Goal: Task Accomplishment & Management: Manage account settings

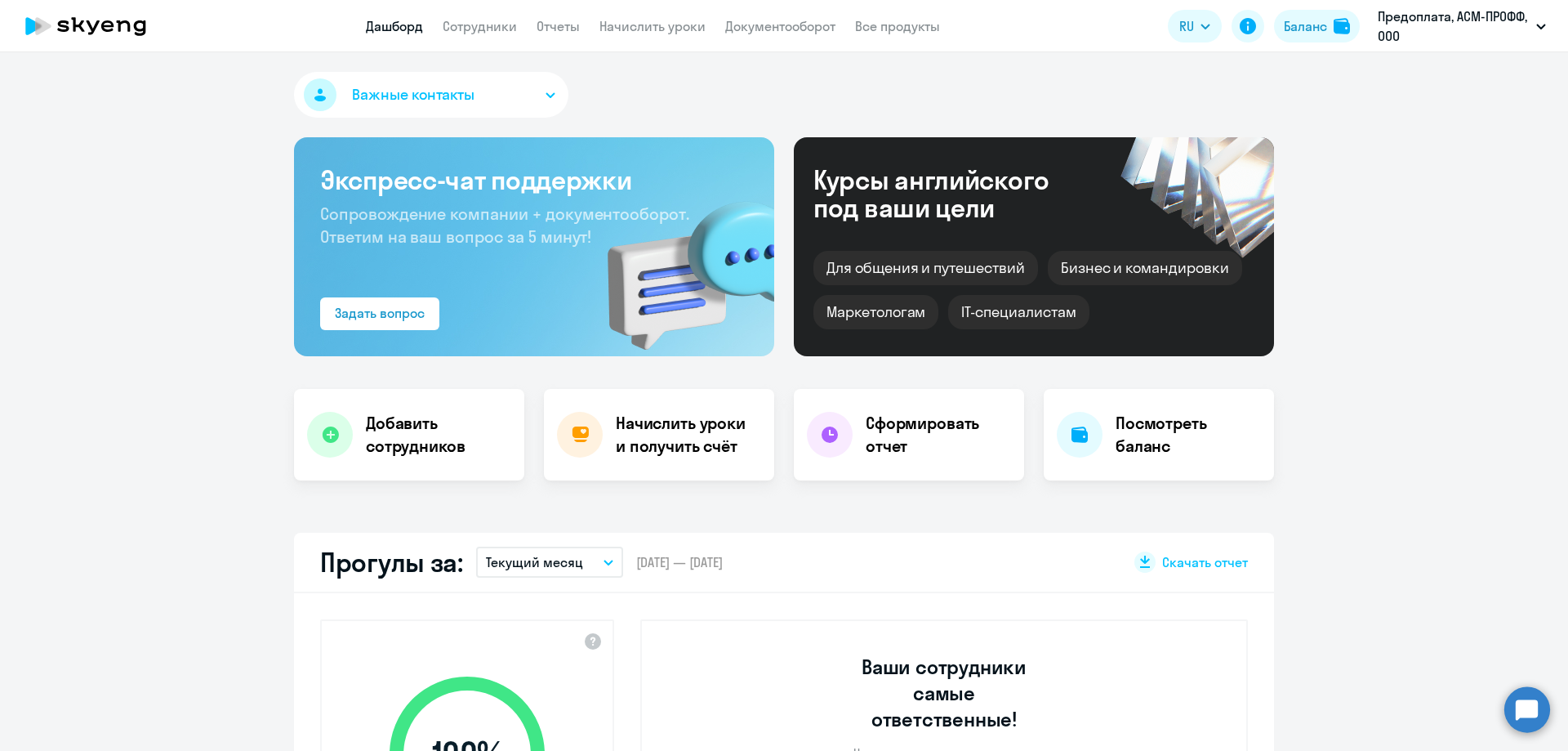
select select "30"
click at [663, 27] on link "Начислить уроки" at bounding box center [652, 26] width 106 height 16
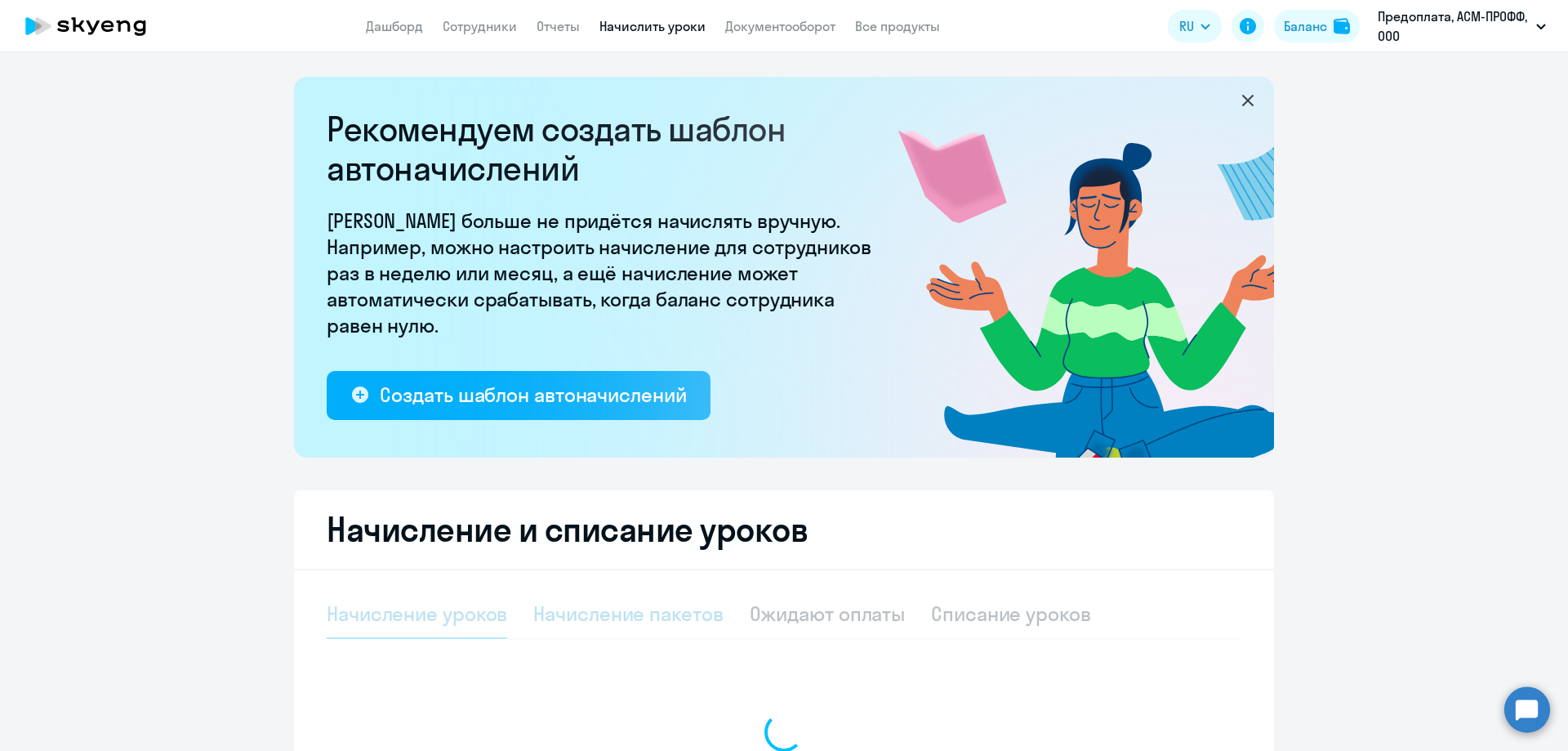
select select "10"
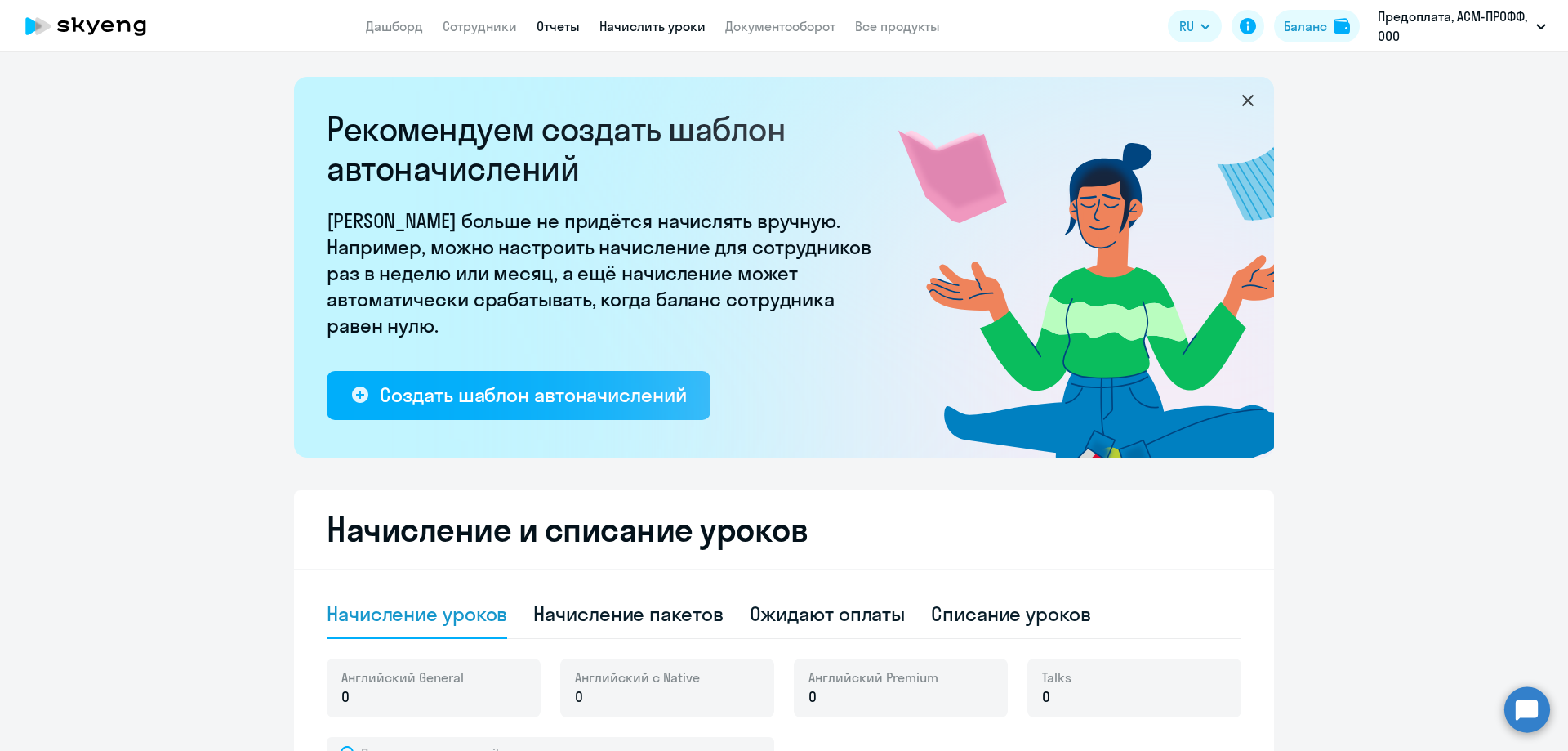
click at [545, 22] on link "Отчеты" at bounding box center [558, 26] width 44 height 16
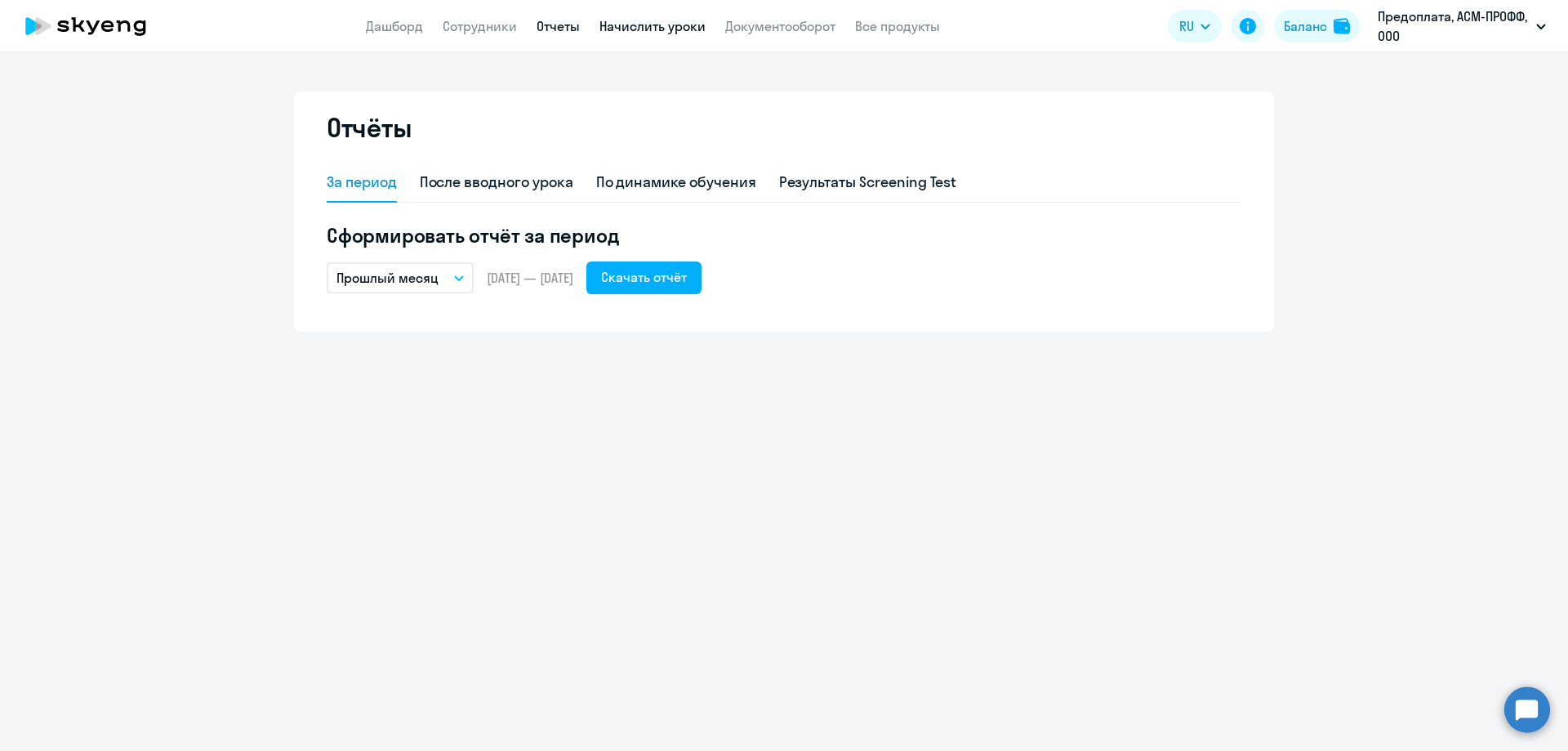
click at [622, 22] on link "Начислить уроки" at bounding box center [652, 26] width 106 height 16
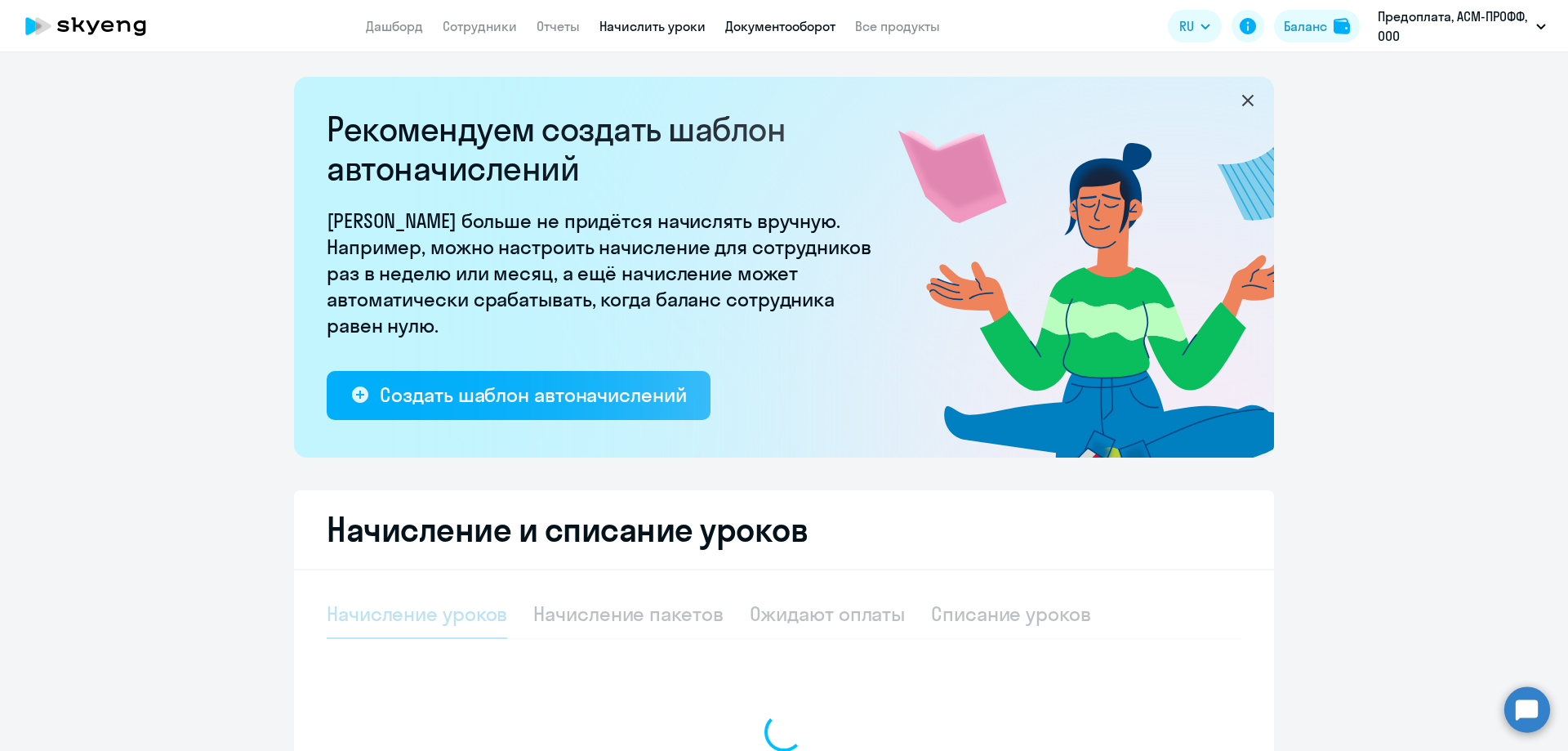
click at [737, 30] on link "Документооборот" at bounding box center [780, 26] width 110 height 16
select select "10"
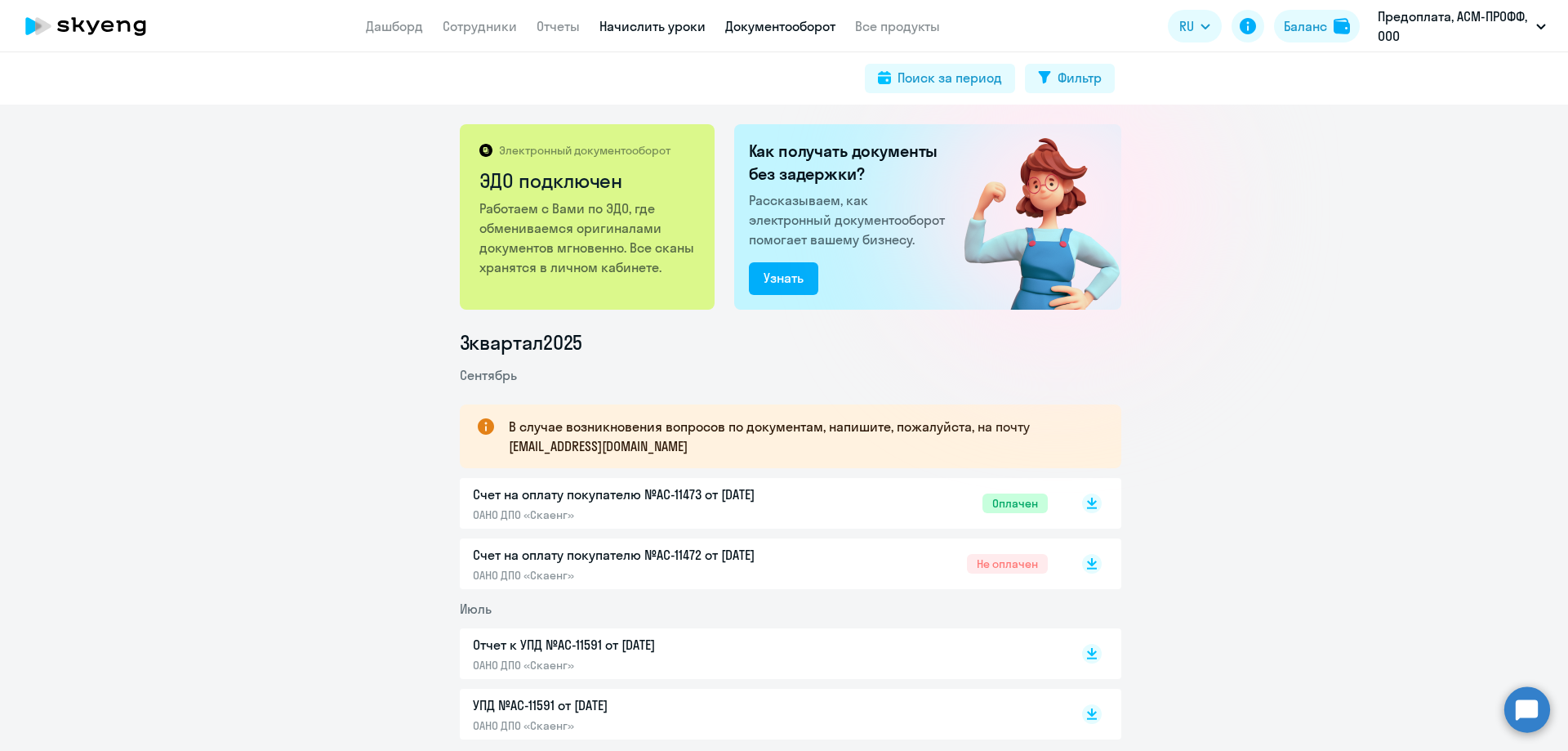
click at [642, 28] on link "Начислить уроки" at bounding box center [652, 26] width 106 height 16
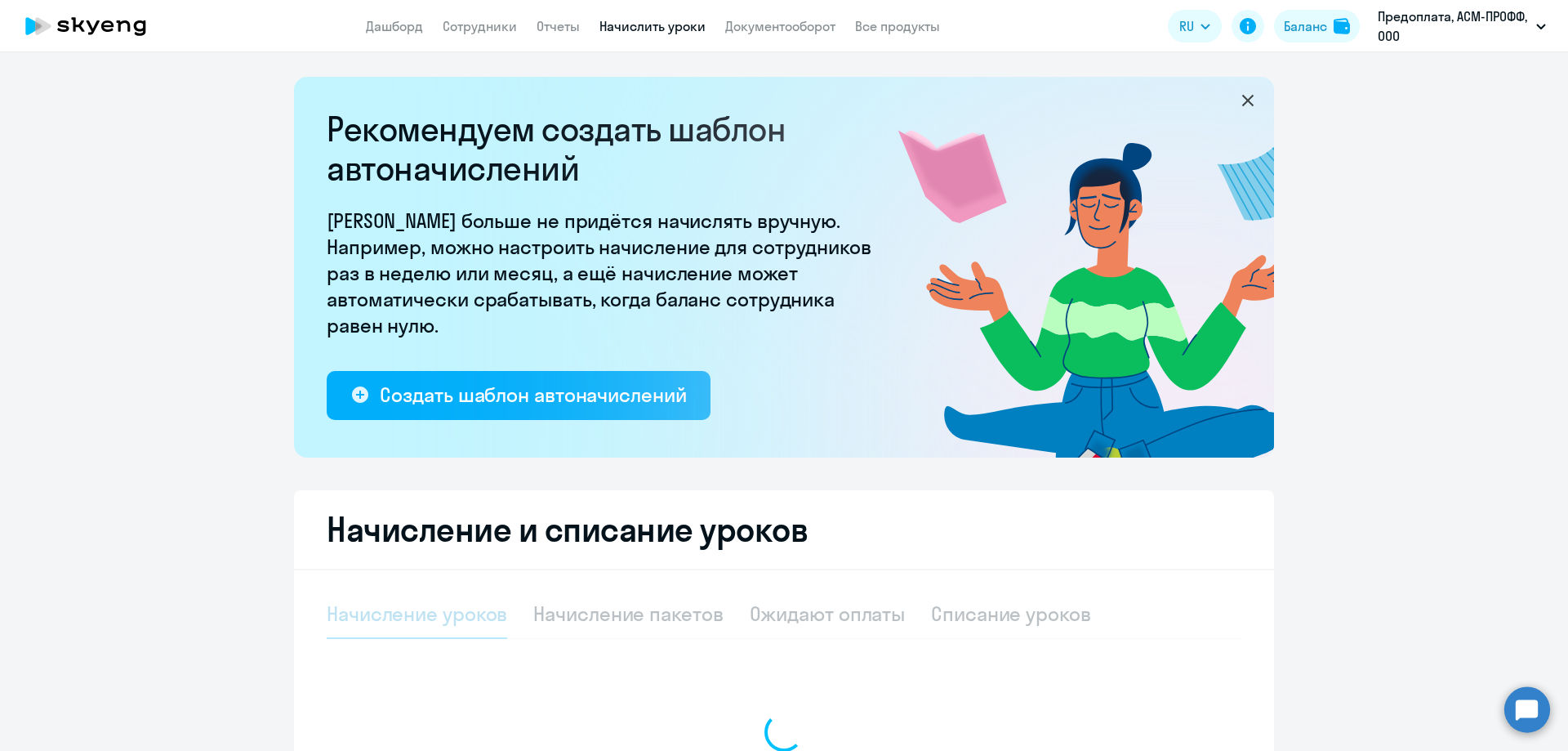
select select "10"
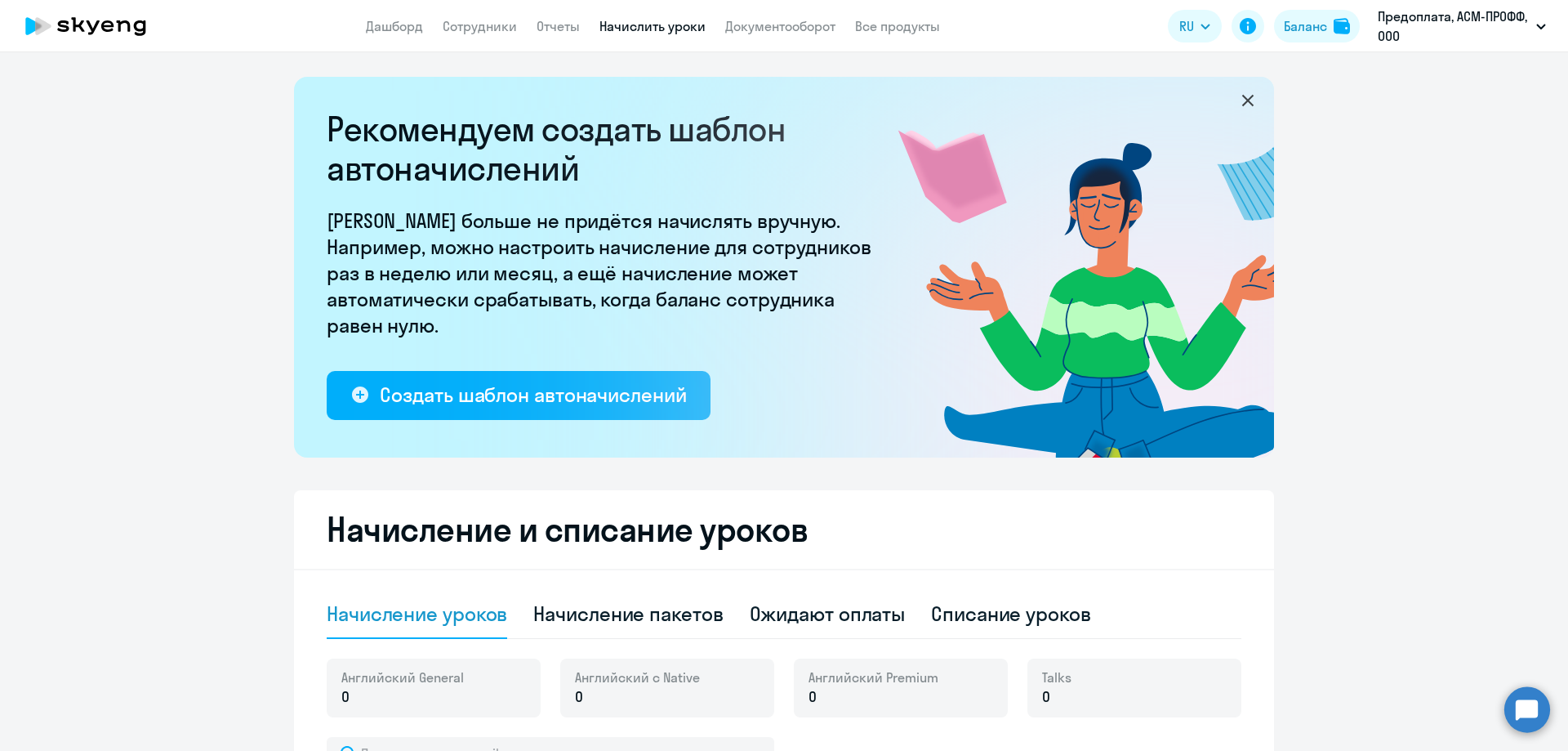
scroll to position [82, 0]
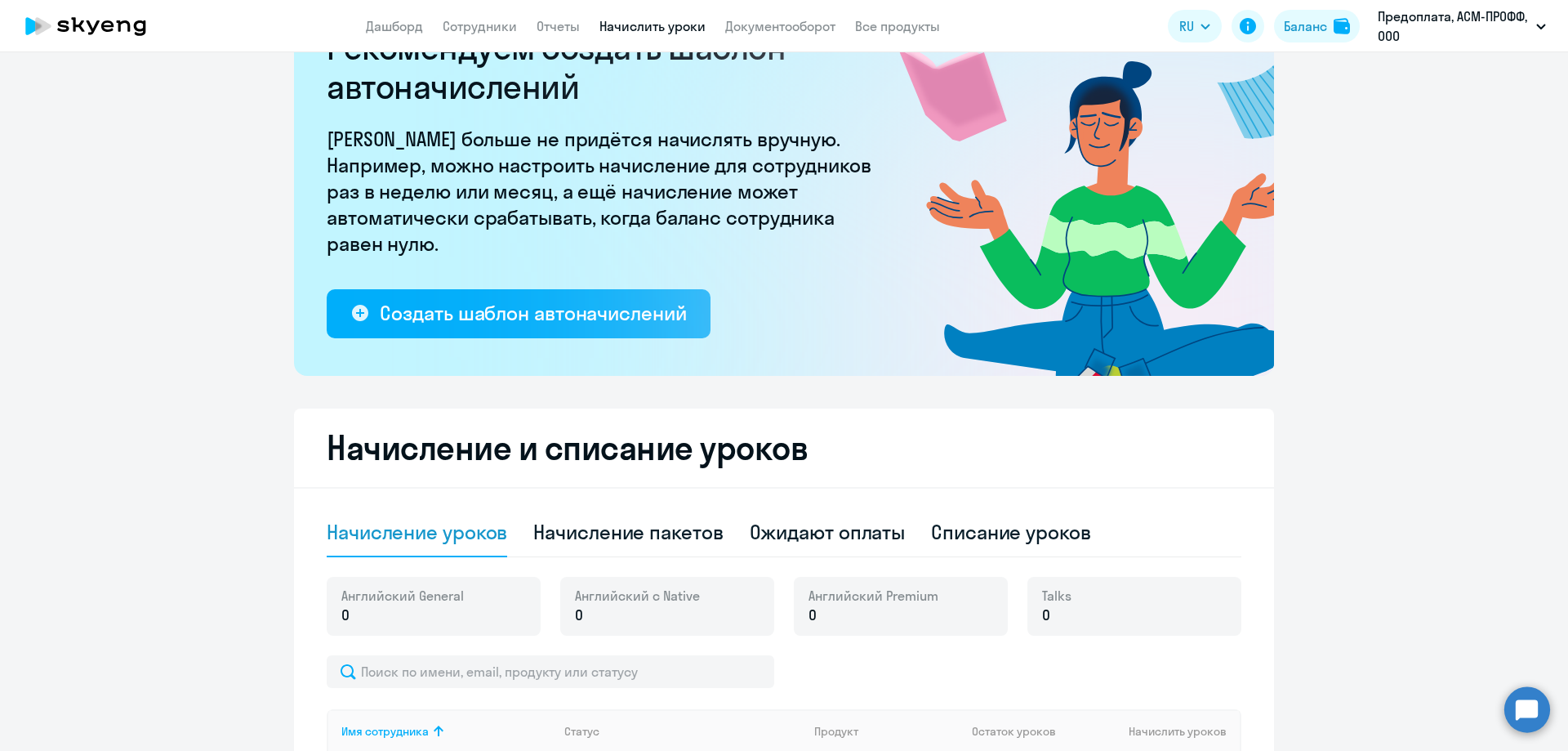
click at [457, 608] on div "Английский General 0" at bounding box center [433, 606] width 214 height 59
click at [394, 606] on p "0" at bounding box center [402, 615] width 122 height 21
click at [362, 584] on div "Английский General 0" at bounding box center [433, 606] width 214 height 59
click at [463, 674] on input "text" at bounding box center [550, 671] width 447 height 33
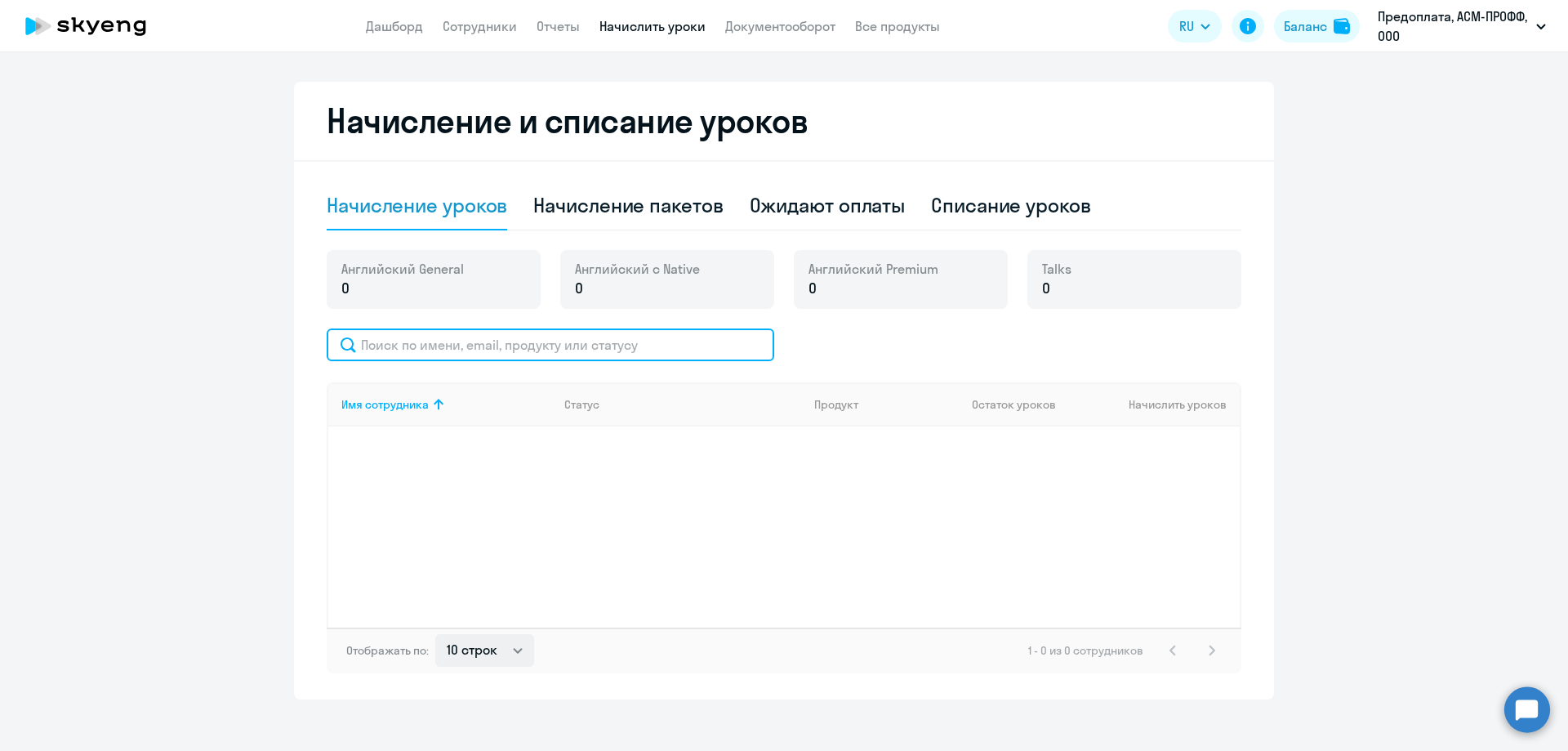
scroll to position [327, 0]
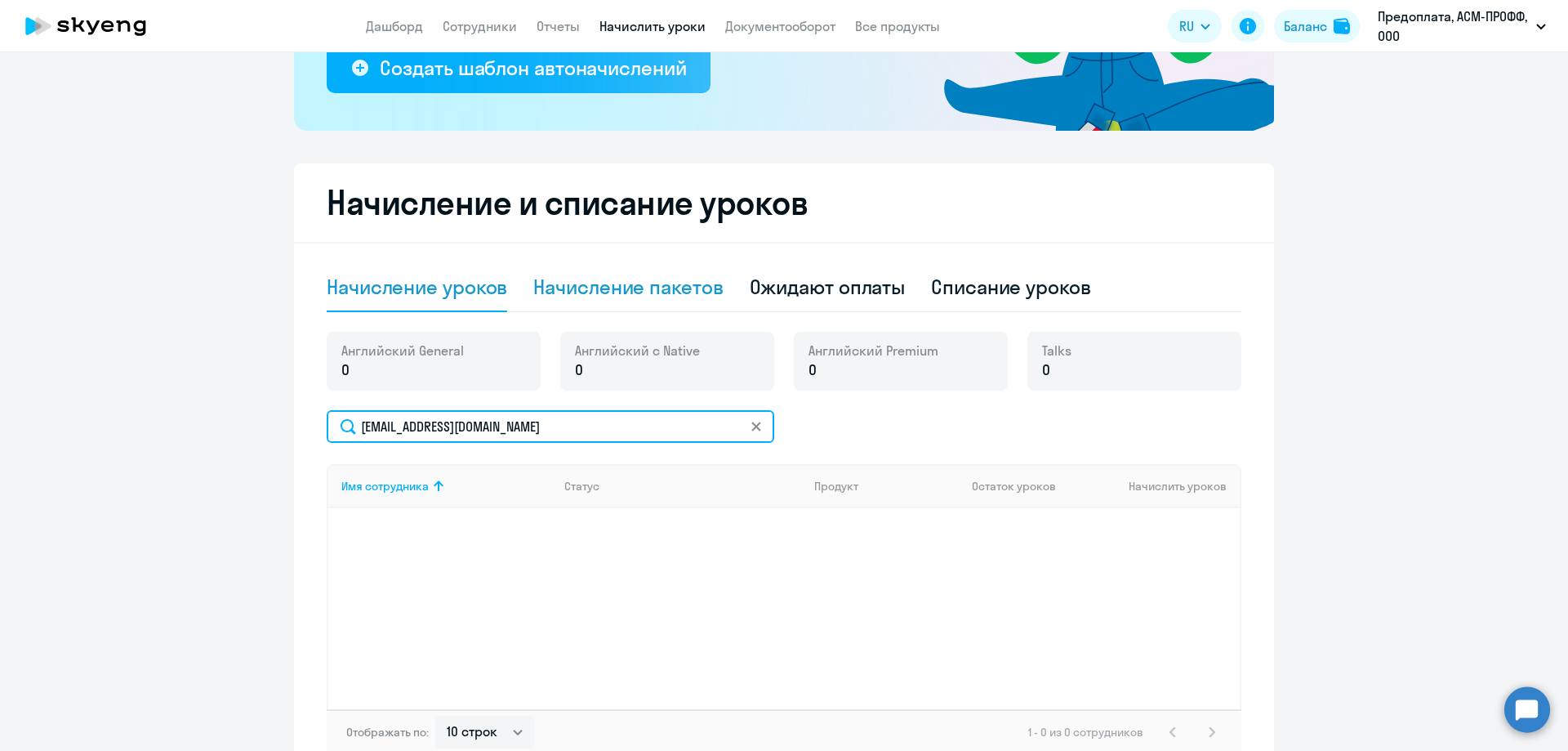
type input "[EMAIL_ADDRESS][DOMAIN_NAME]"
click at [683, 295] on div "Начисление пакетов" at bounding box center [628, 287] width 190 height 27
select select "10"
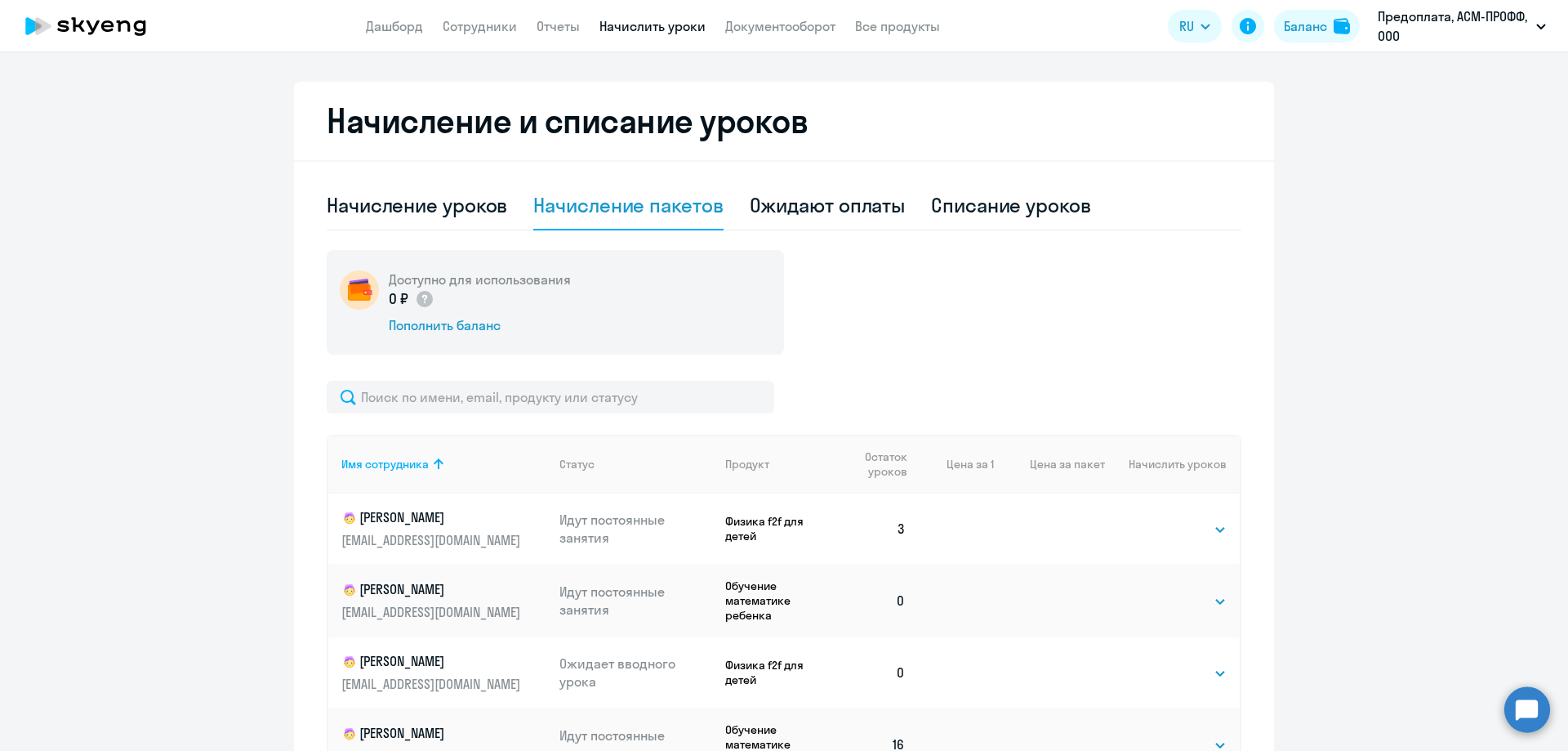
scroll to position [490, 0]
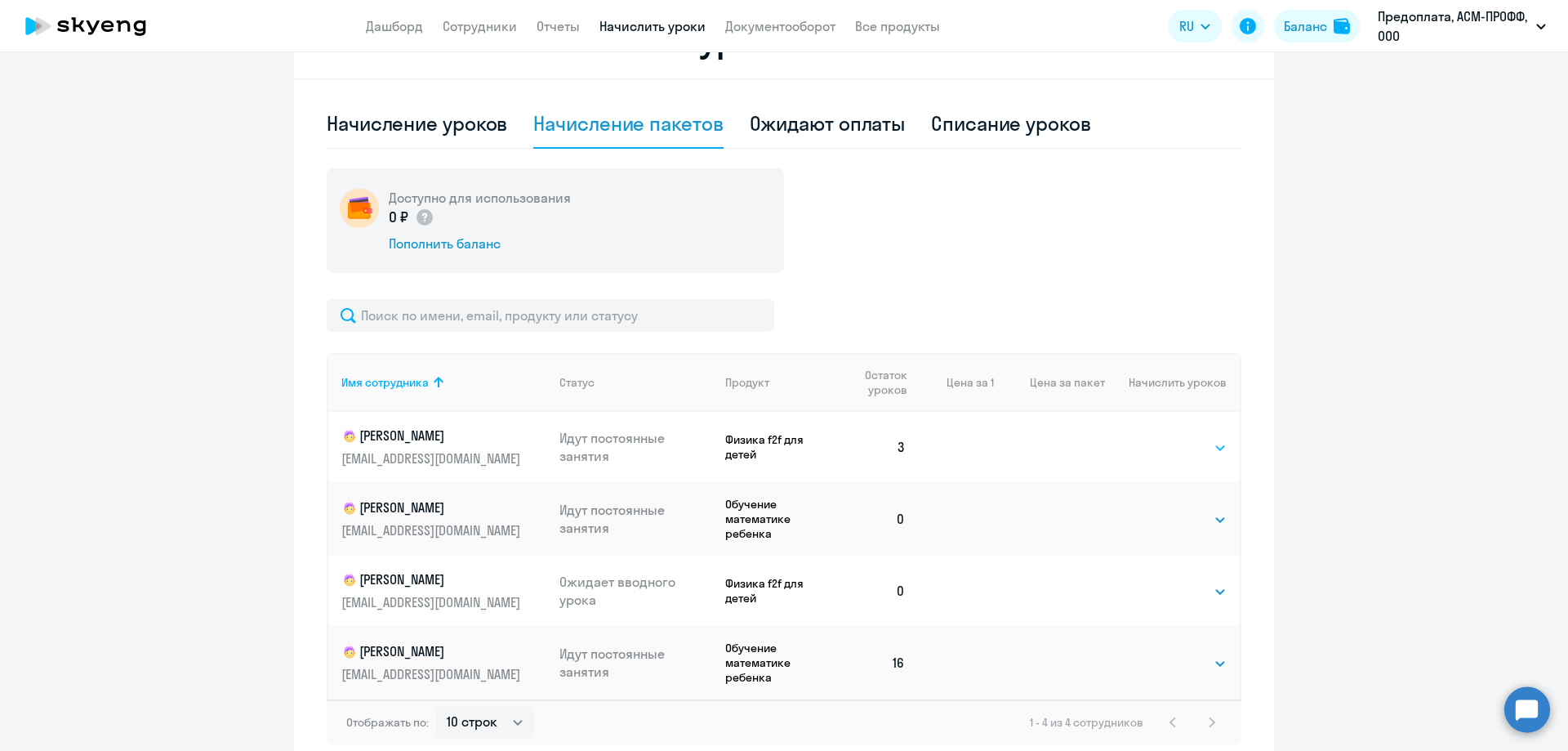
click at [1168, 448] on select "Выбрать 4 8 16 32 64 96 128" at bounding box center [1193, 447] width 67 height 20
select select "16"
click at [1159, 438] on select "Выбрать 4 8 16 32 64 96 128" at bounding box center [1193, 447] width 67 height 20
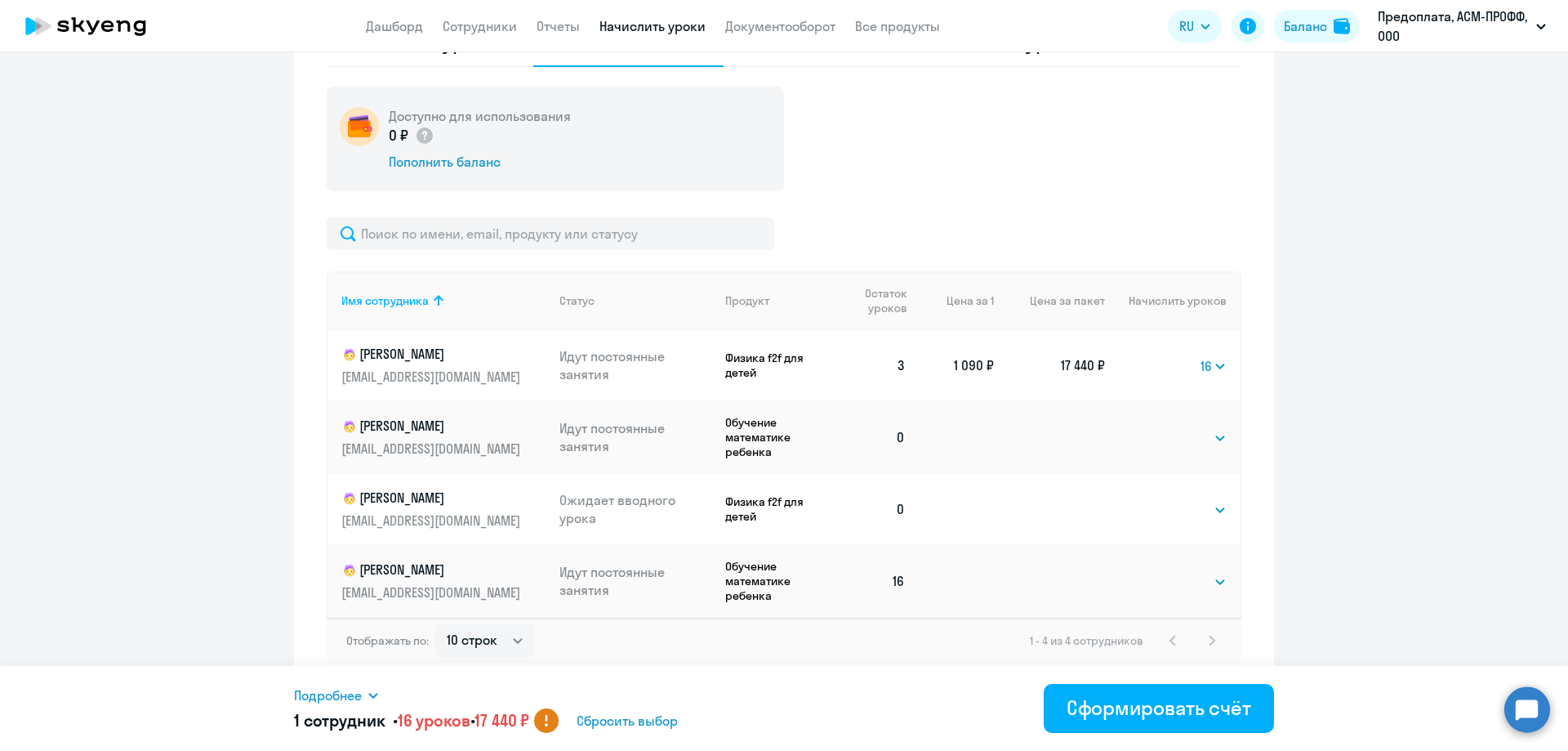
scroll to position [576, 0]
click at [665, 721] on span "Сбросить выбор" at bounding box center [627, 720] width 101 height 20
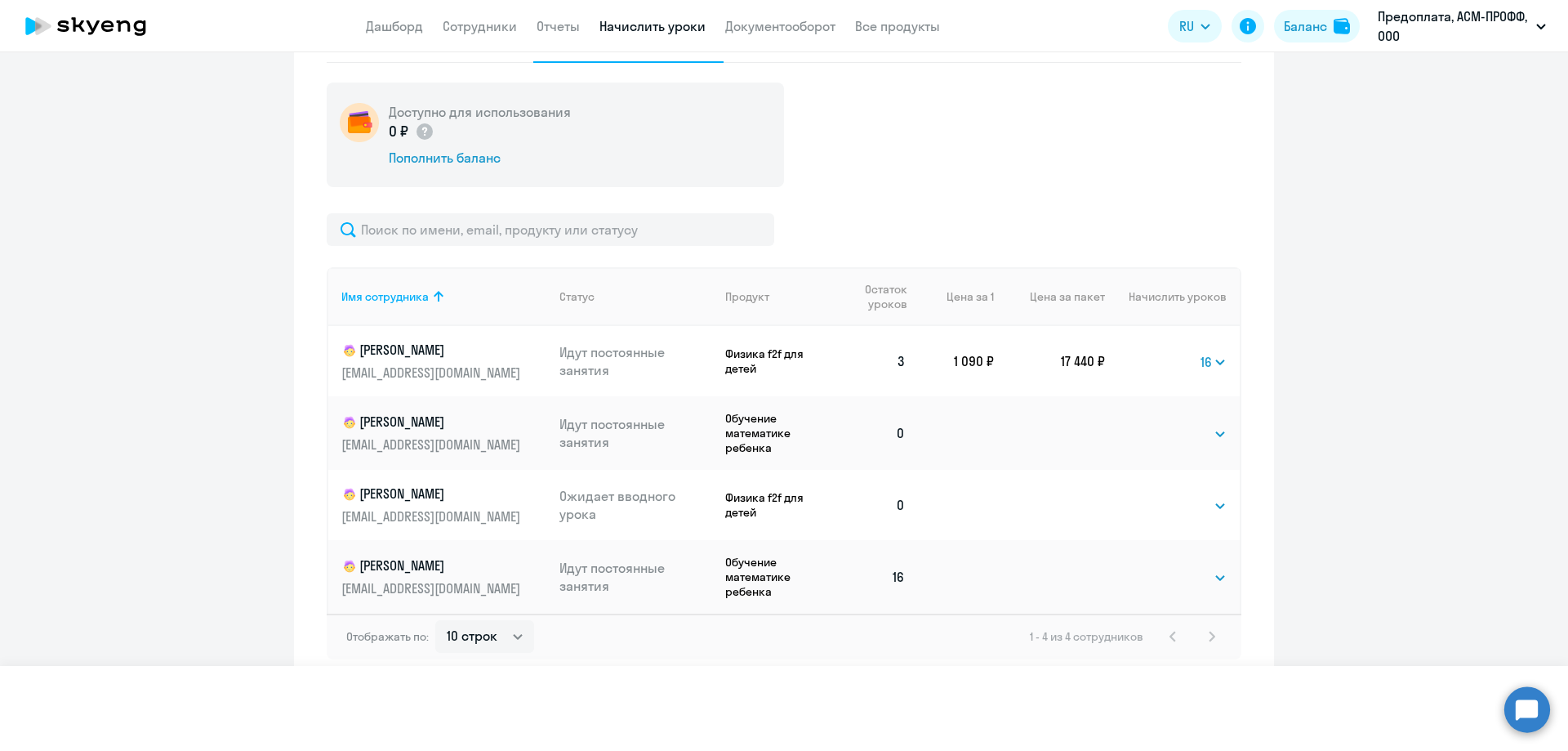
select select
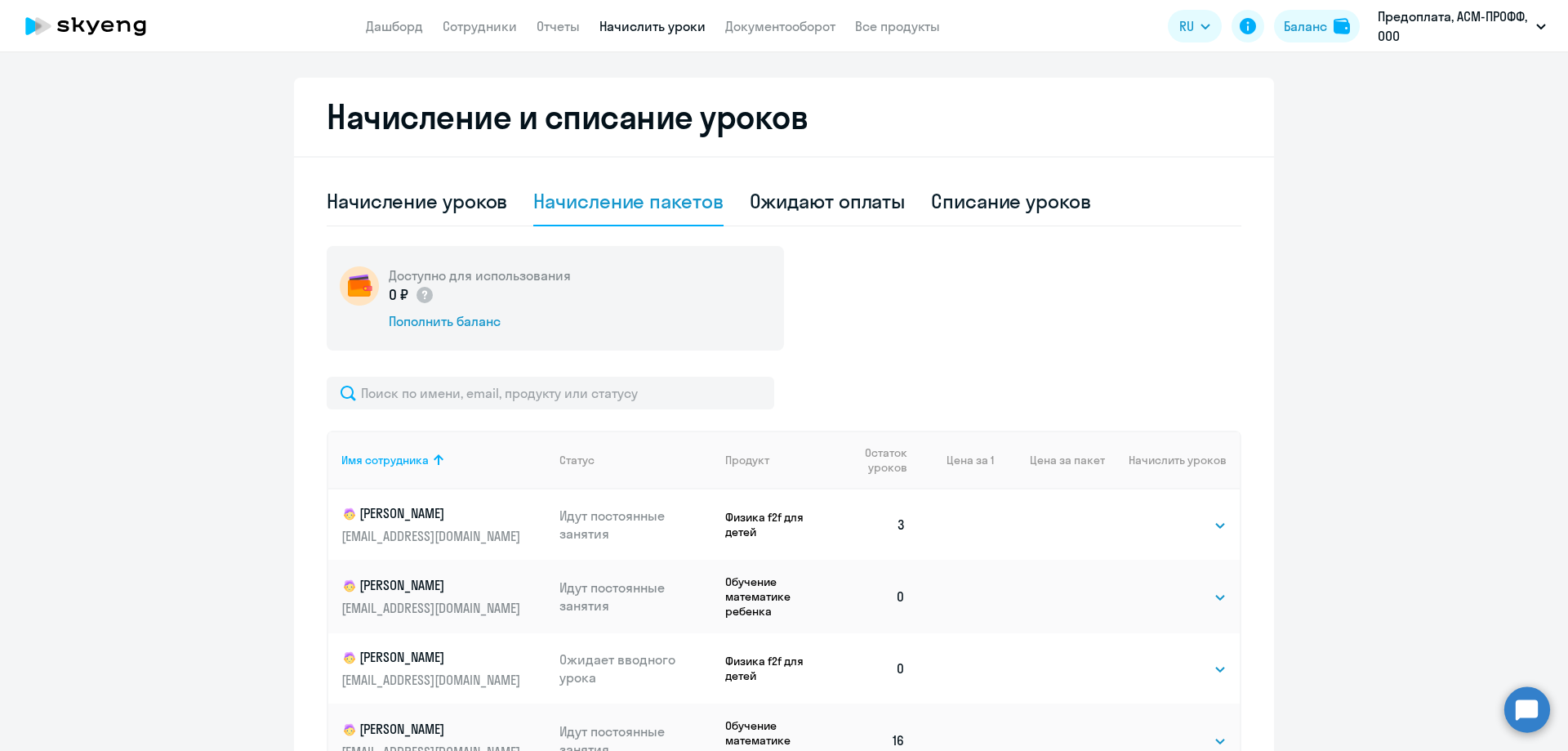
scroll to position [249, 0]
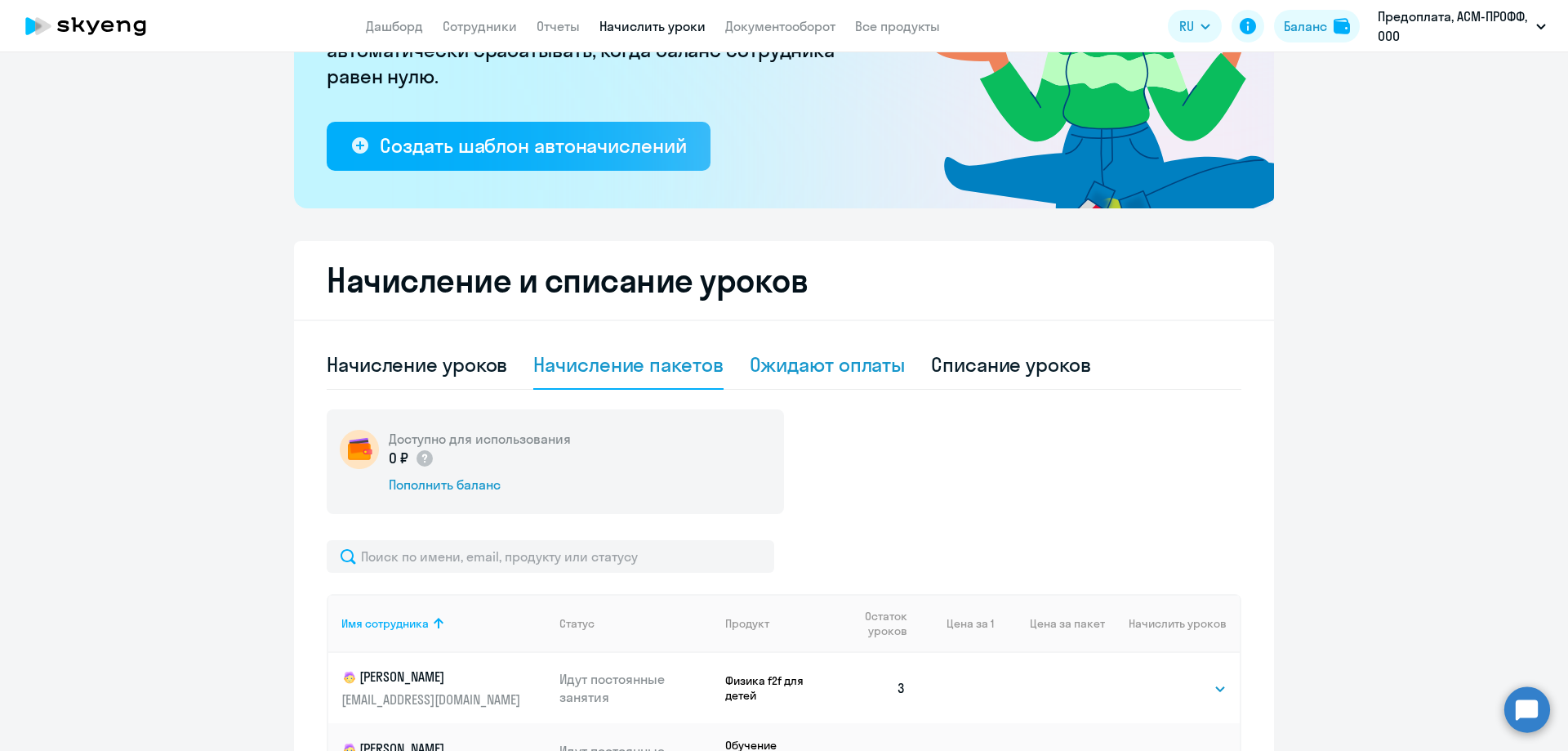
click at [843, 369] on div "Ожидают оплаты" at bounding box center [828, 364] width 156 height 27
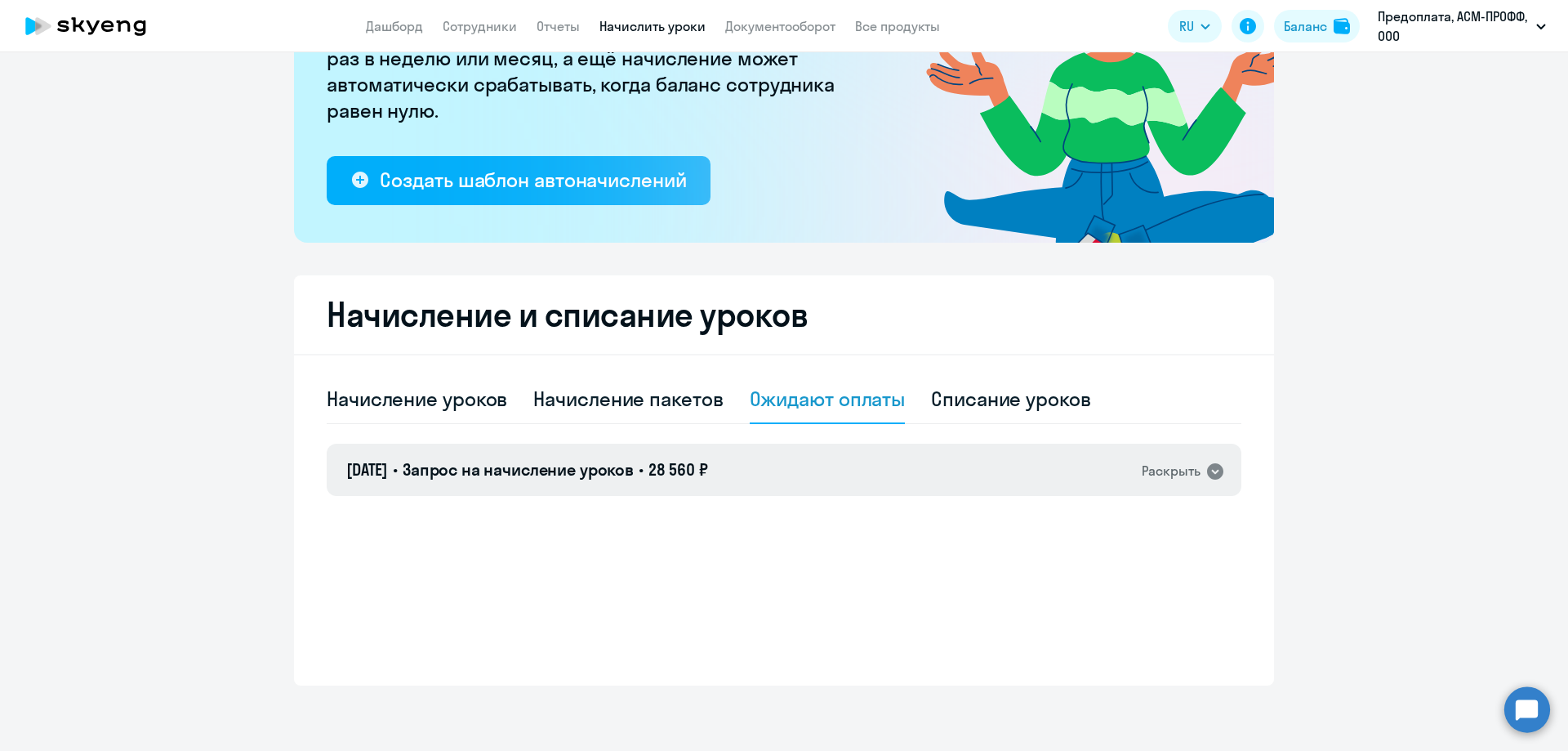
drag, startPoint x: 1184, startPoint y: 476, endPoint x: 1172, endPoint y: 476, distance: 12.0
click at [1183, 476] on div "Раскрыть" at bounding box center [1170, 471] width 59 height 21
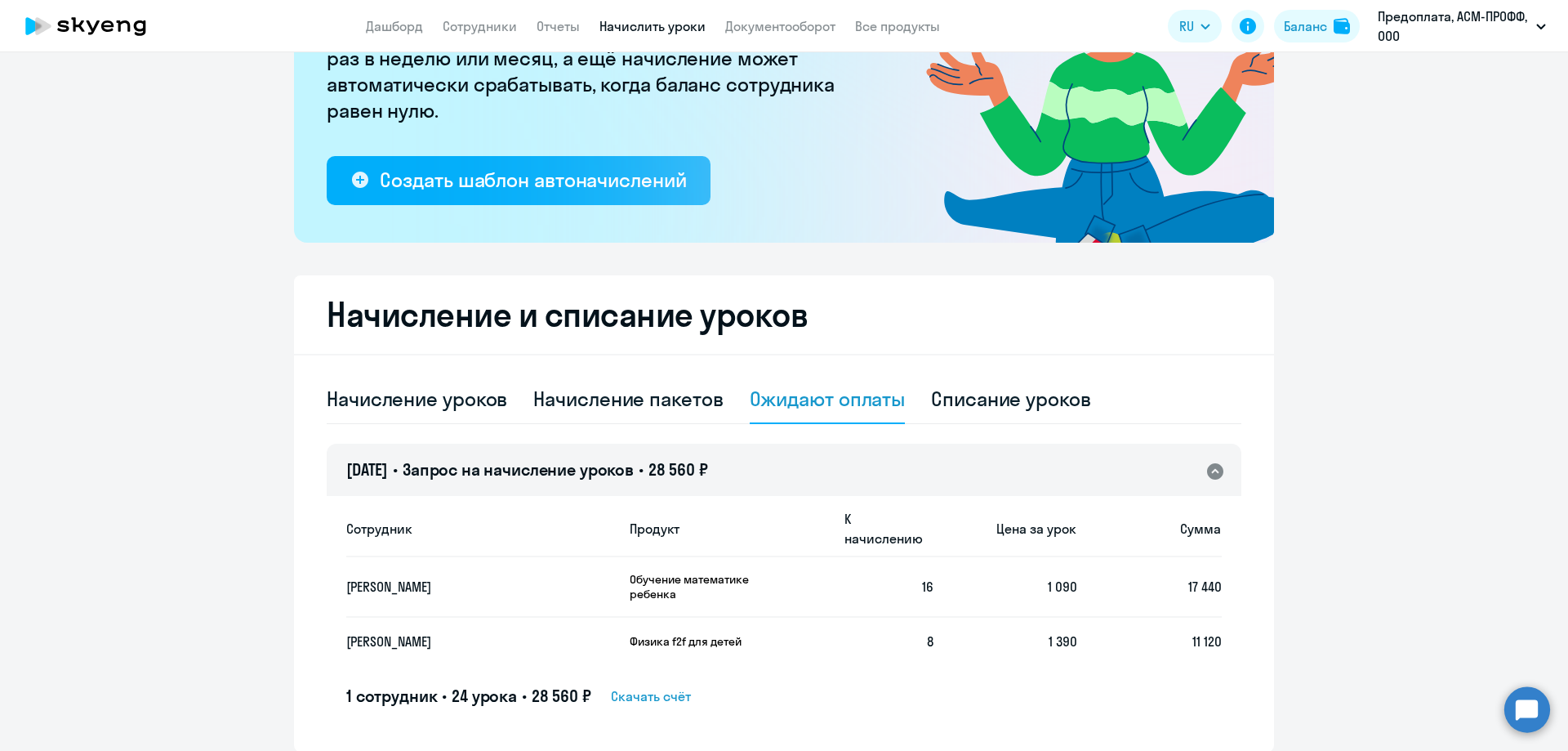
scroll to position [249, 0]
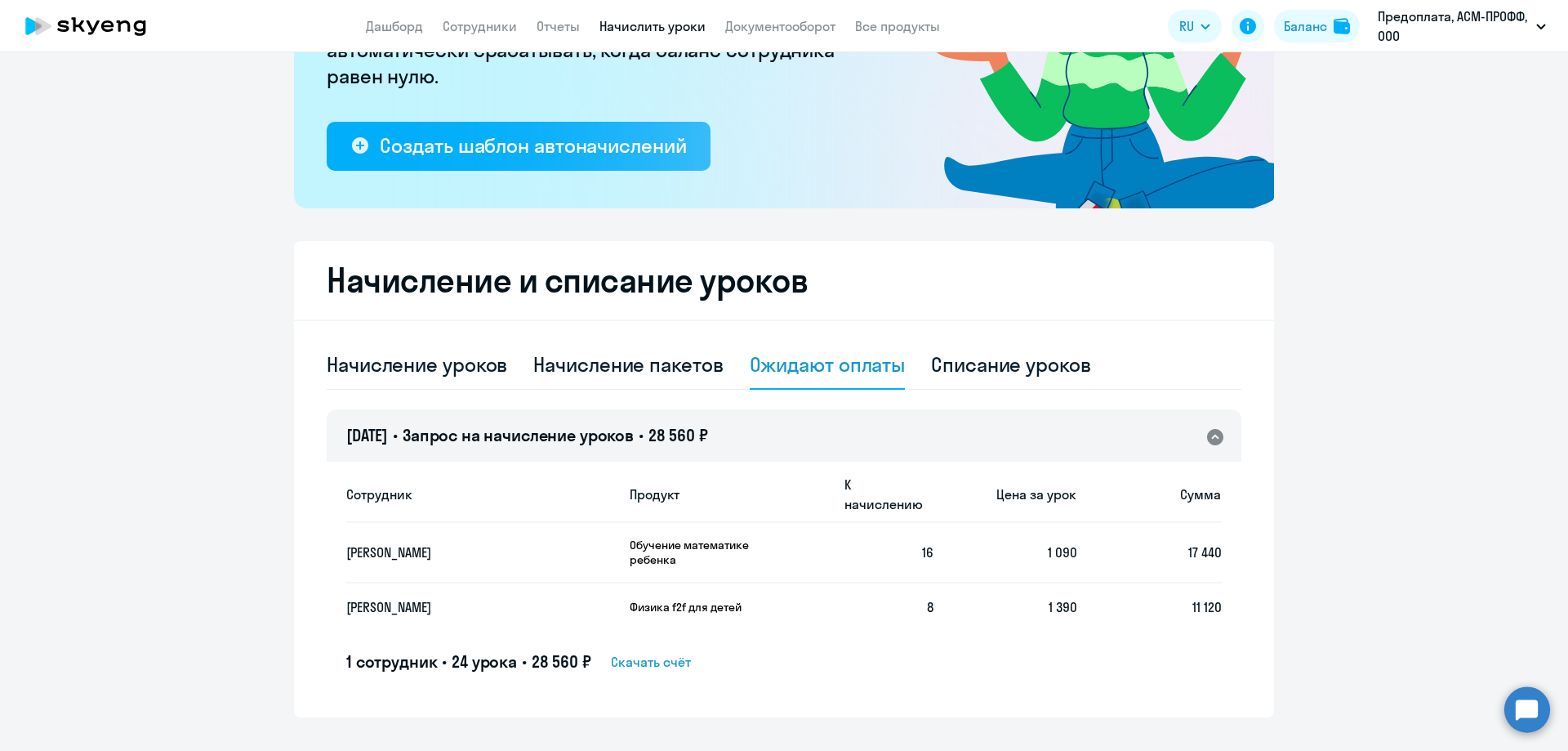
click at [1341, 554] on ng-component "Рекомендуем создать шаблон автоначислений Уроки больше не придётся начислять вр…" at bounding box center [784, 272] width 1568 height 890
click at [657, 365] on div "Начисление пакетов" at bounding box center [628, 364] width 190 height 27
select select "10"
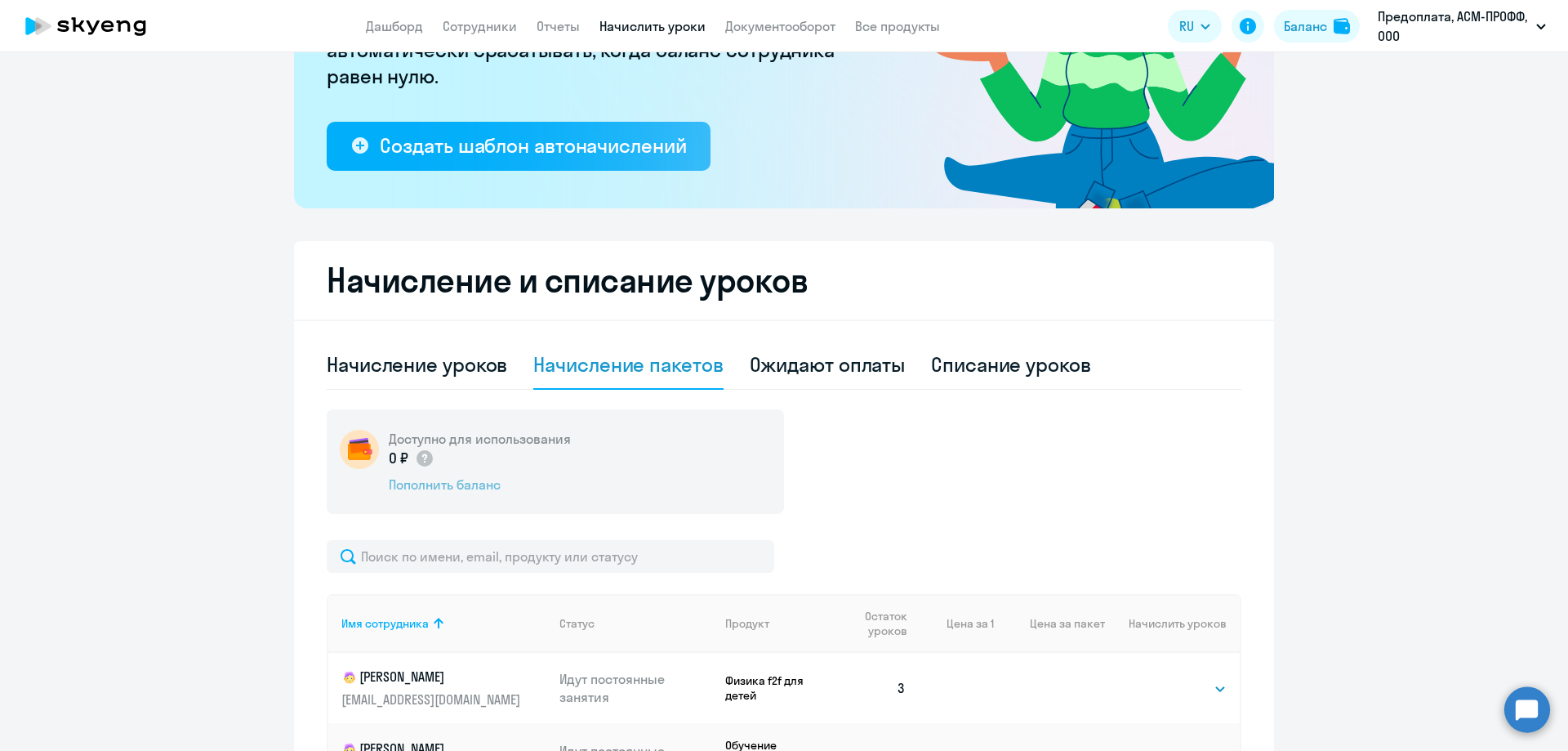
click at [446, 484] on div "Пополнить баланс" at bounding box center [480, 484] width 182 height 18
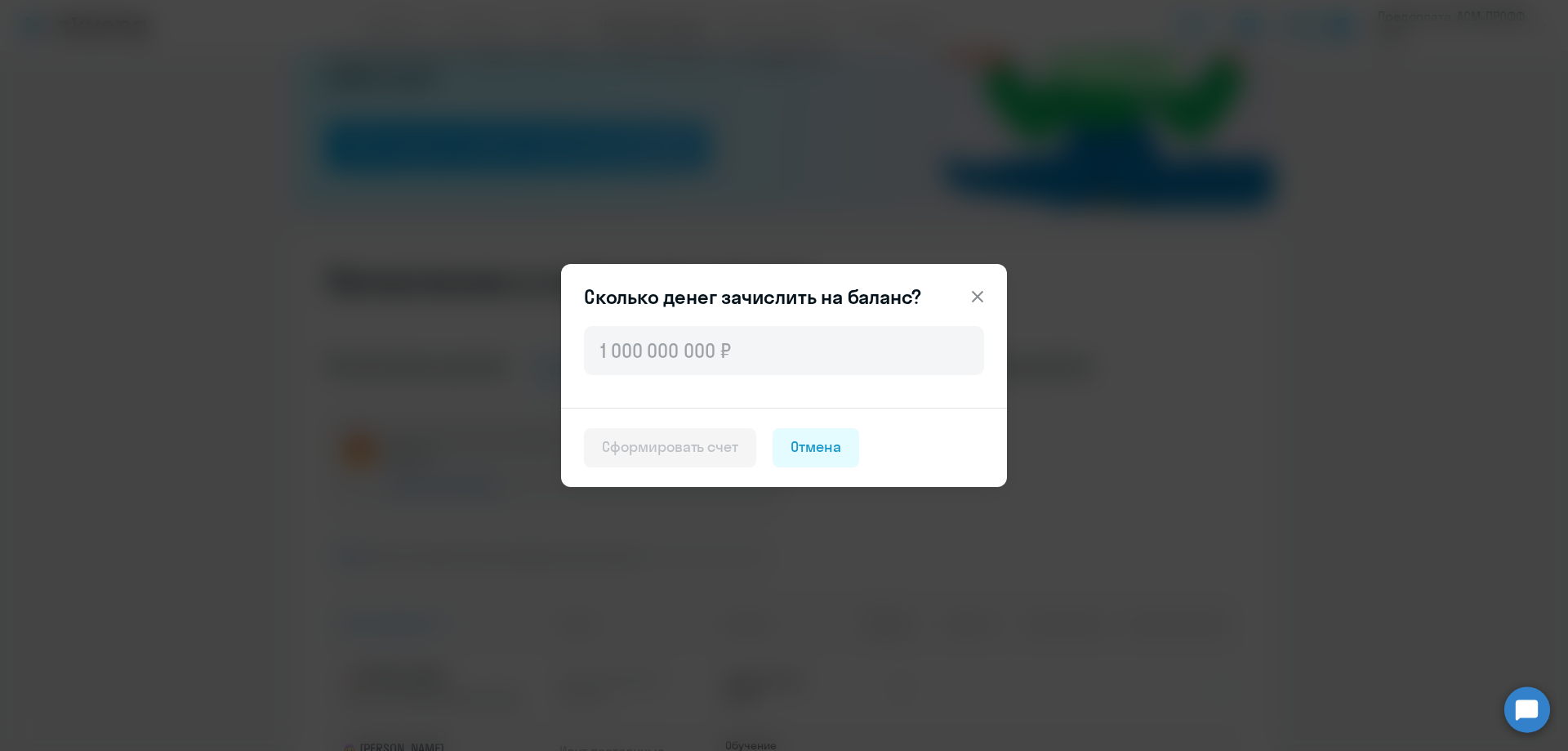
click at [970, 293] on icon at bounding box center [977, 296] width 20 height 20
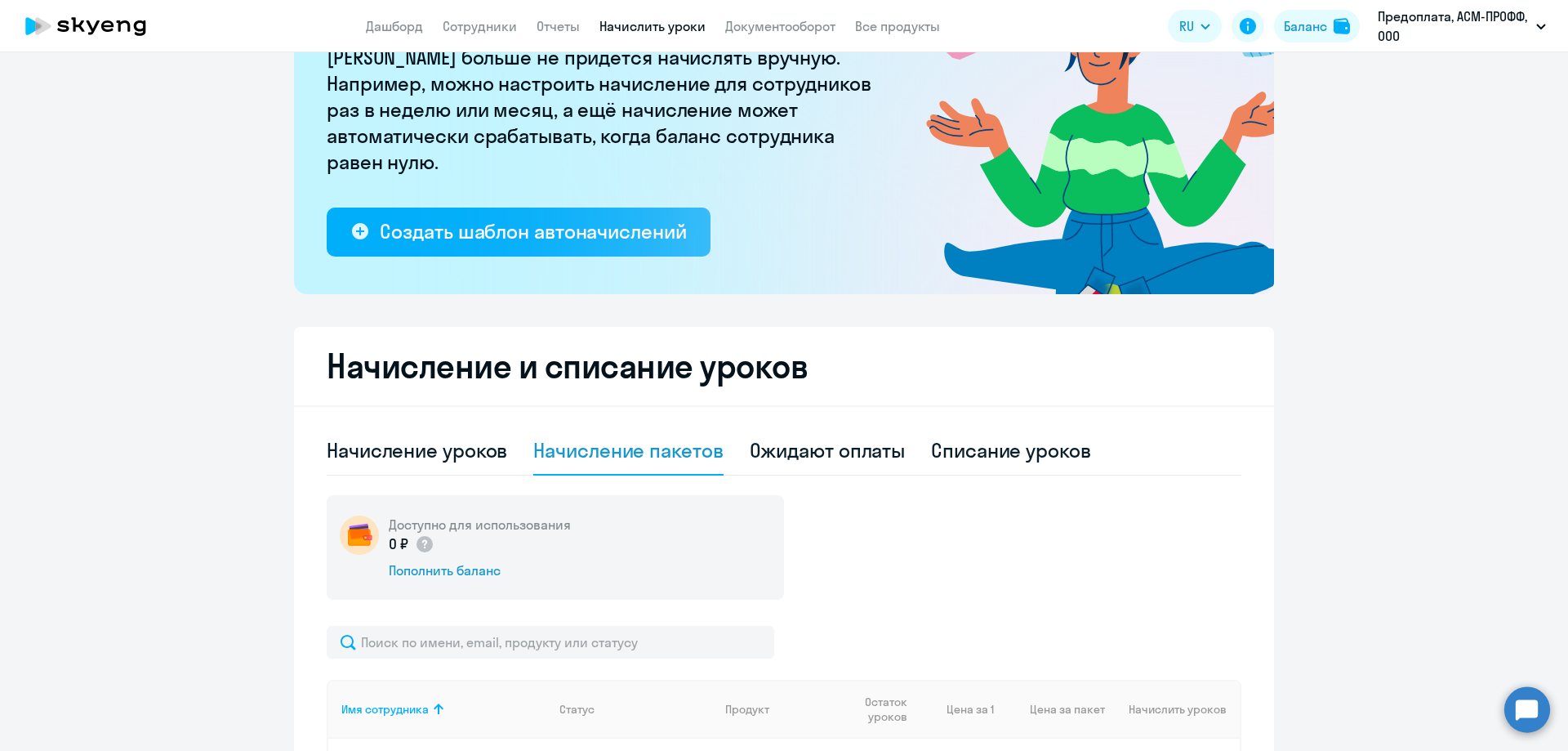
scroll to position [245, 0]
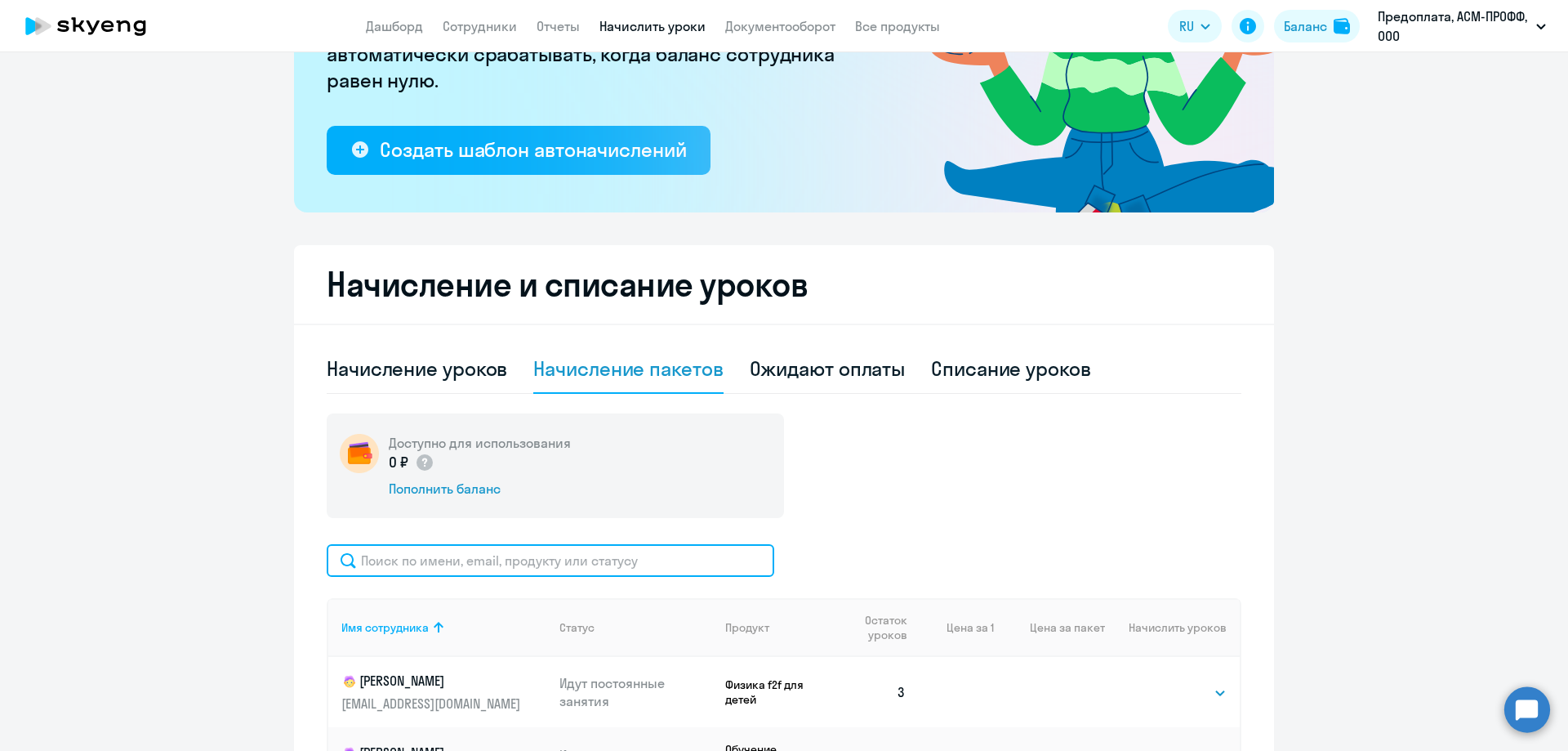
click at [494, 564] on input "text" at bounding box center [550, 560] width 447 height 33
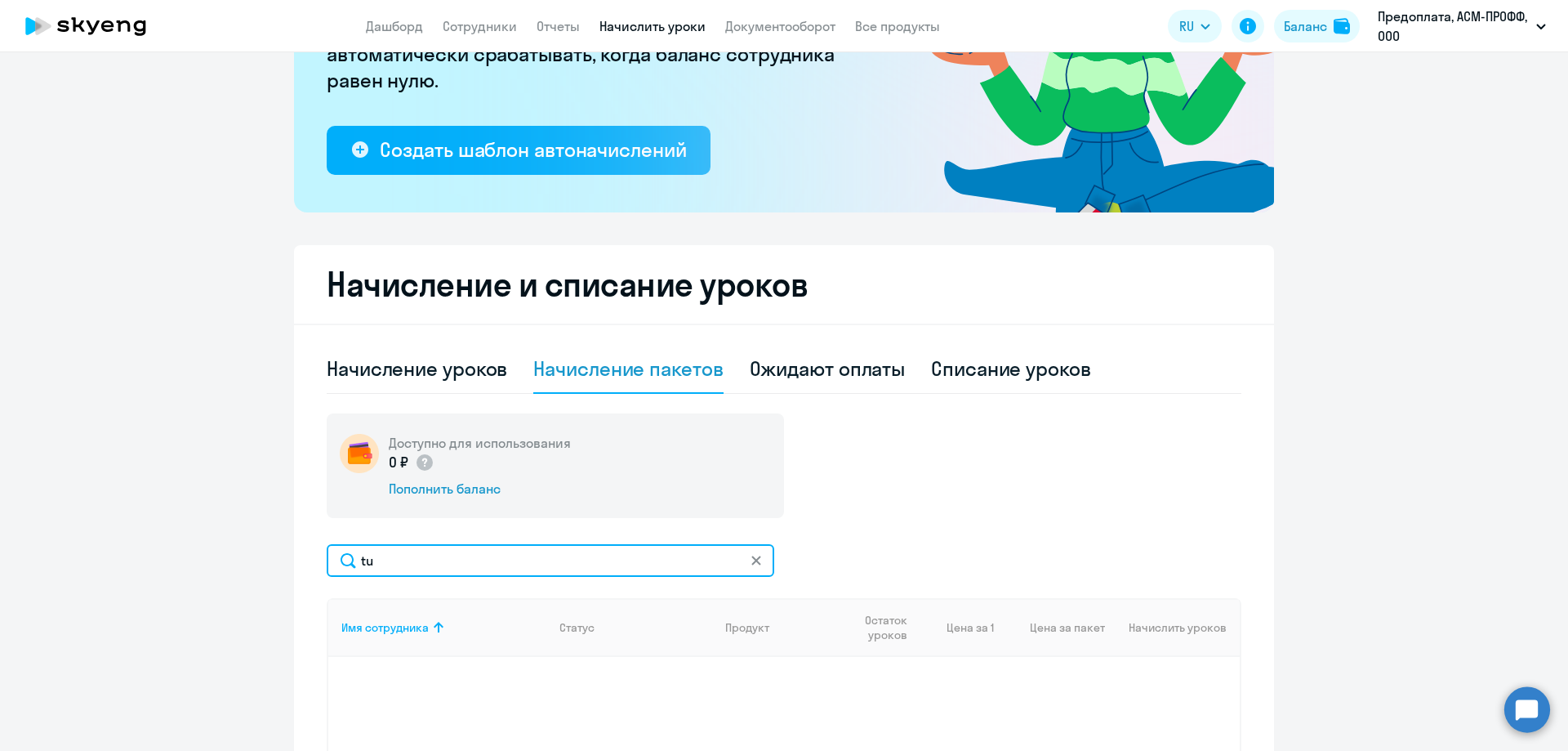
type input "t"
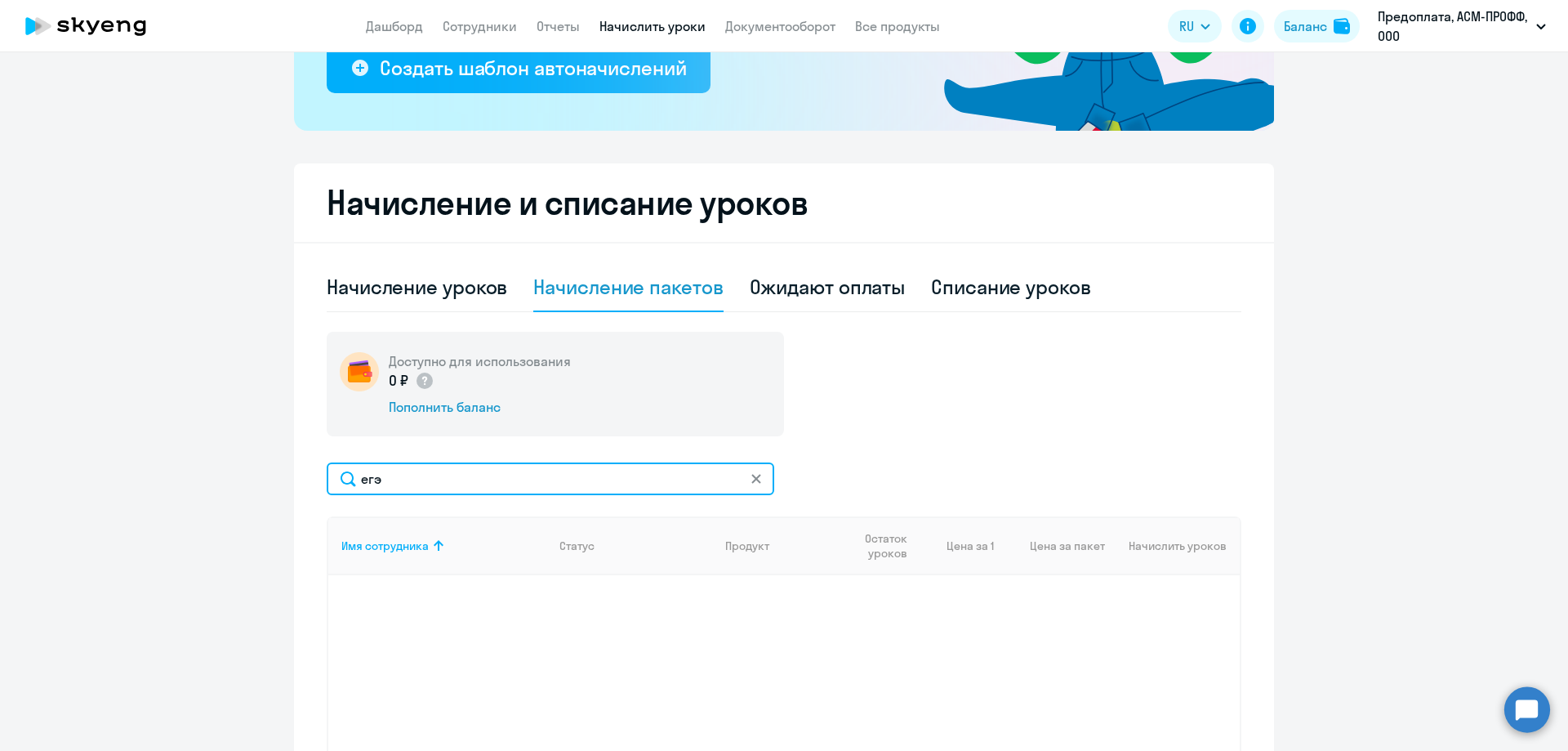
scroll to position [475, 0]
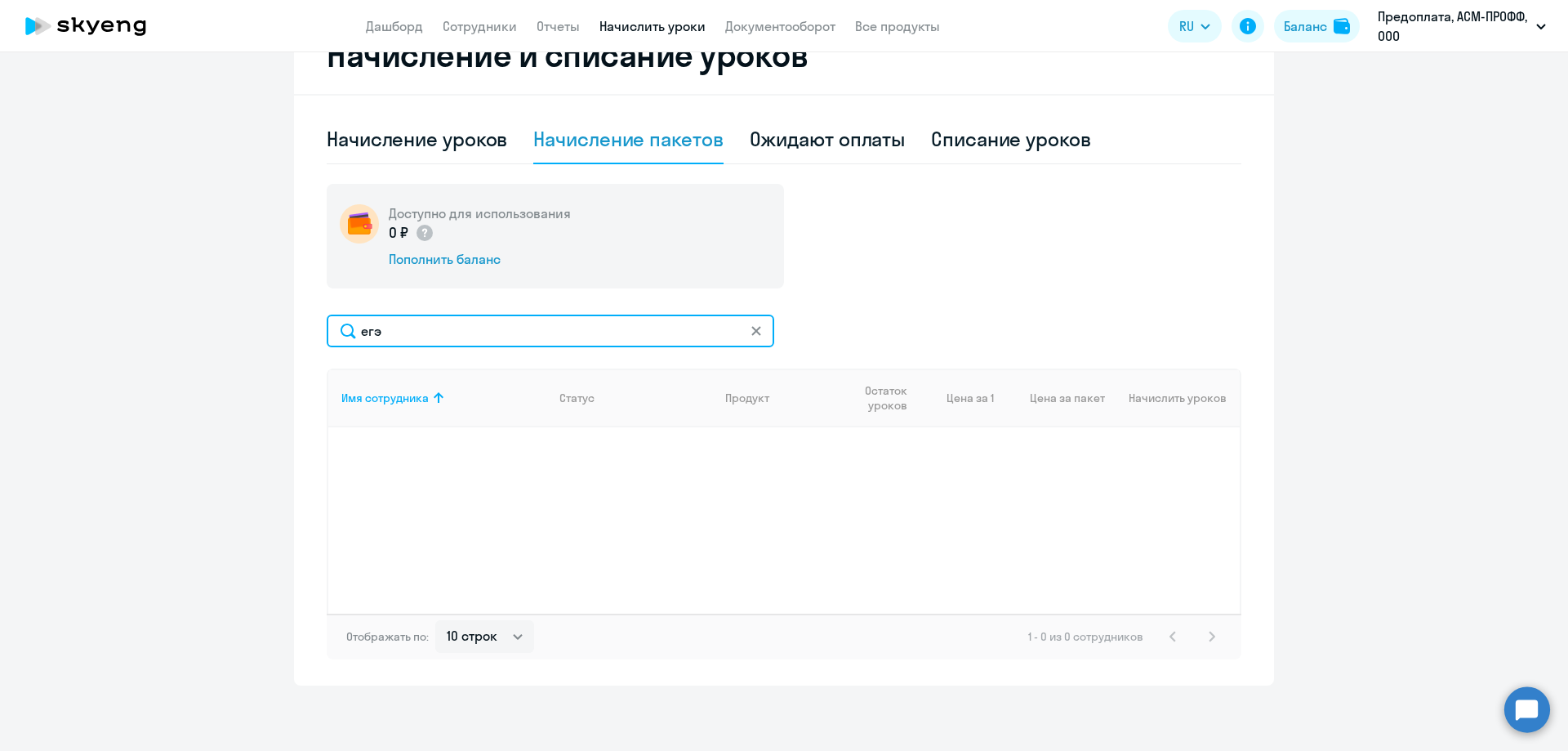
type input "егэ"
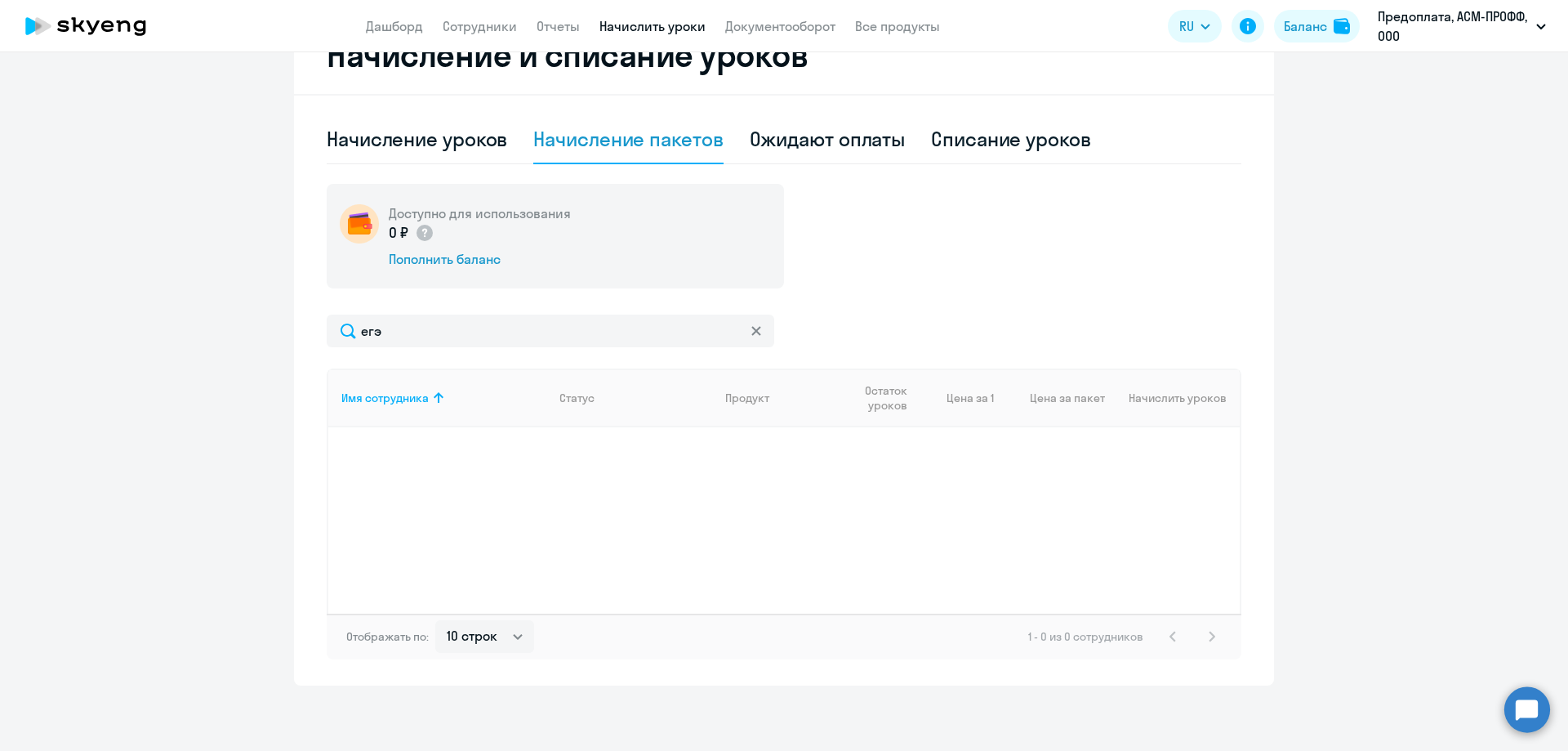
click at [752, 329] on icon at bounding box center [756, 330] width 9 height 9
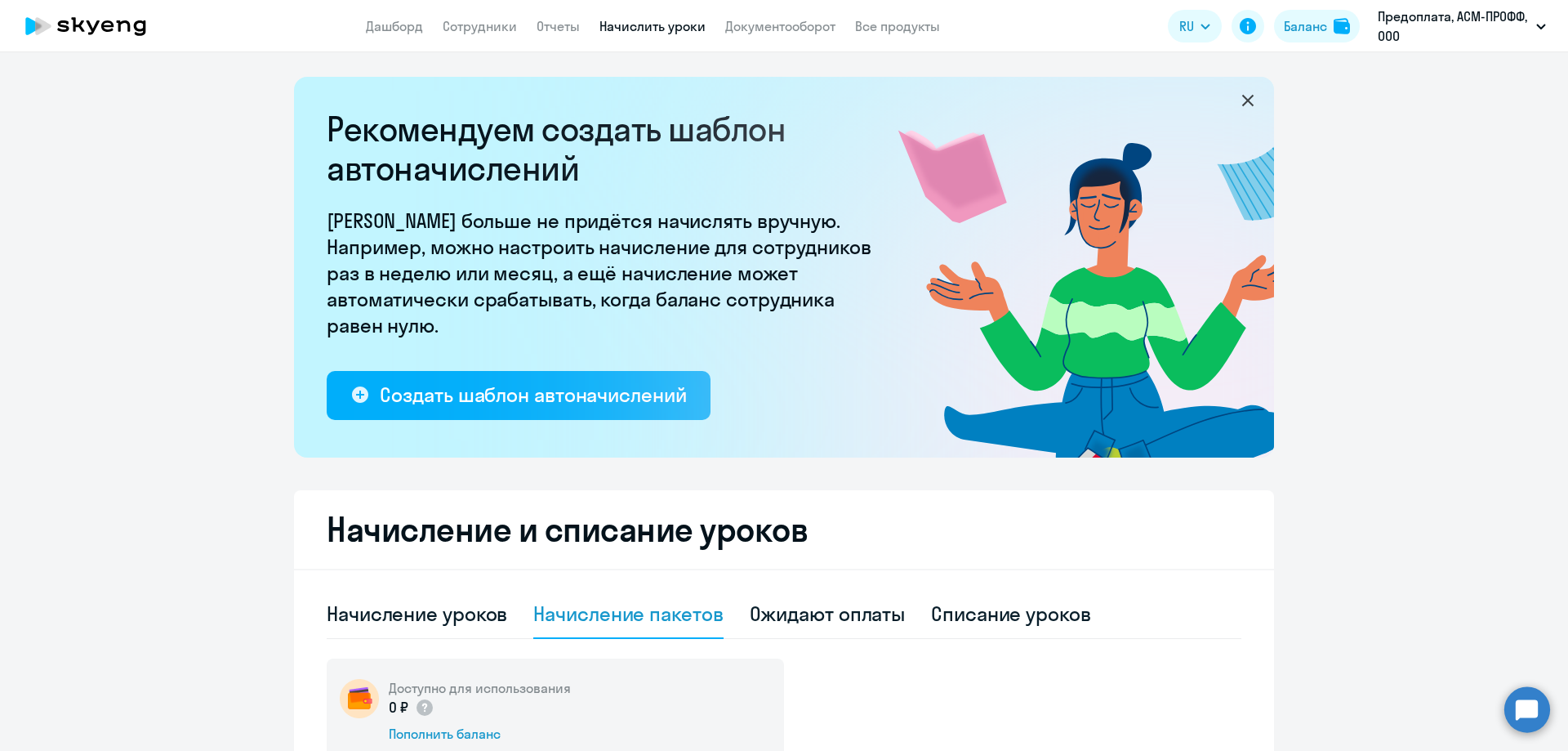
scroll to position [245, 0]
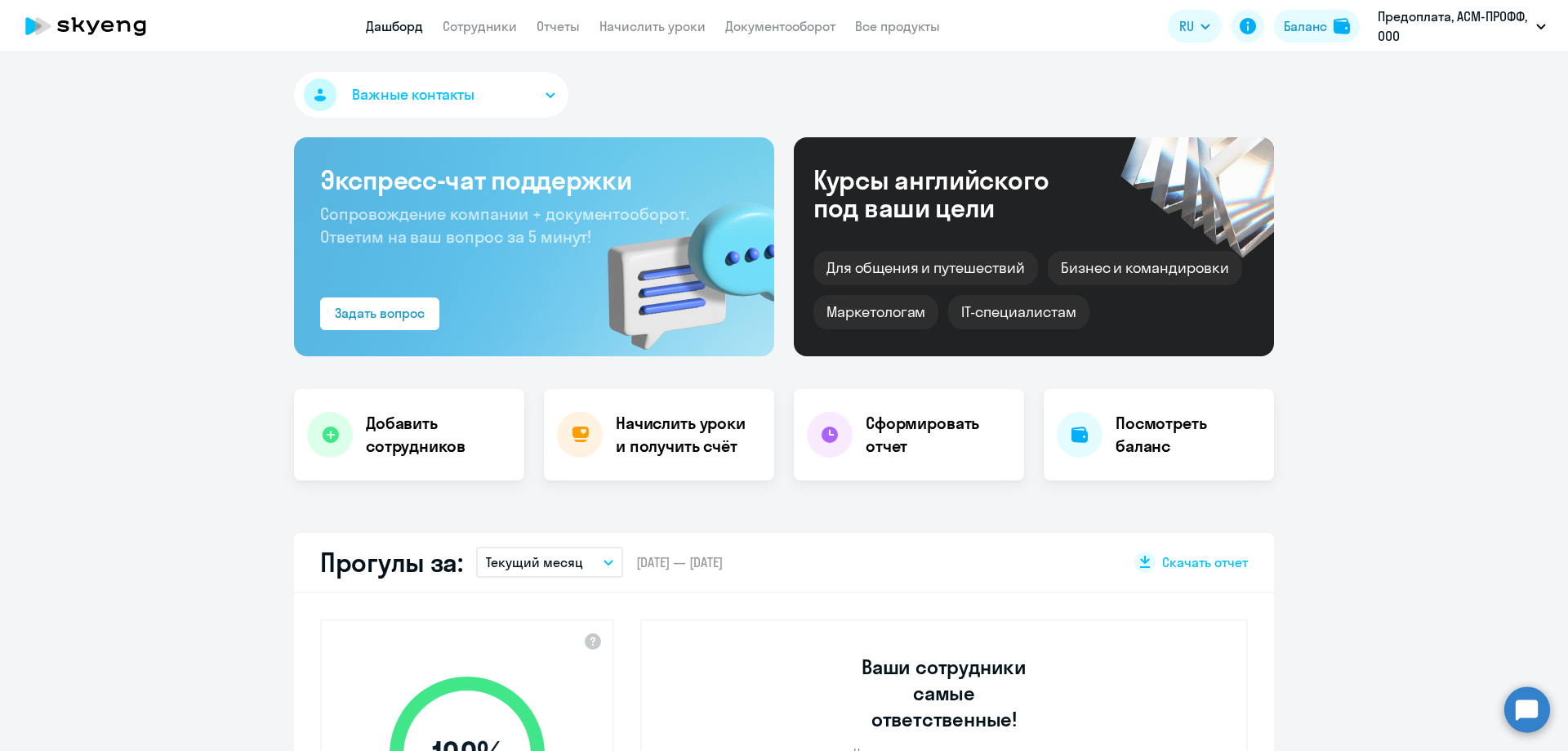
select select "30"
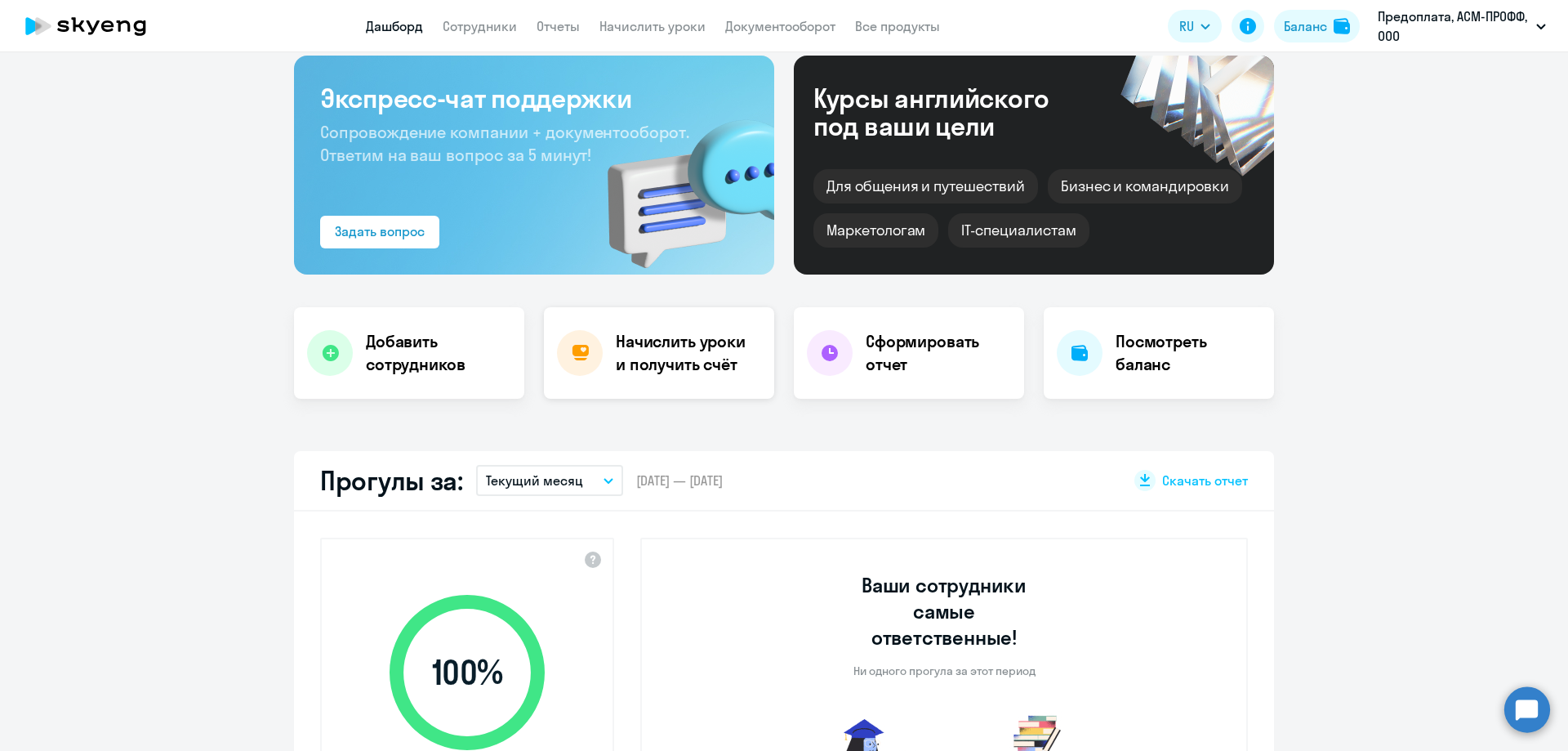
click at [696, 372] on h4 "Начислить уроки и получить счёт" at bounding box center [687, 352] width 142 height 45
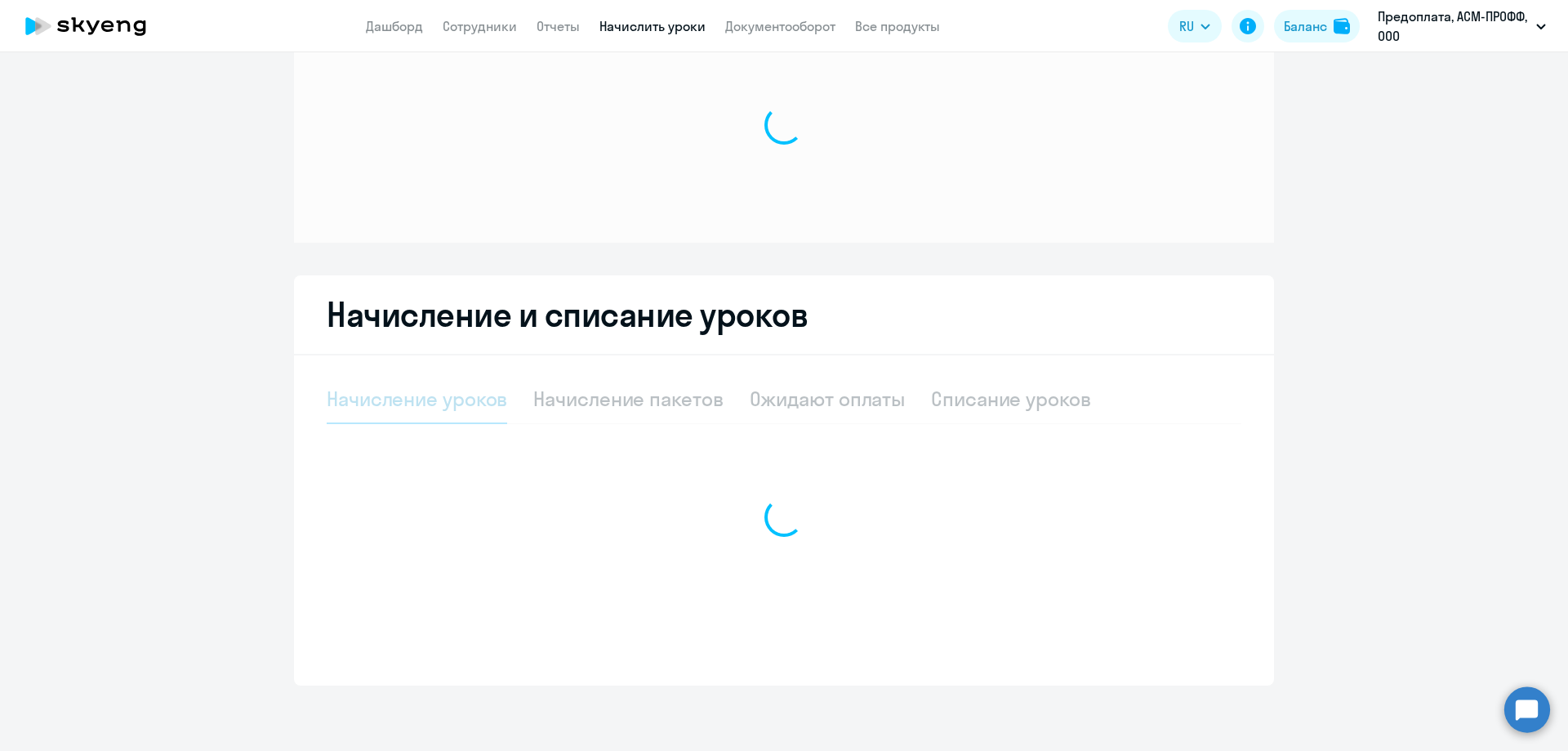
scroll to position [69, 0]
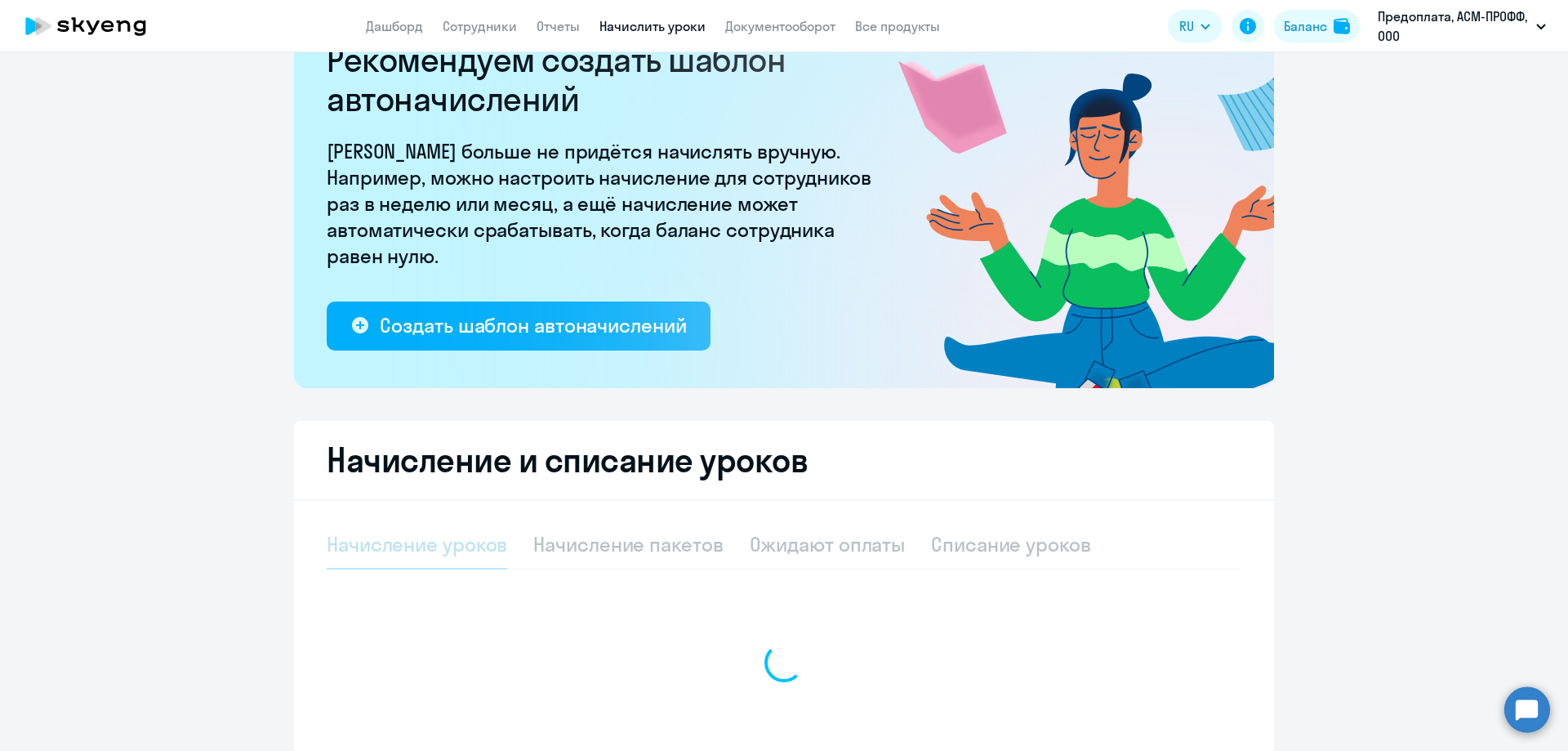
select select "10"
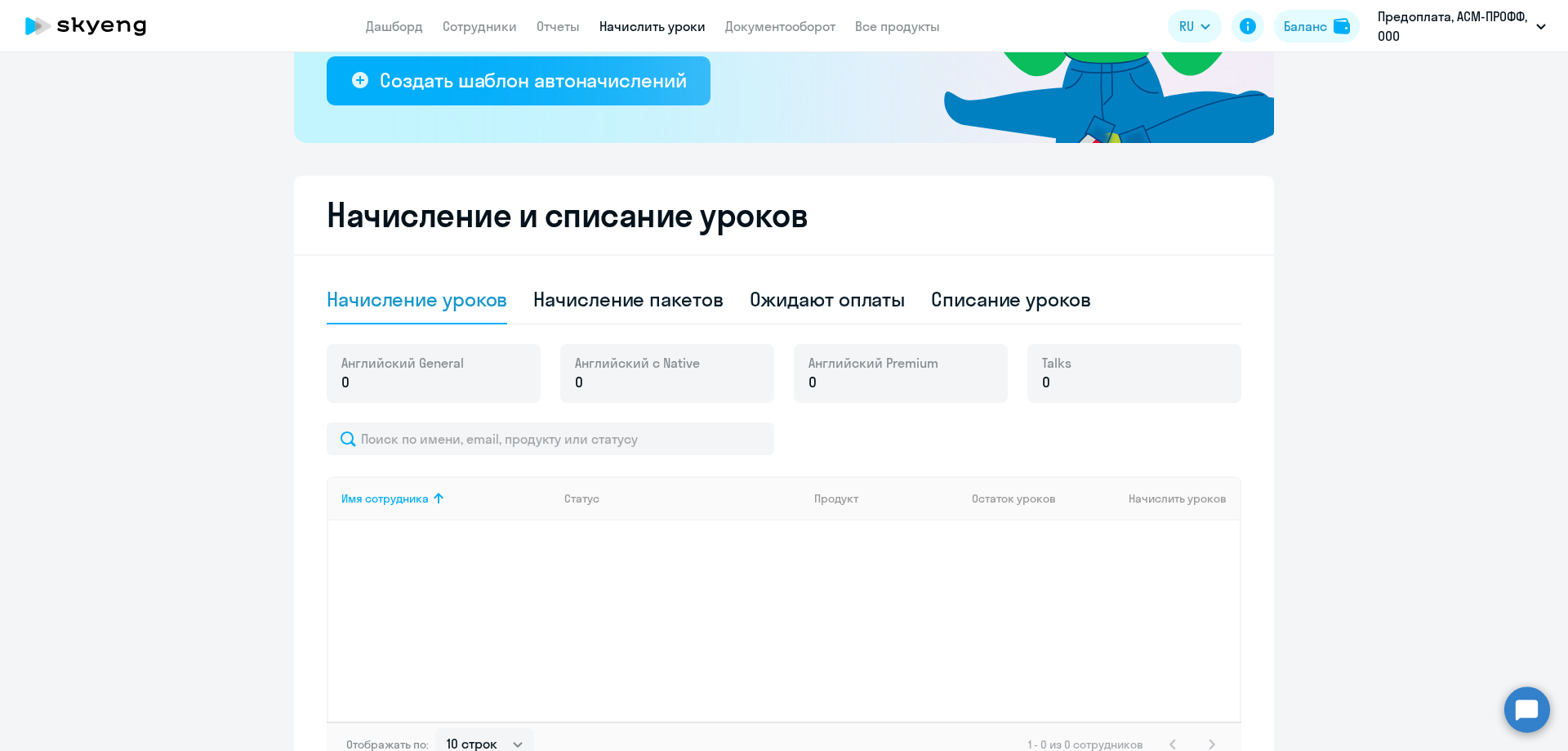
scroll to position [396, 0]
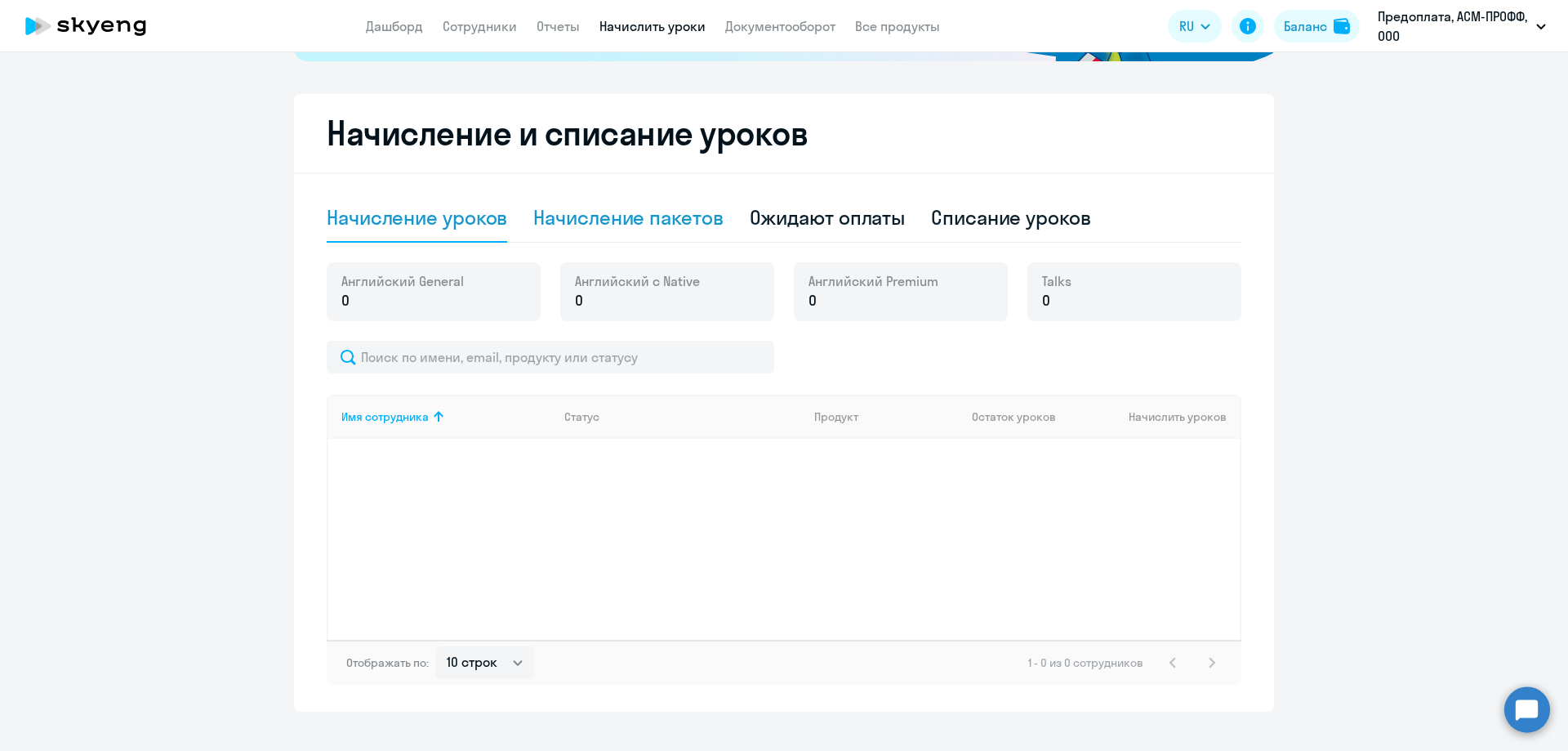
click at [604, 231] on div "Начисление пакетов" at bounding box center [628, 217] width 190 height 49
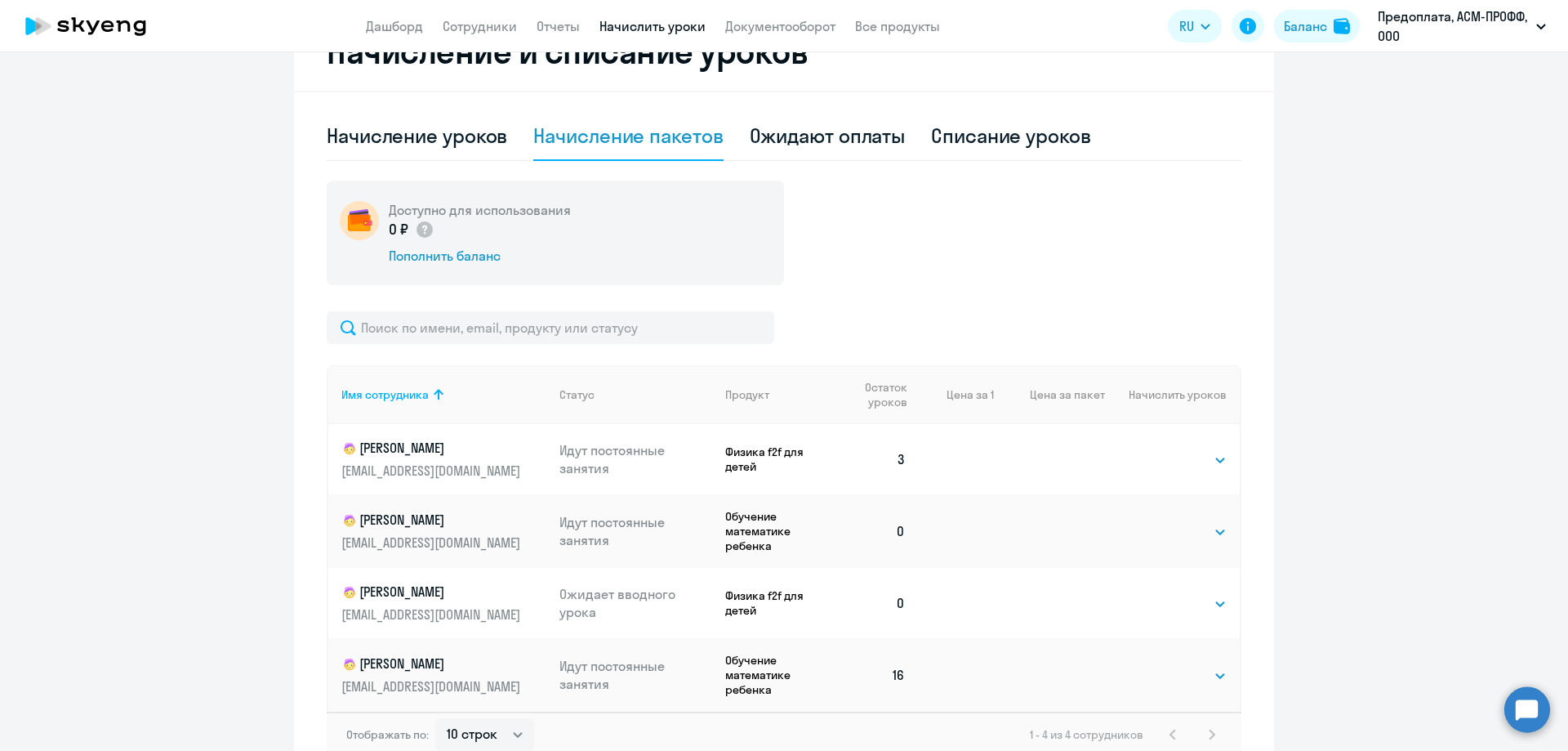
scroll to position [576, 0]
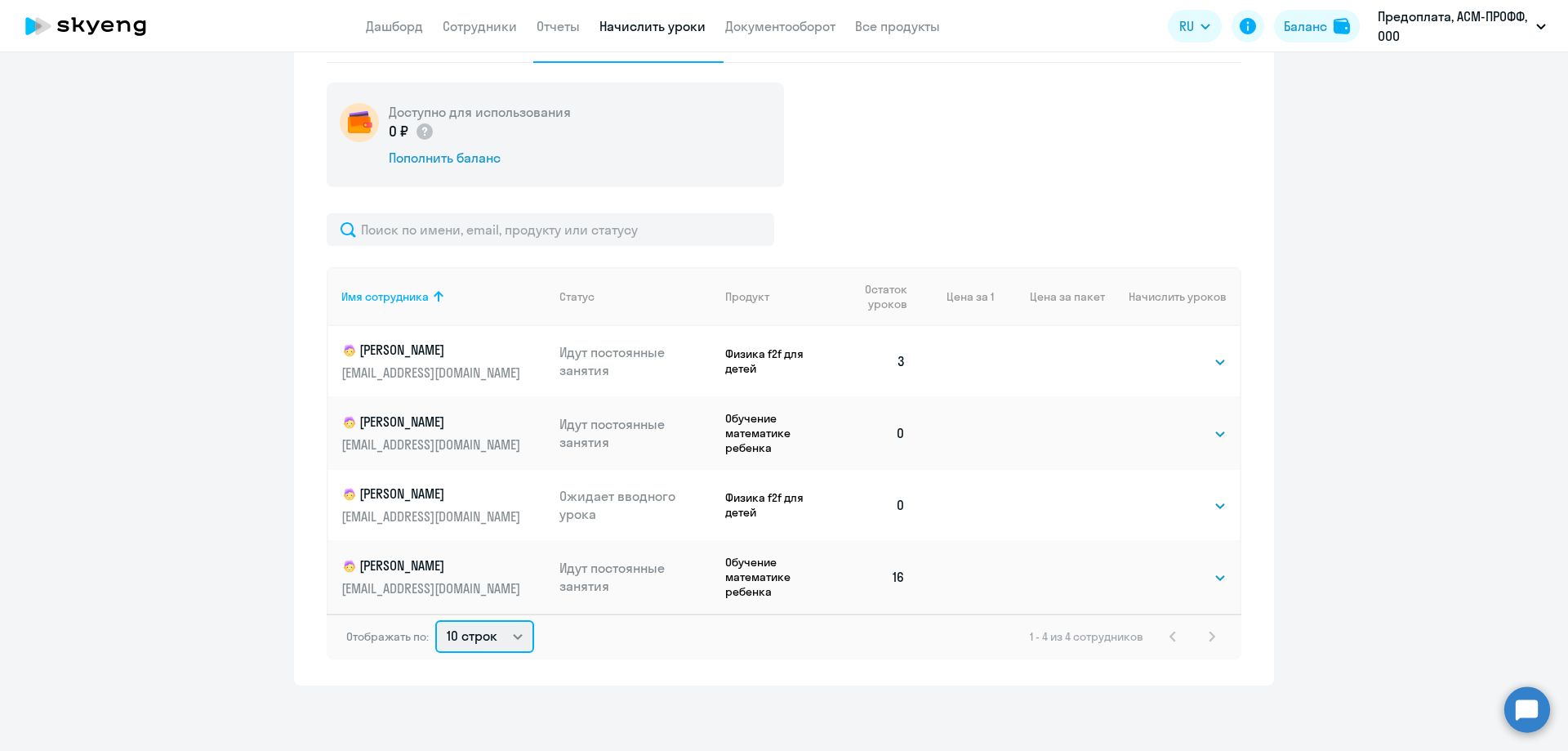
click at [509, 636] on select "10 строк 30 строк 50 строк" at bounding box center [485, 636] width 99 height 33
select select "50"
click at [435, 620] on select "10 строк 30 строк 50 строк" at bounding box center [485, 636] width 99 height 33
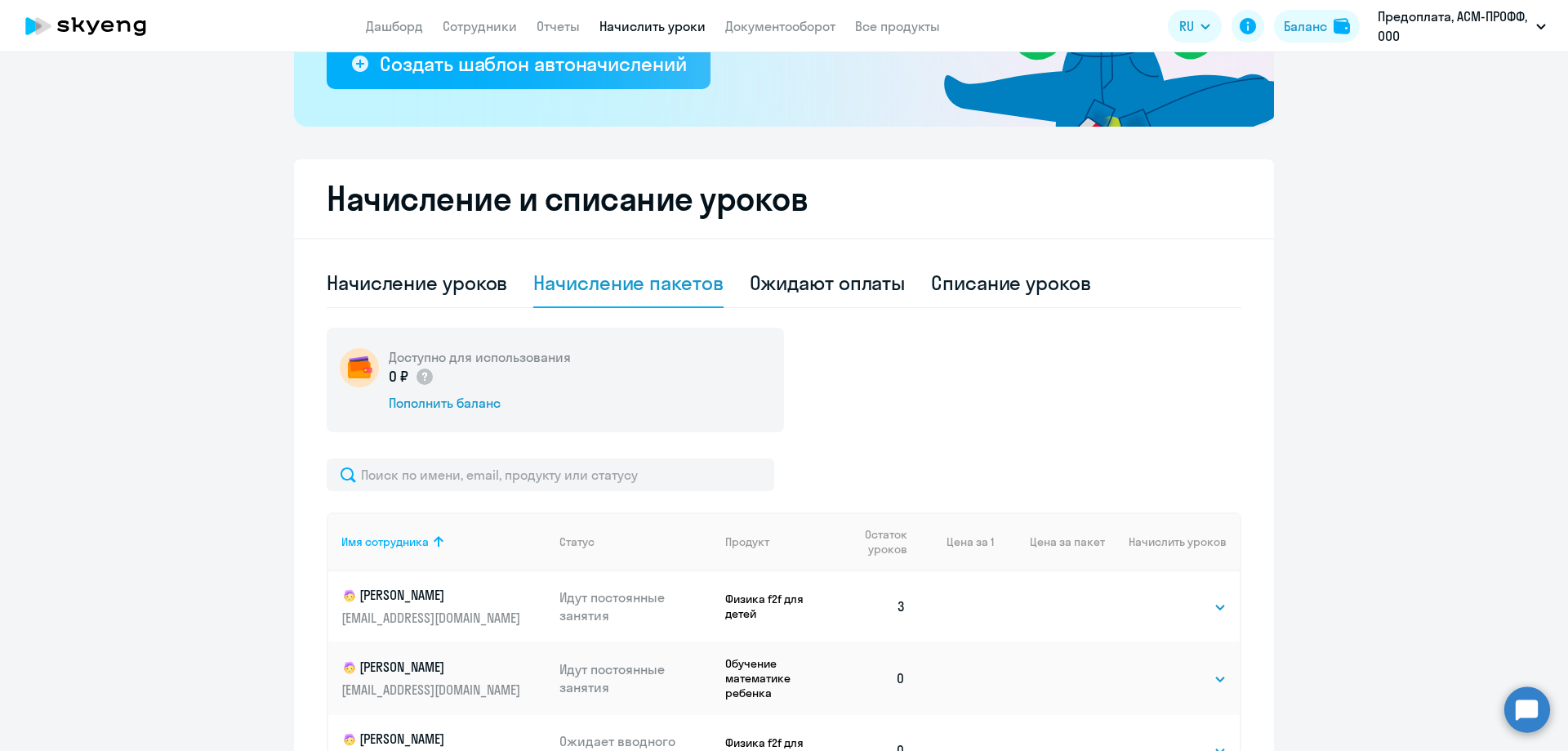
scroll to position [249, 0]
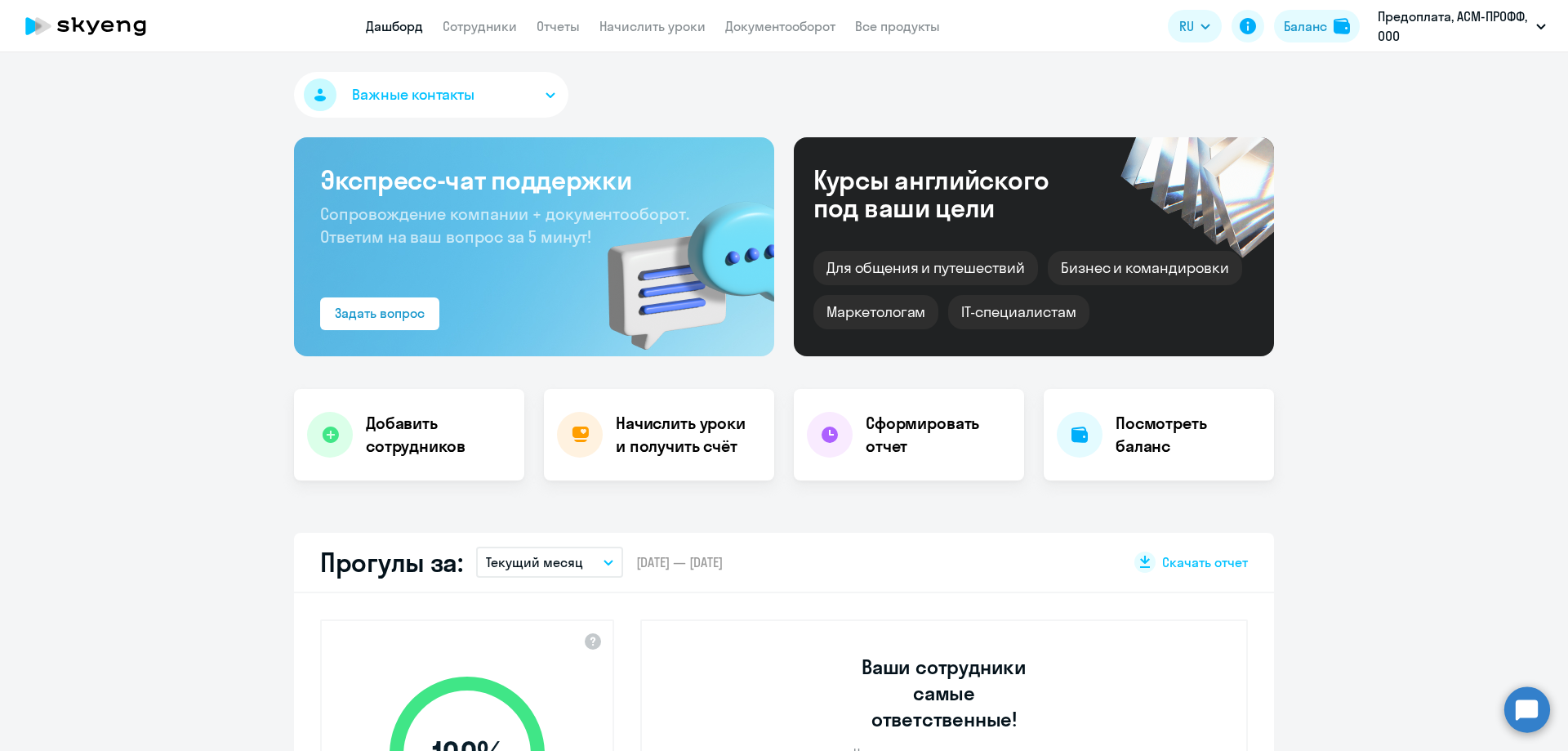
select select "30"
click at [615, 24] on link "Начислить уроки" at bounding box center [652, 26] width 106 height 16
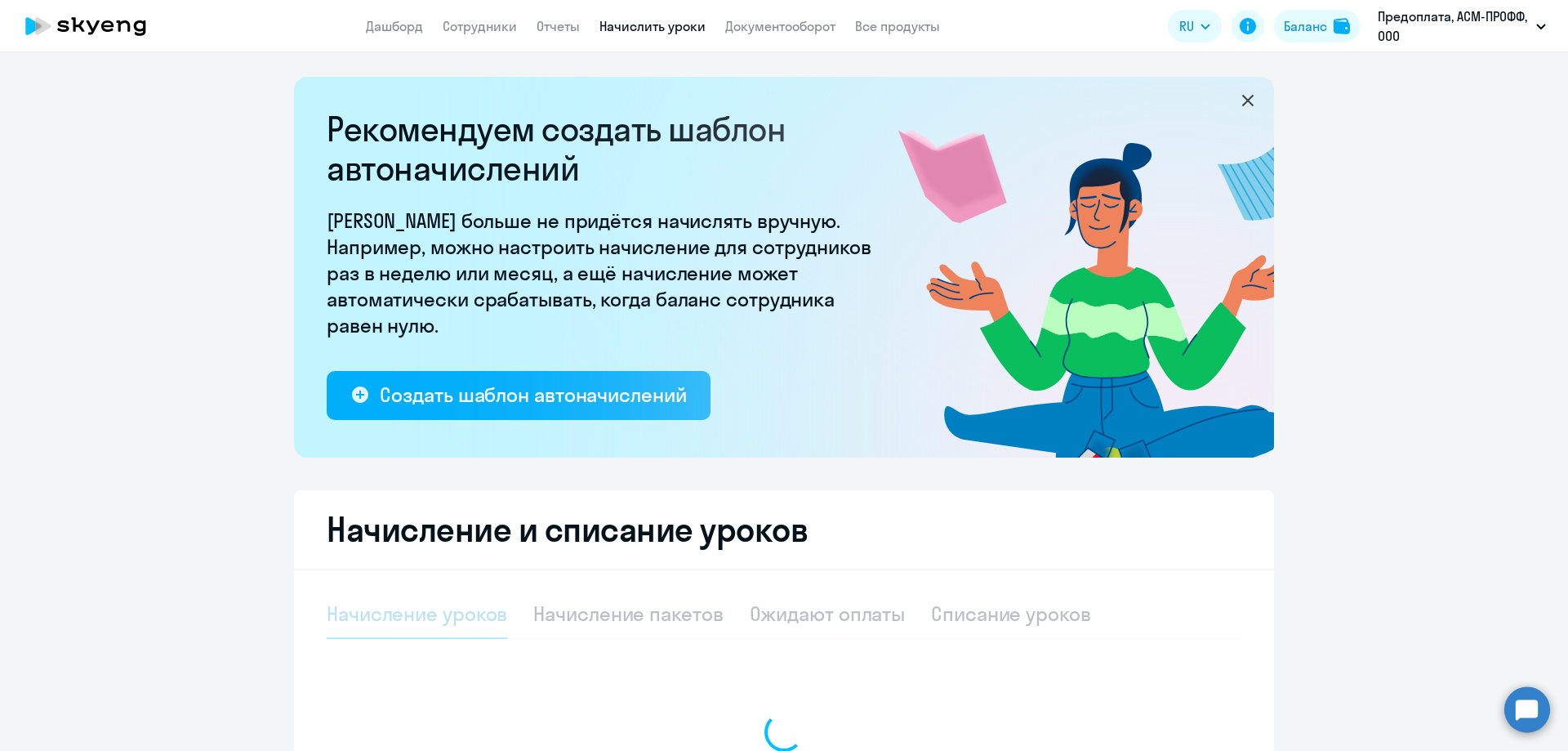
select select "10"
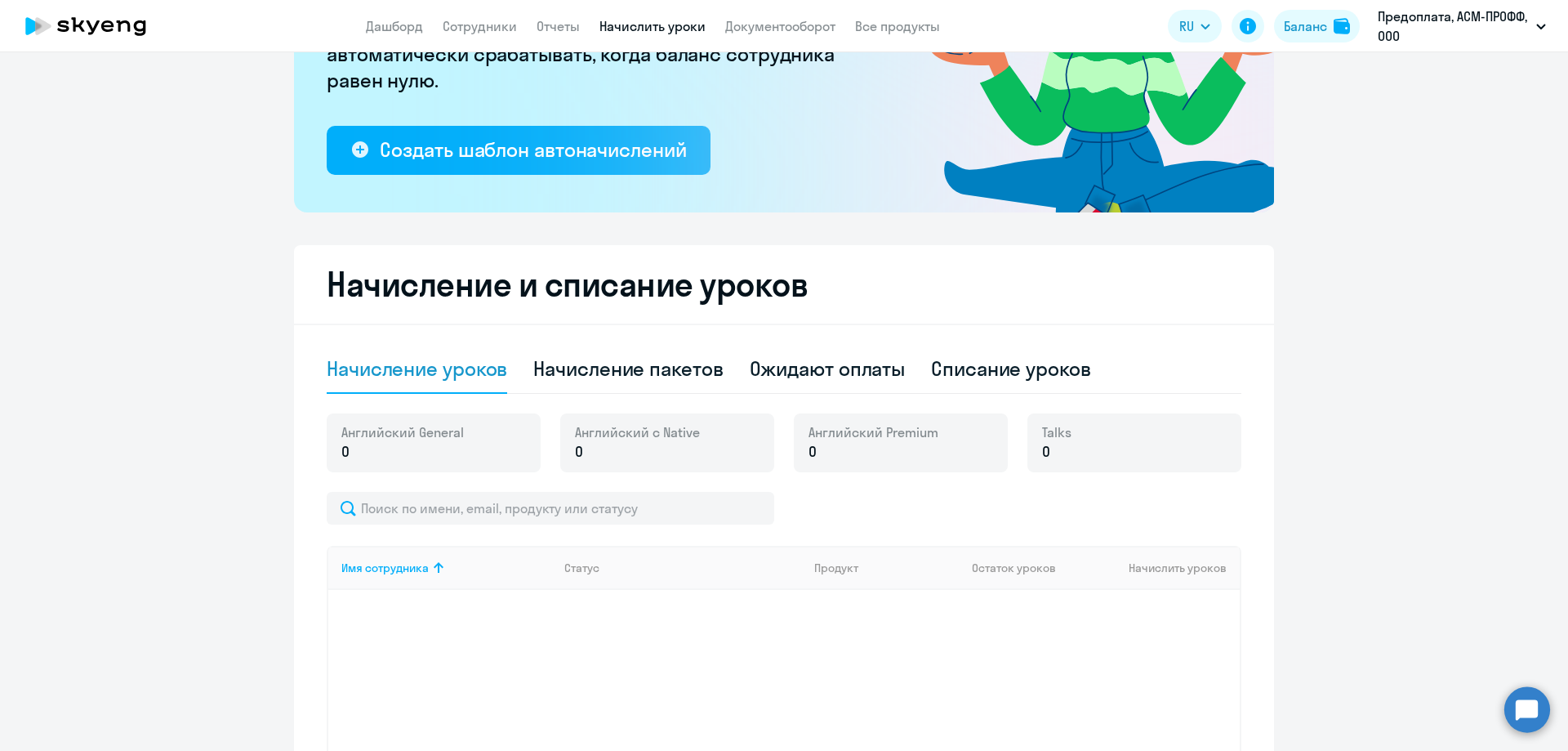
scroll to position [327, 0]
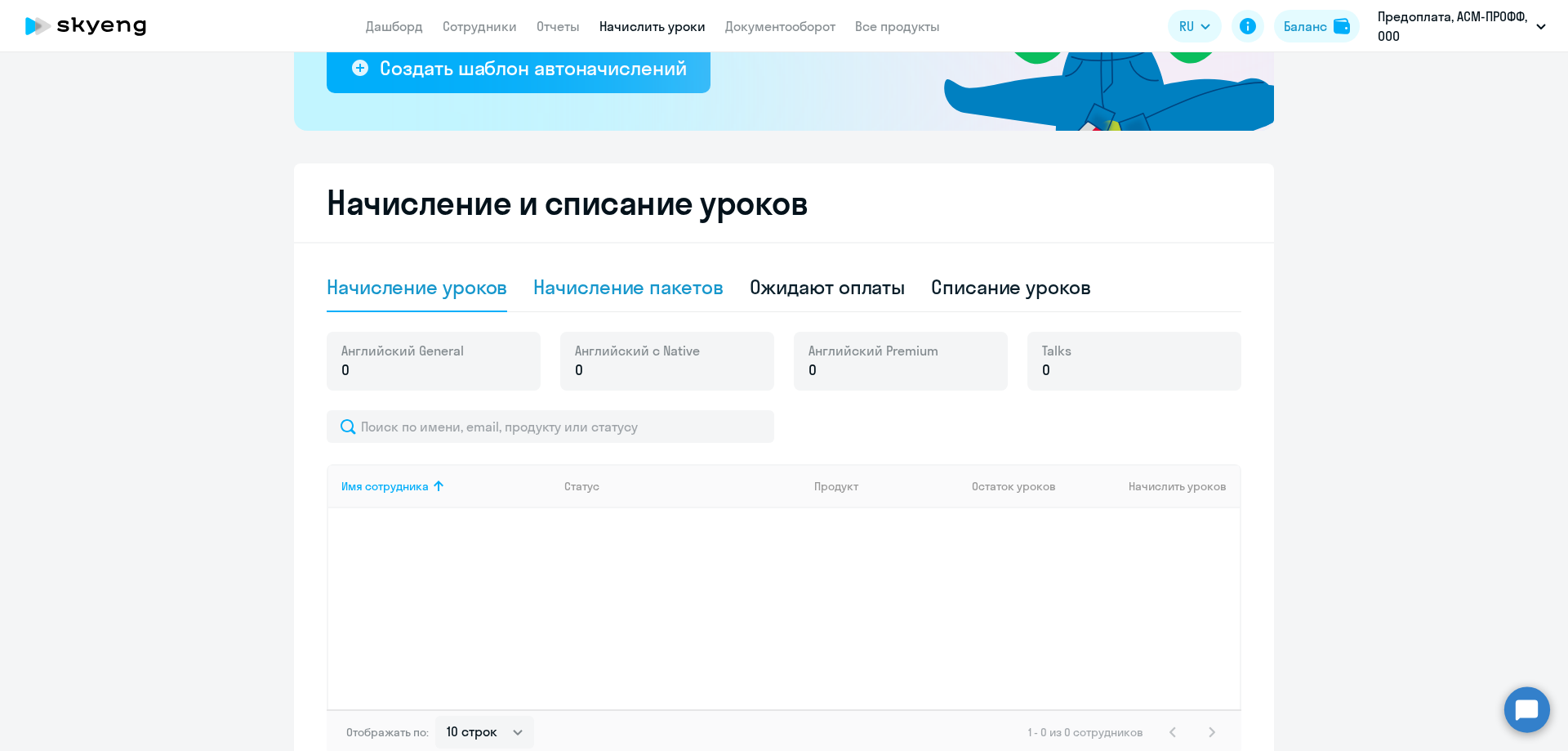
click at [681, 288] on div "Начисление пакетов" at bounding box center [628, 287] width 190 height 27
select select "10"
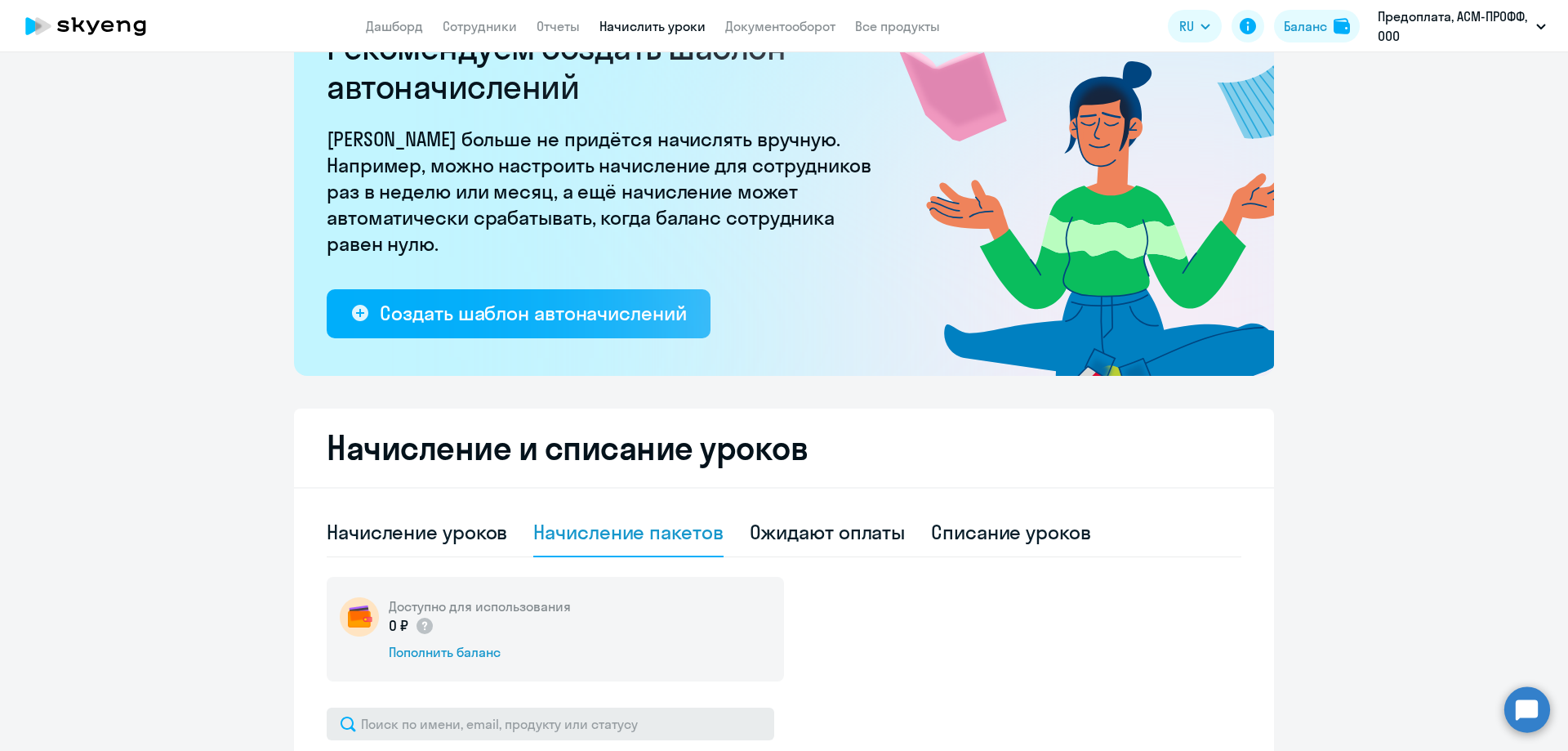
scroll to position [0, 0]
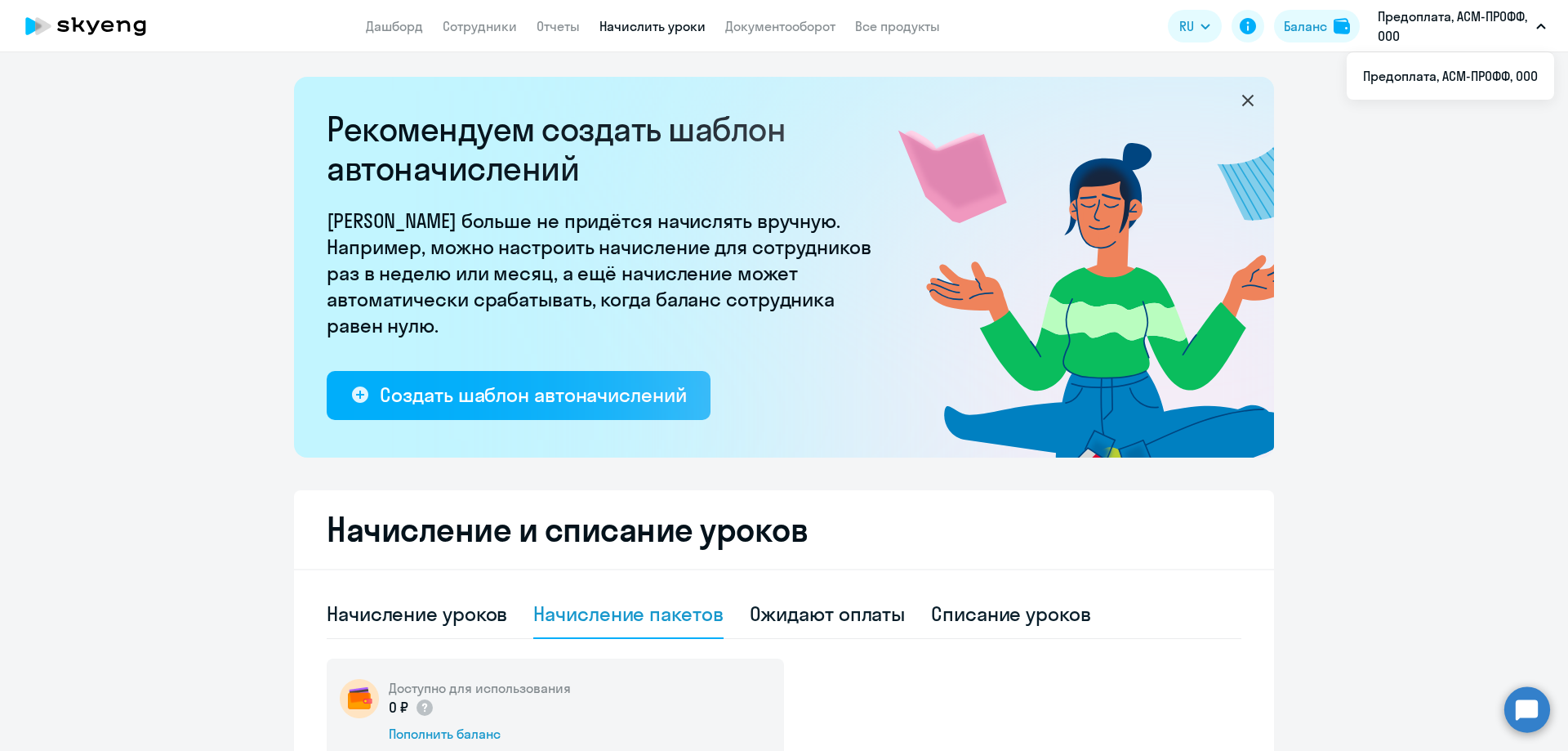
click at [1543, 24] on icon "button" at bounding box center [1541, 27] width 9 height 6
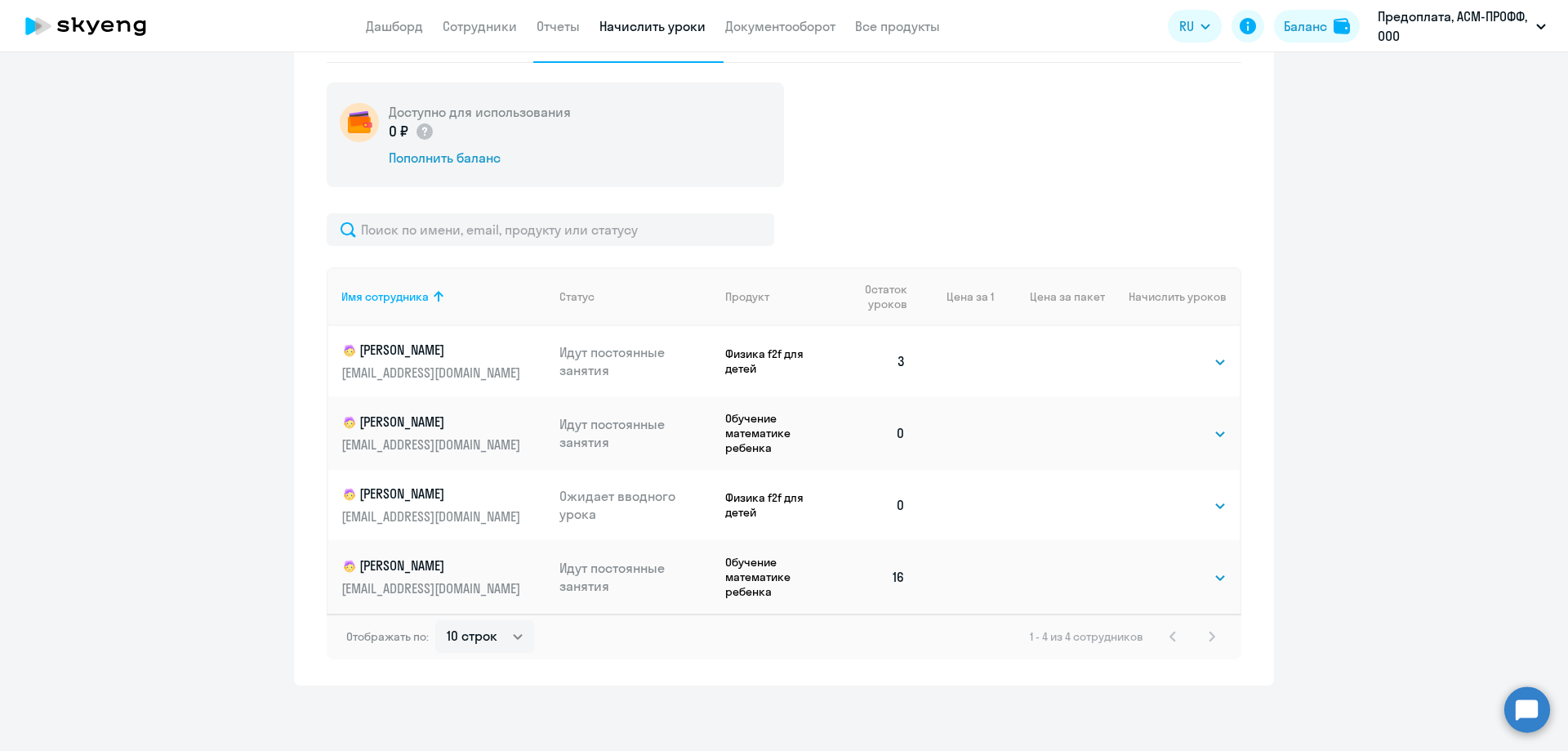
scroll to position [168, 0]
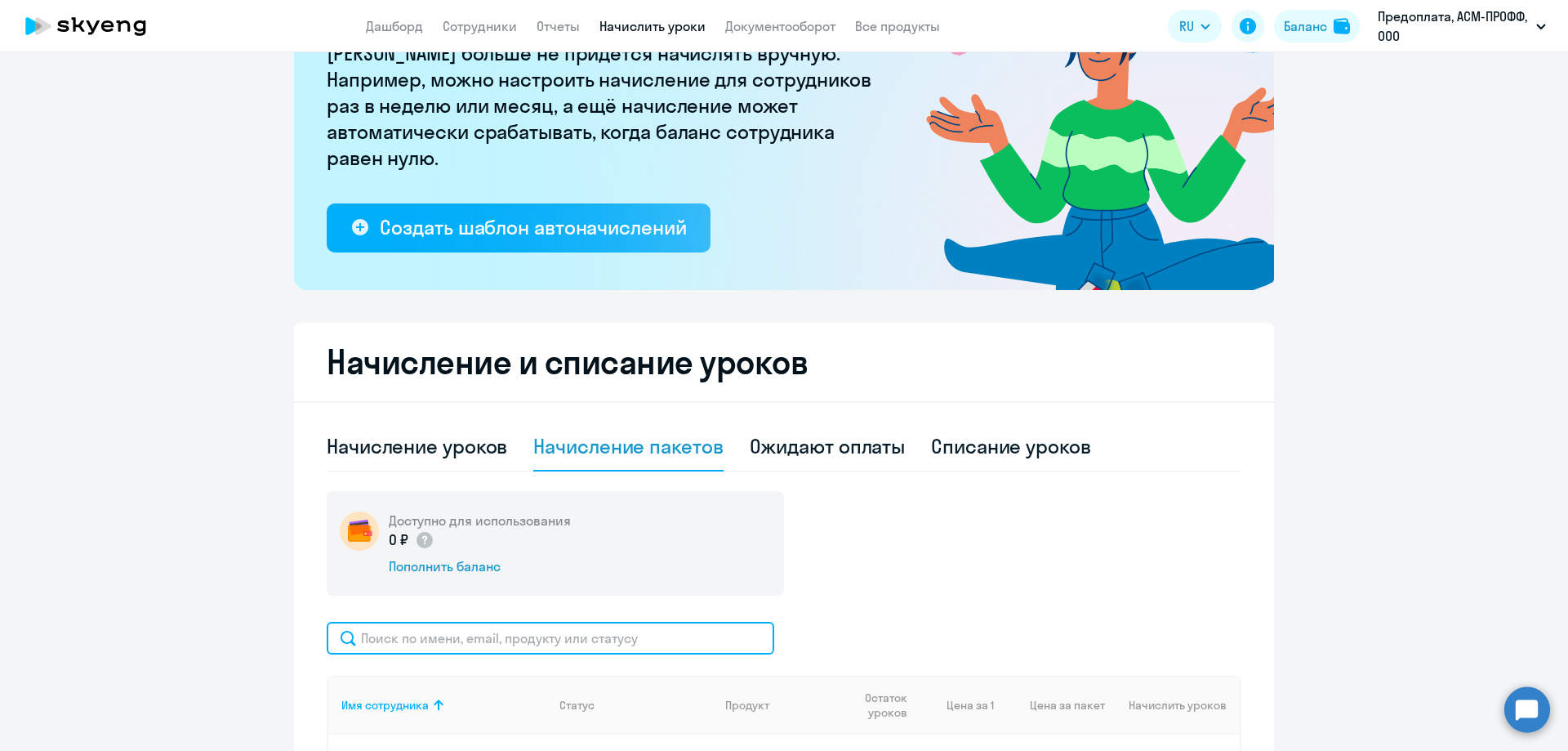
click at [359, 637] on input "text" at bounding box center [550, 638] width 447 height 33
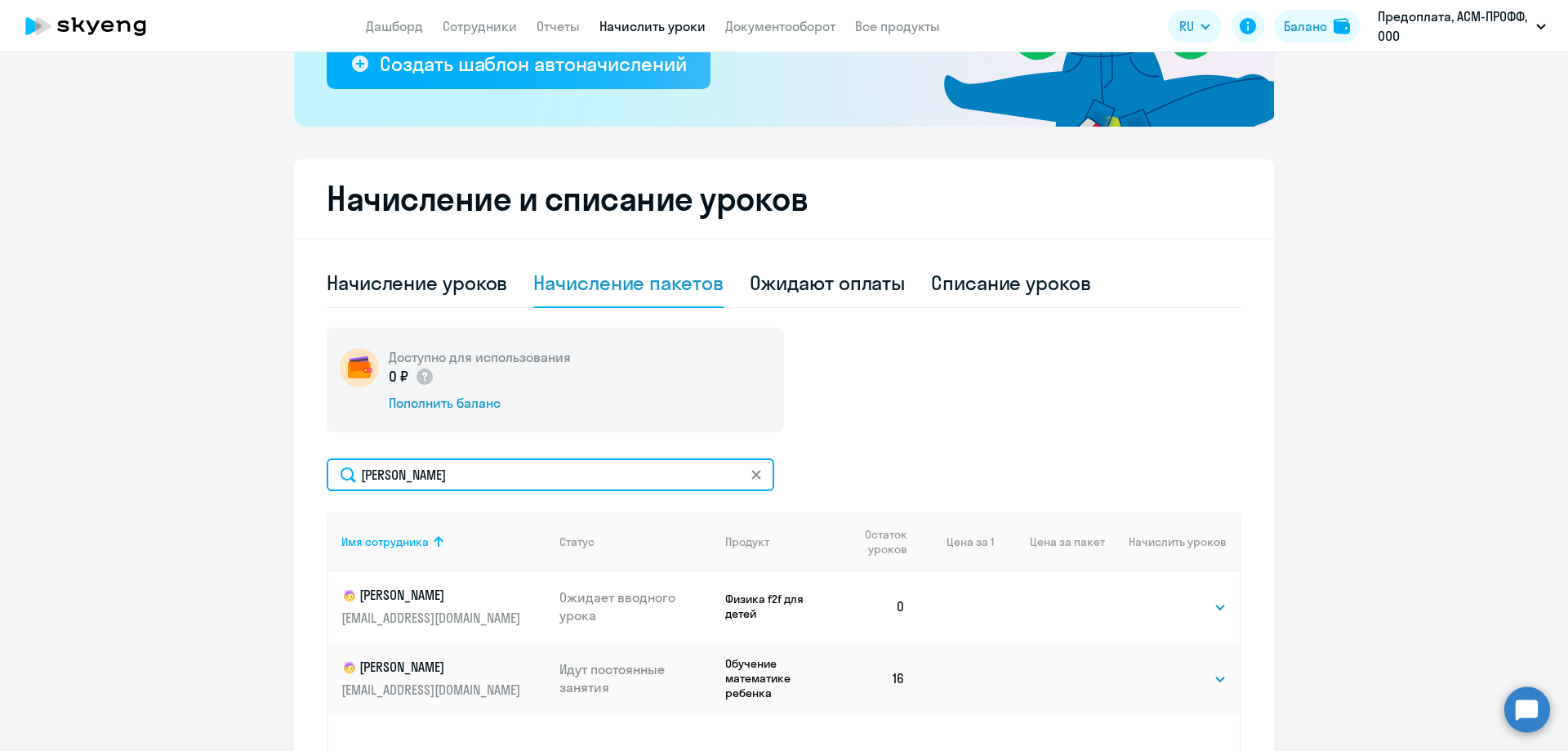
scroll to position [412, 0]
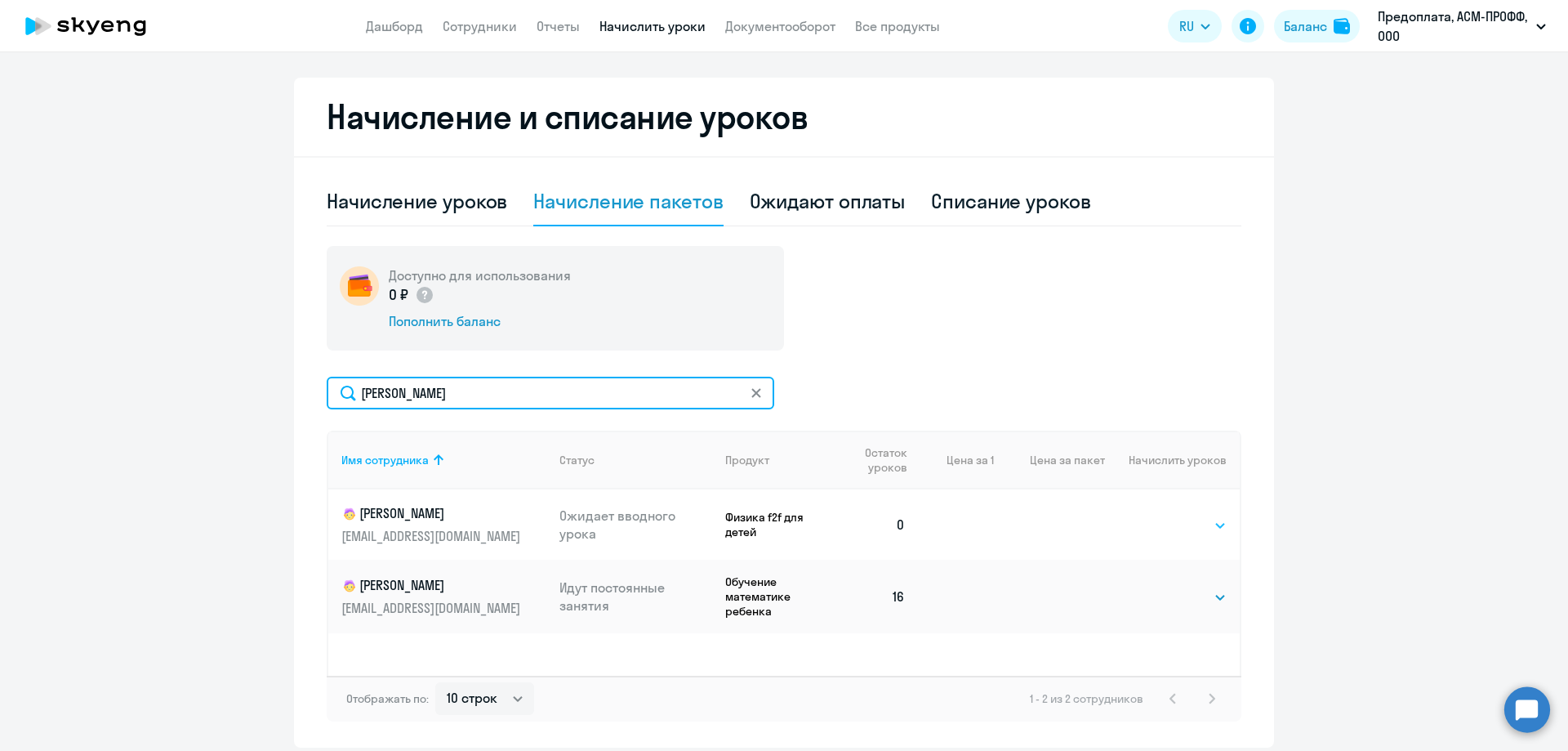
type input "[PERSON_NAME]"
click at [1210, 524] on select "Выбрать 4 8 16 32 64 96 128" at bounding box center [1193, 525] width 67 height 20
select select "16"
click at [1159, 516] on select "Выбрать 4 8 16 32 64 96 128" at bounding box center [1193, 525] width 67 height 20
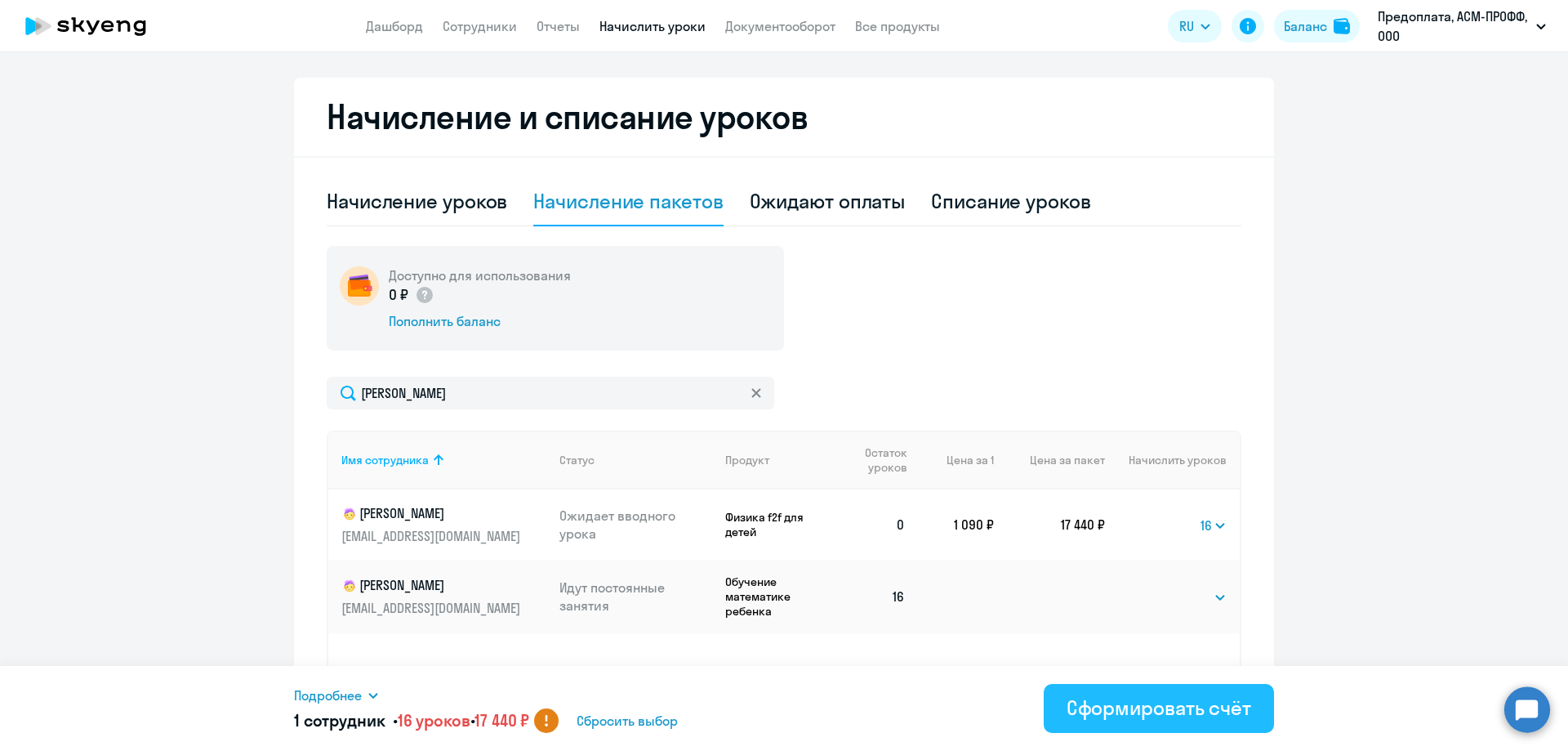
click at [1086, 713] on div "Сформировать счёт" at bounding box center [1159, 707] width 185 height 27
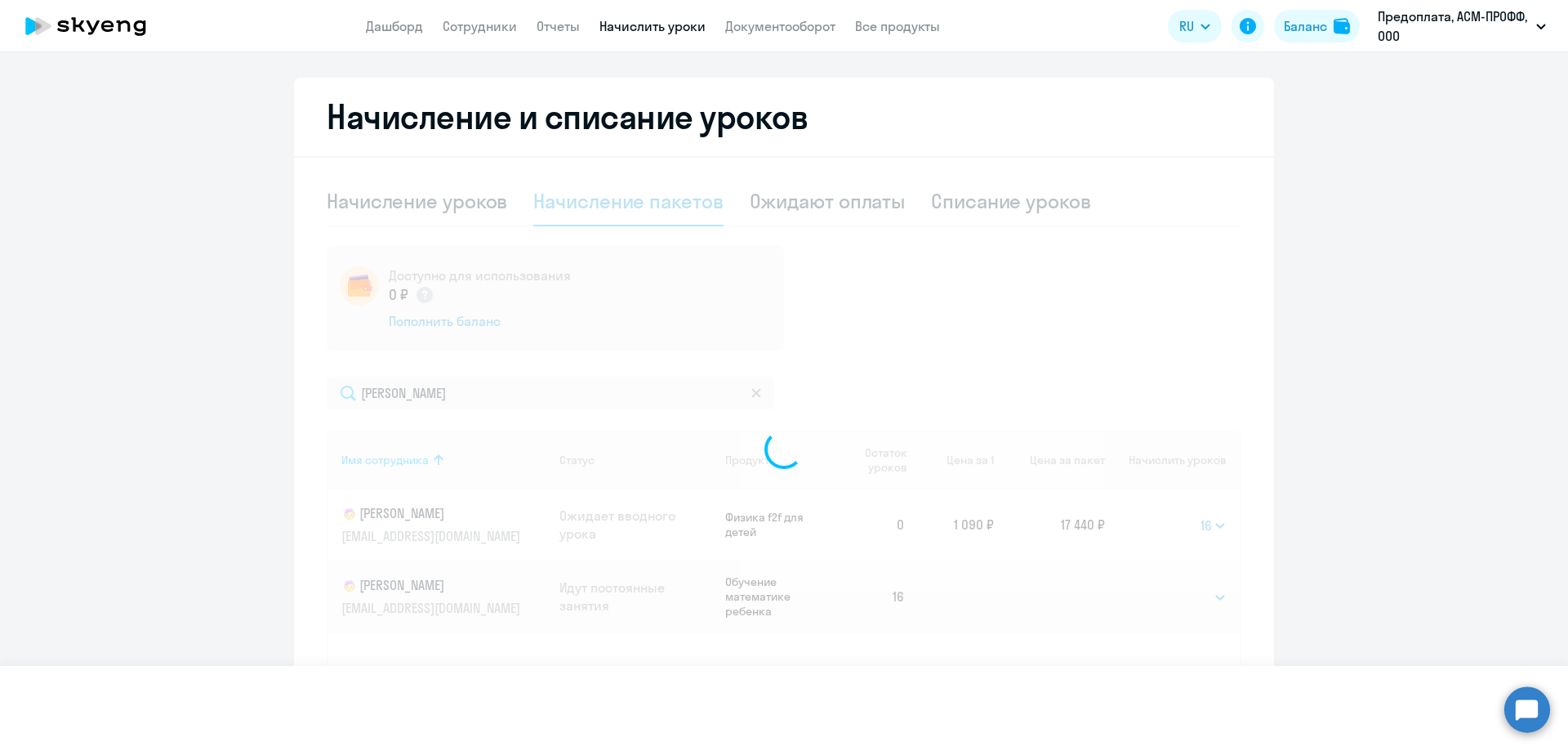
select select
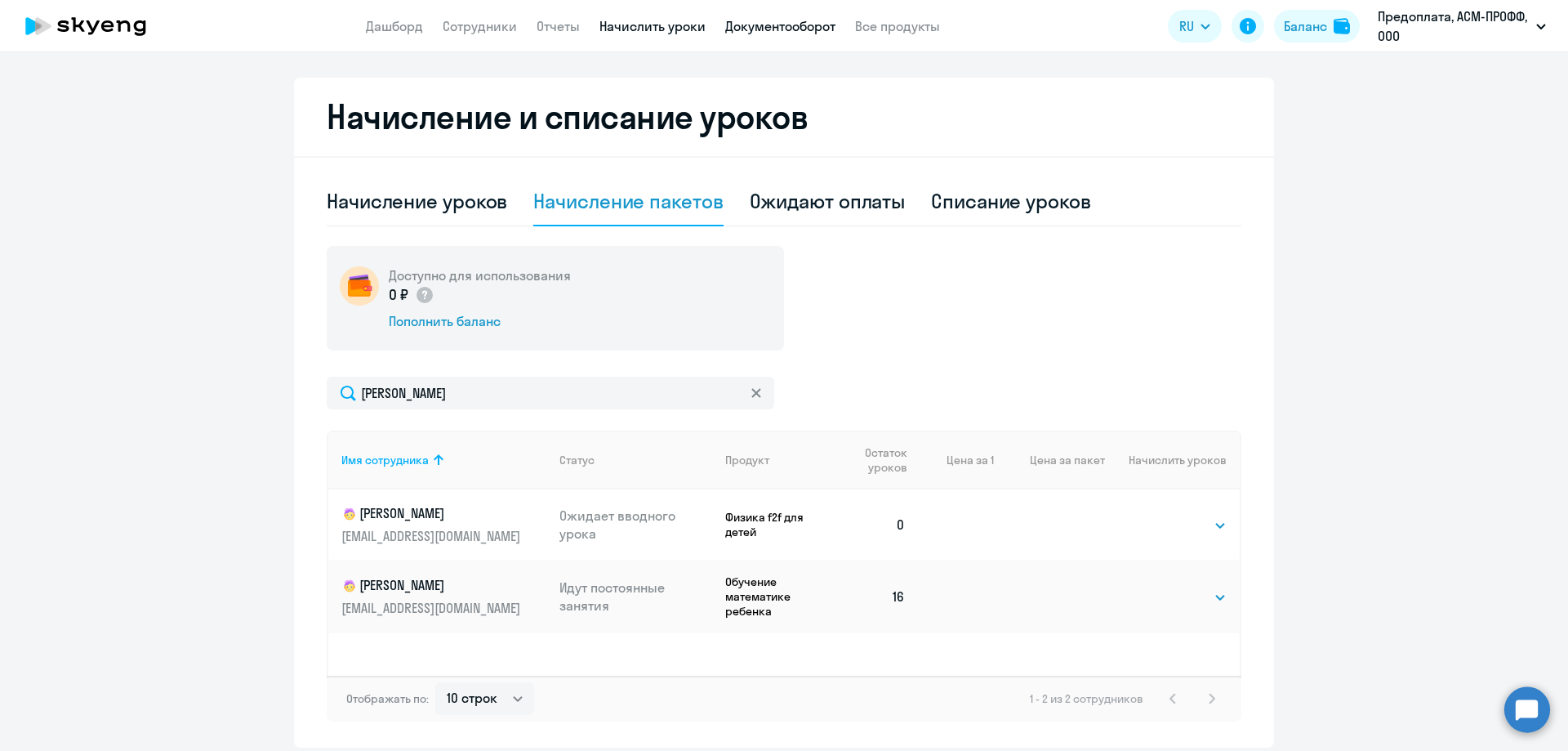
click at [769, 28] on link "Документооборот" at bounding box center [780, 26] width 110 height 16
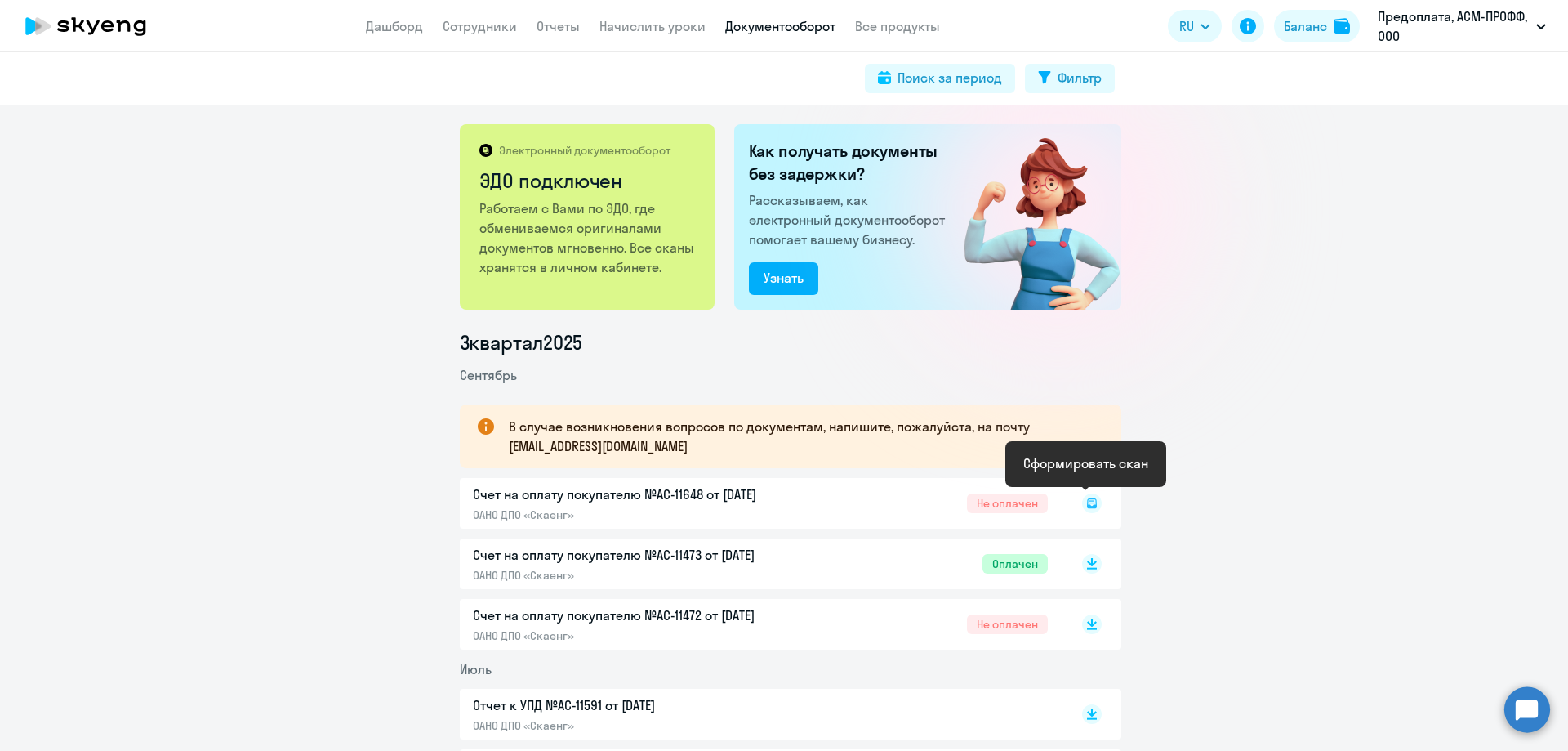
click at [1085, 502] on rect at bounding box center [1092, 503] width 20 height 20
click at [1083, 502] on rect at bounding box center [1092, 503] width 20 height 20
click at [714, 494] on div "Счет на оплату покупателю №AC-11648 от [DATE] ОАНО ДПО «Скаенг» Не оплачен" at bounding box center [791, 503] width 662 height 50
click at [1083, 502] on rect at bounding box center [1092, 503] width 20 height 20
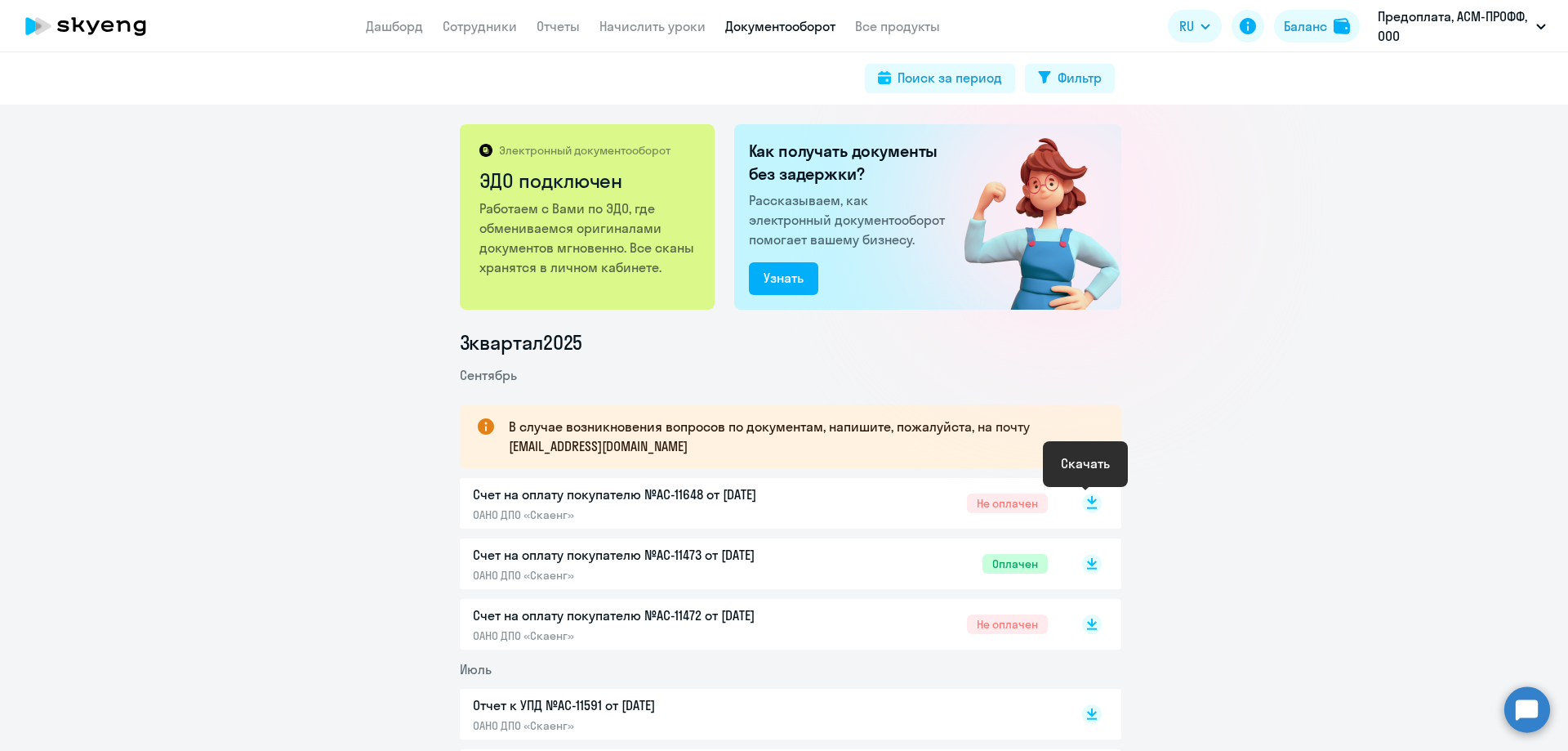
click at [1087, 502] on icon at bounding box center [1091, 500] width 9 height 9
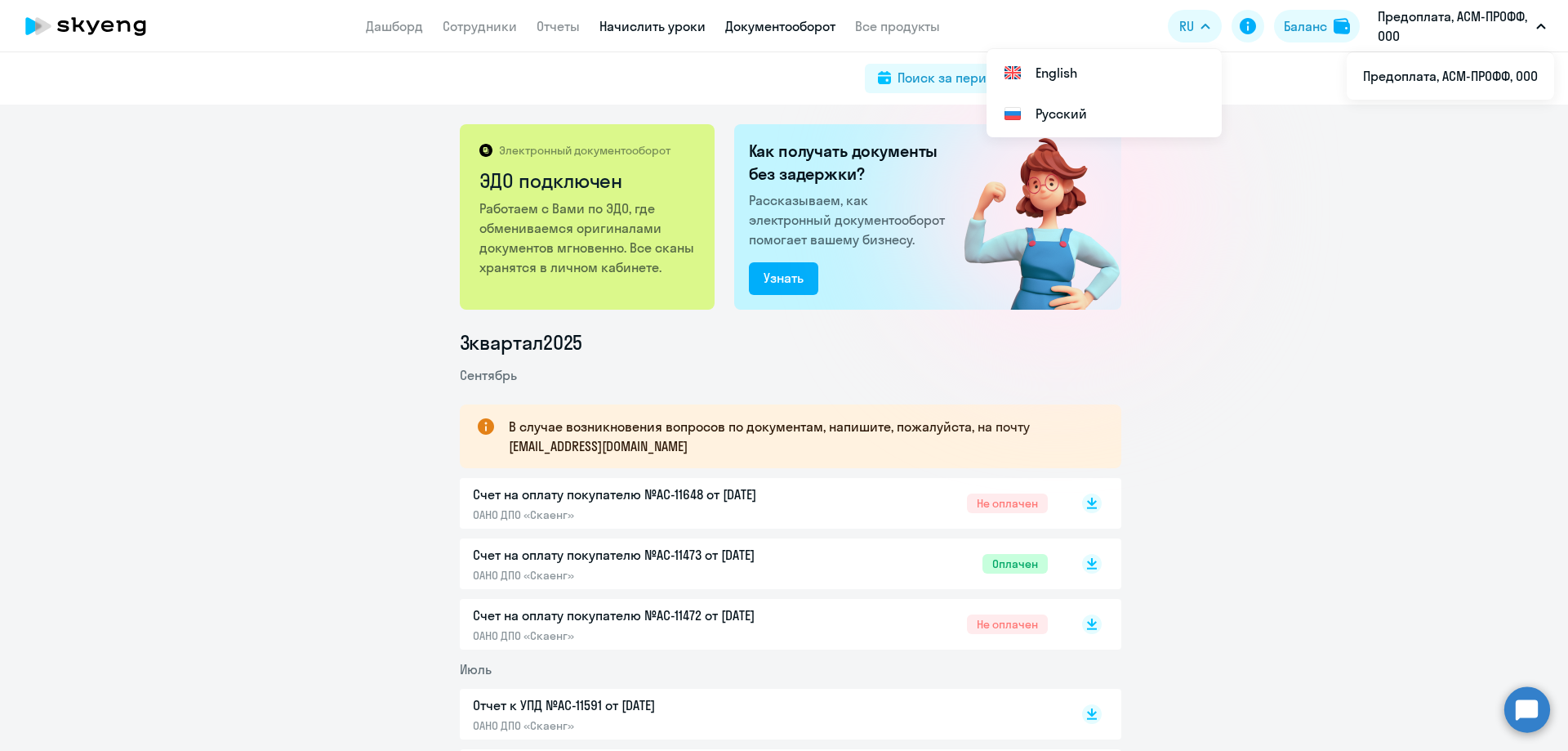
click at [619, 23] on link "Начислить уроки" at bounding box center [652, 26] width 106 height 16
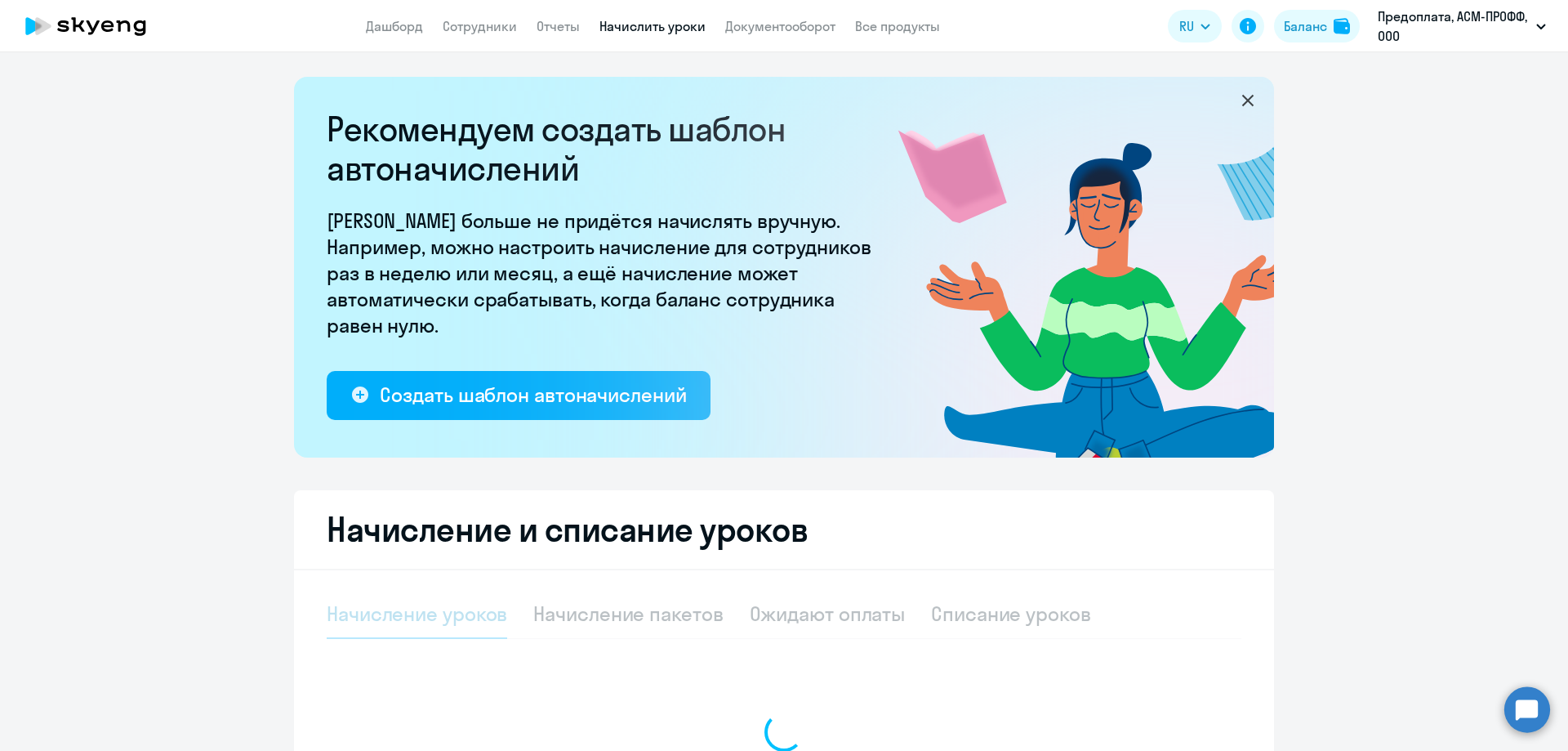
select select "10"
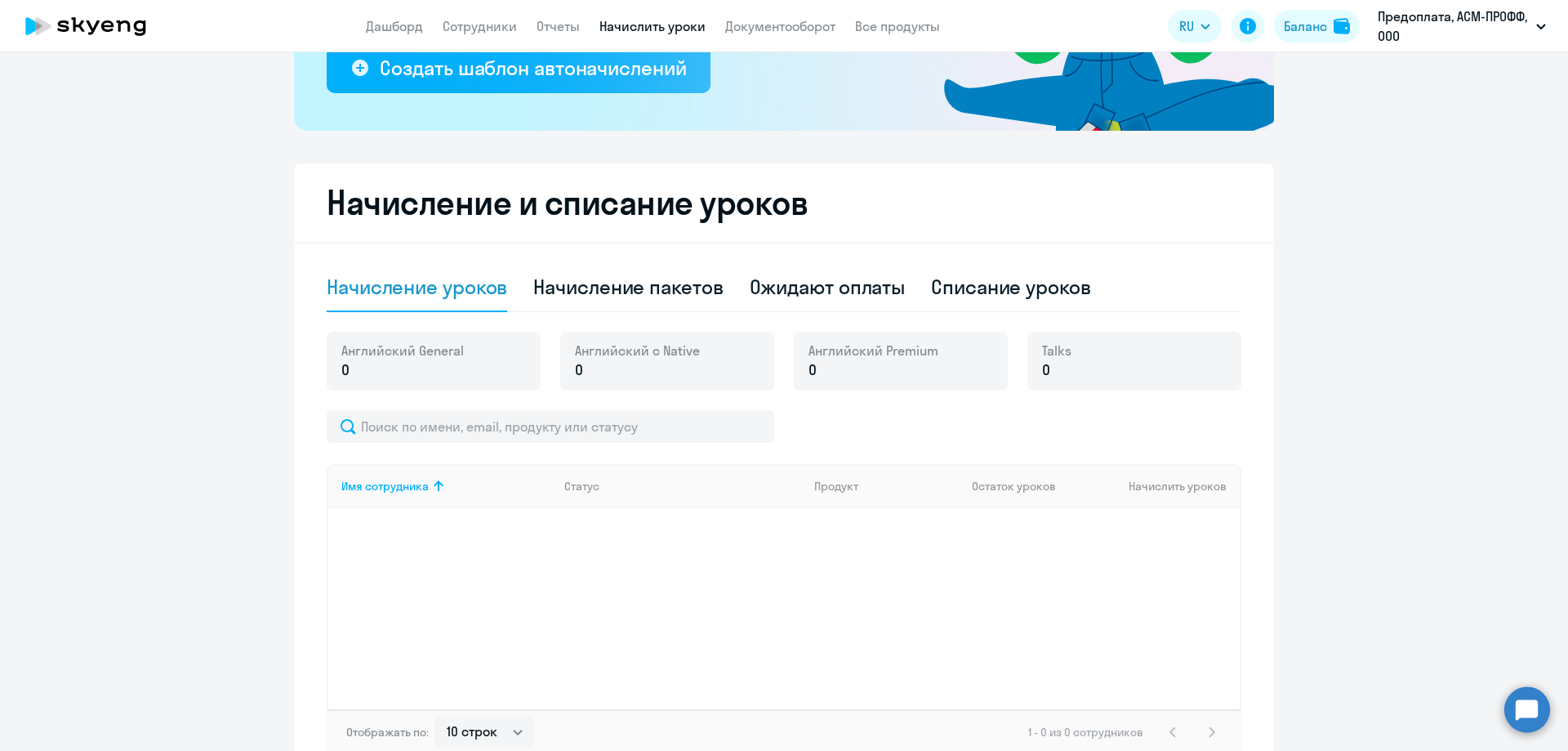
scroll to position [409, 0]
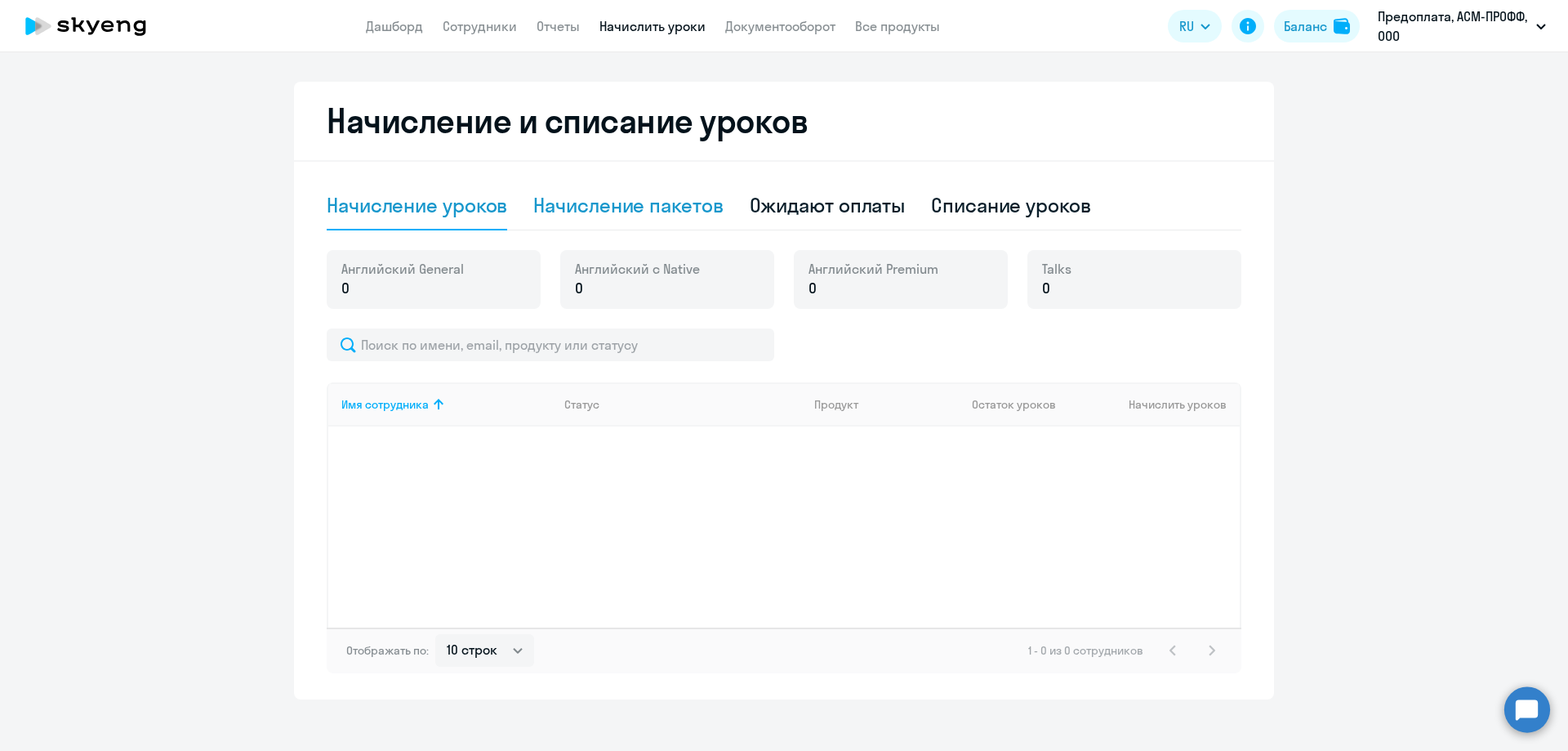
click at [575, 216] on div "Начисление пакетов" at bounding box center [628, 204] width 190 height 27
select select "10"
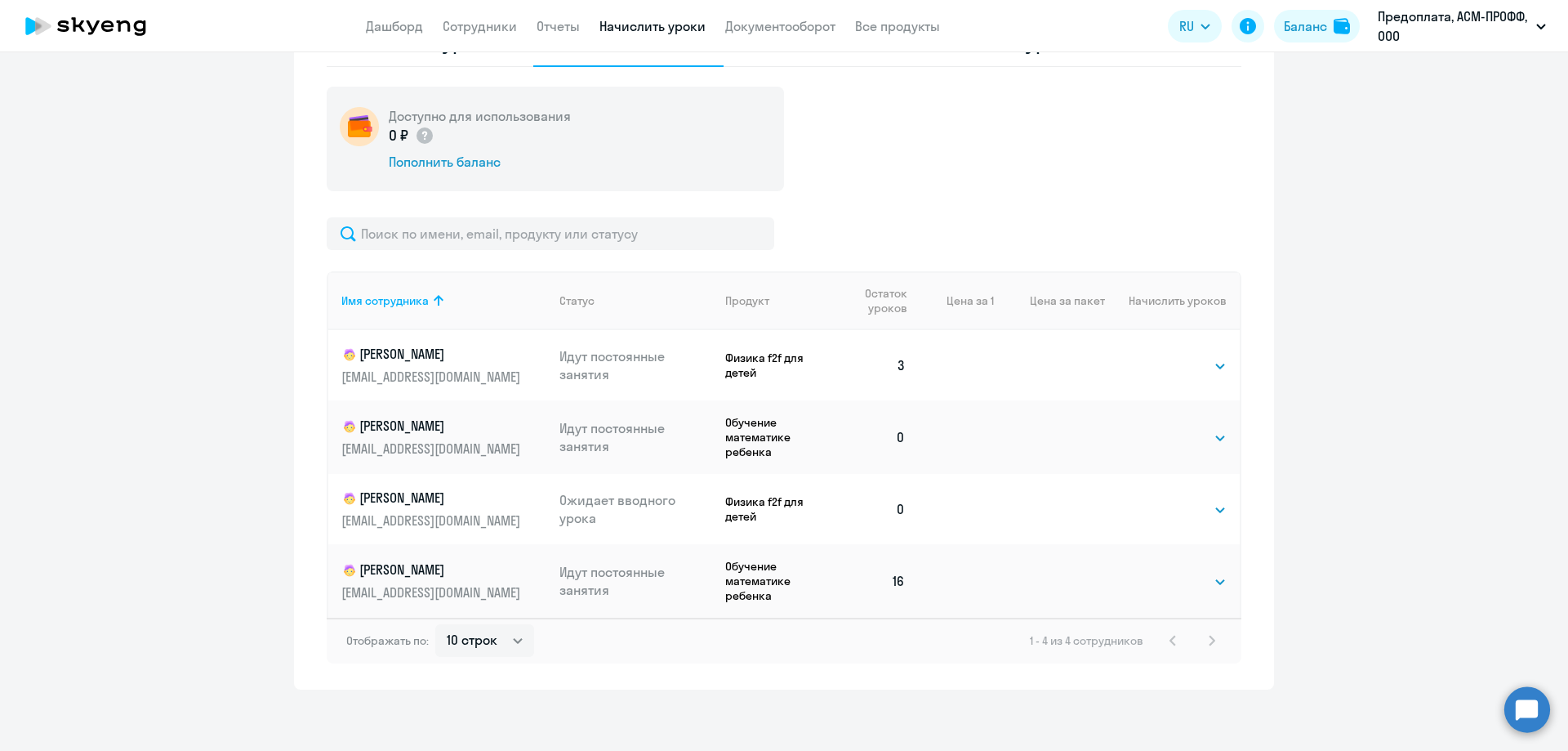
scroll to position [576, 0]
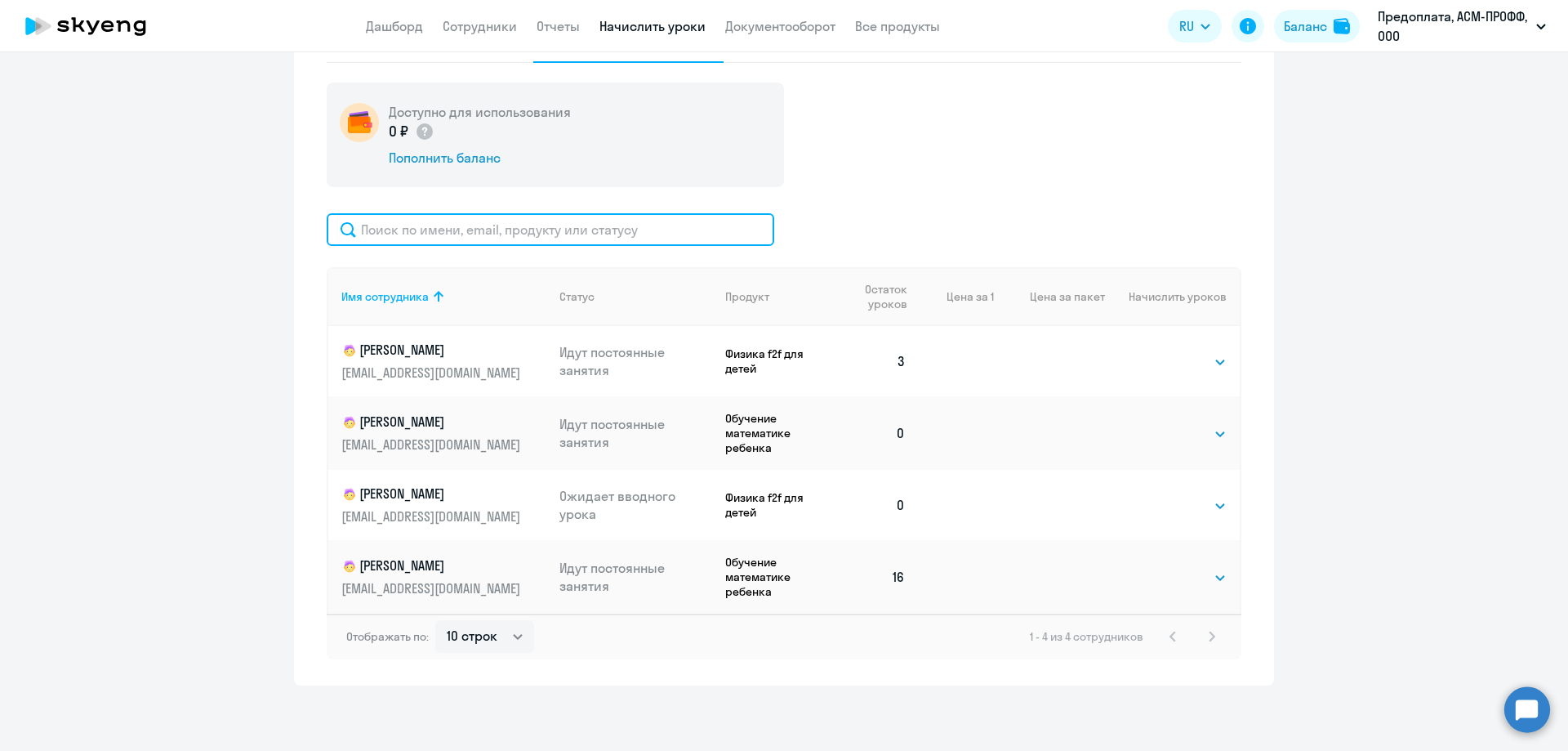
click at [484, 232] on input "text" at bounding box center [550, 229] width 447 height 33
type input "а"
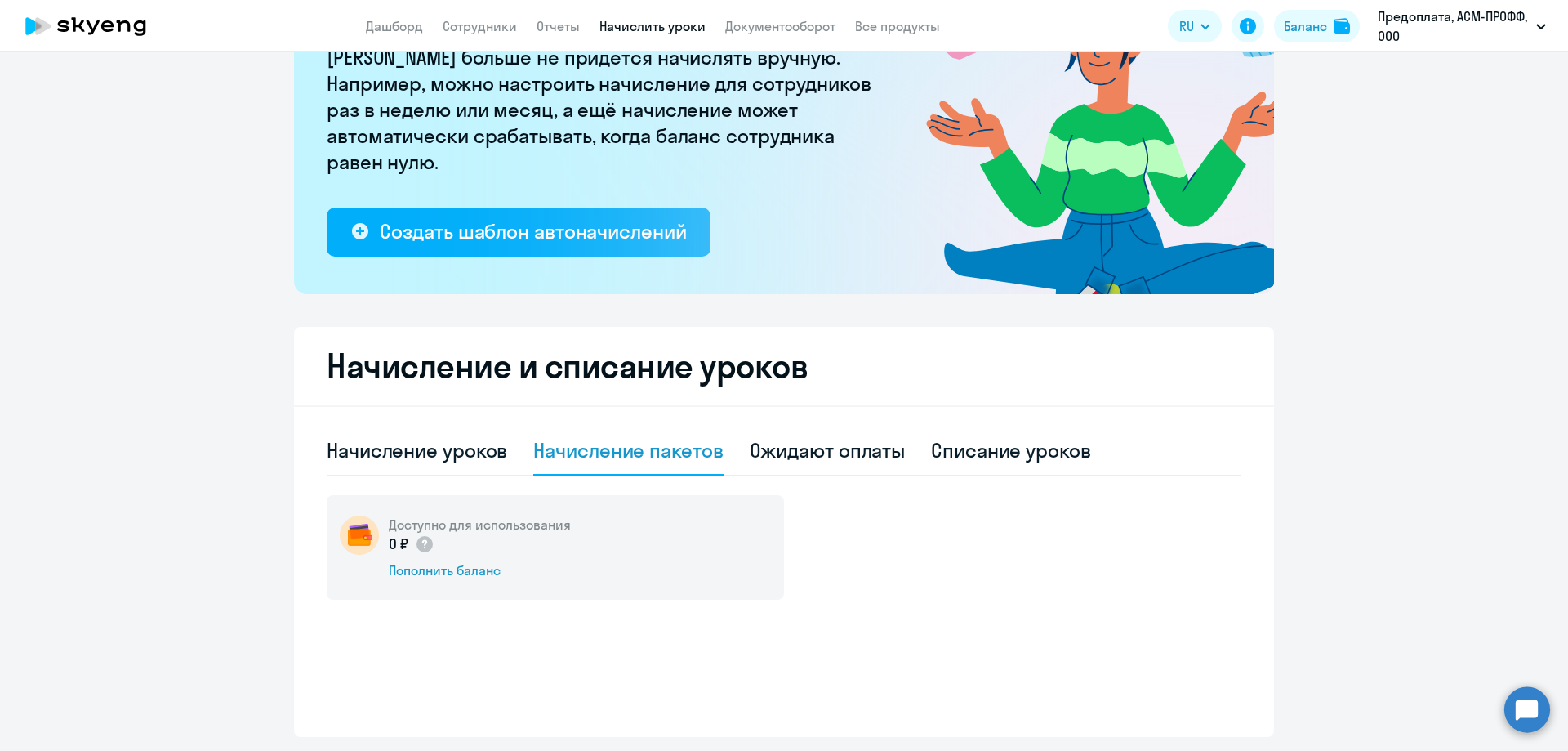
scroll to position [215, 0]
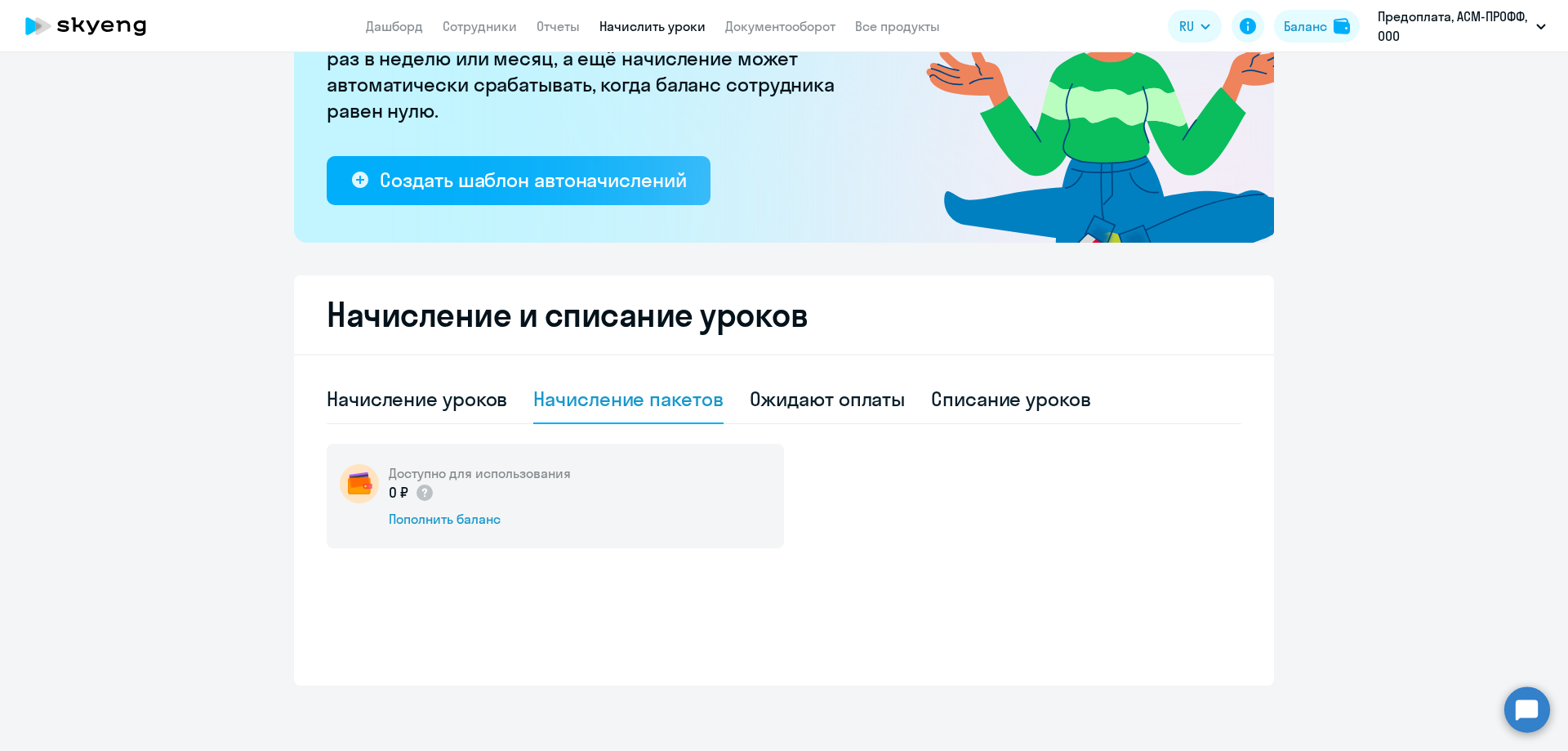
click at [643, 407] on div "Начисление пакетов" at bounding box center [628, 399] width 190 height 27
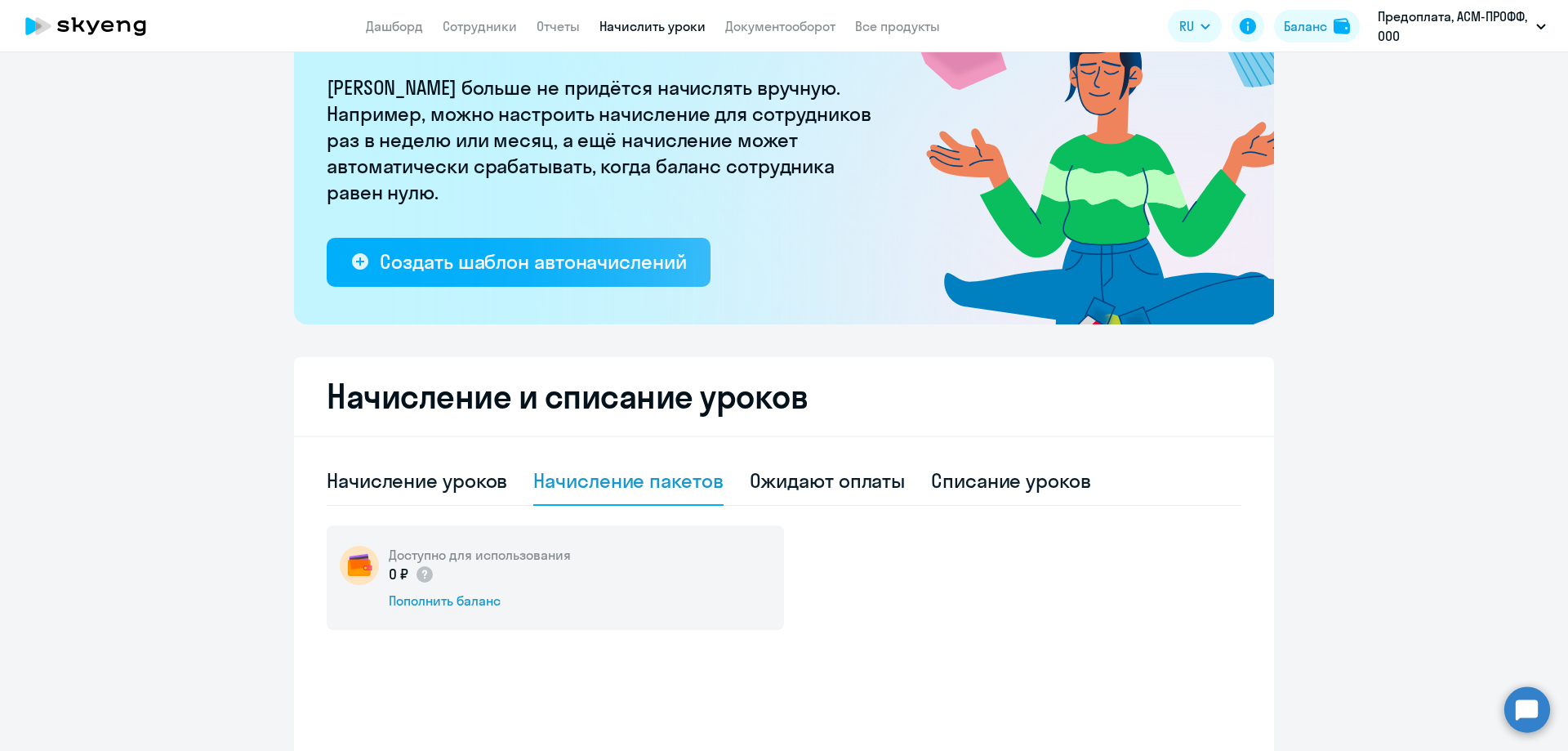
scroll to position [0, 0]
